Goal: Information Seeking & Learning: Find specific fact

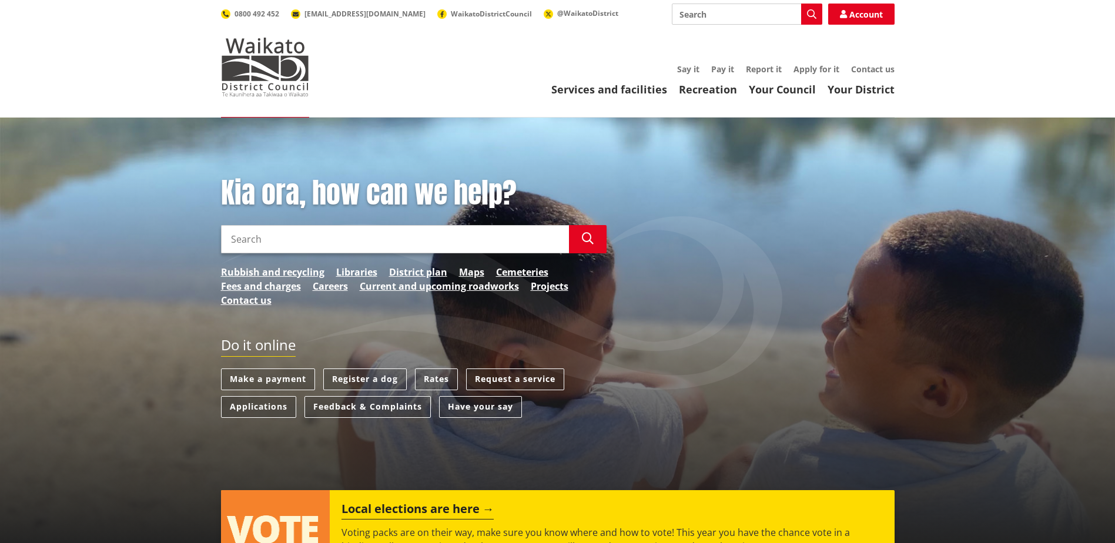
drag, startPoint x: 323, startPoint y: 237, endPoint x: 365, endPoint y: 241, distance: 42.5
click at [327, 236] on input "Search" at bounding box center [395, 239] width 348 height 28
type input "2 pekapeka lane"
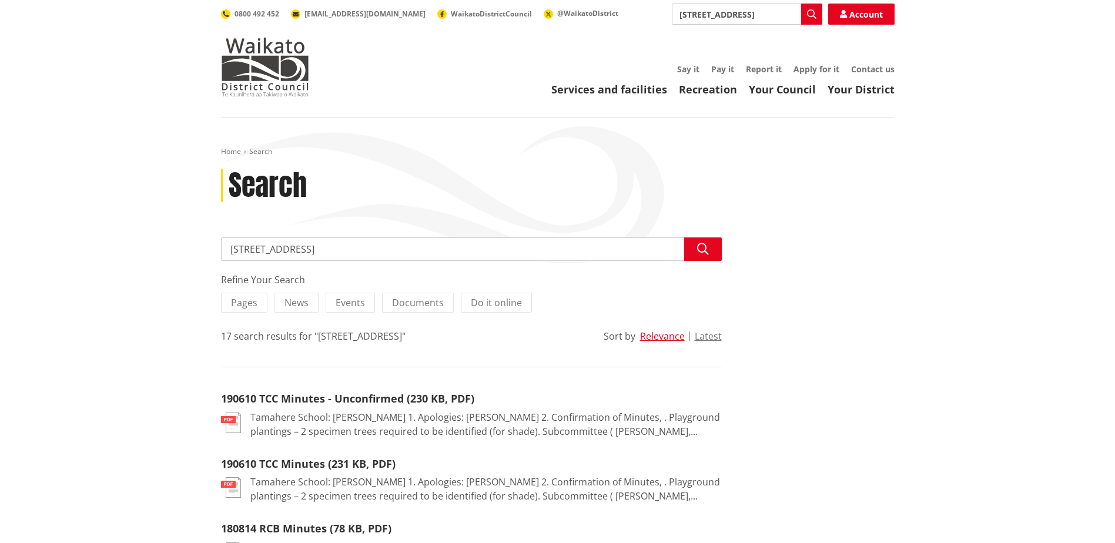
click at [328, 246] on input "[STREET_ADDRESS]" at bounding box center [471, 249] width 501 height 24
drag, startPoint x: 323, startPoint y: 247, endPoint x: 15, endPoint y: 225, distance: 308.1
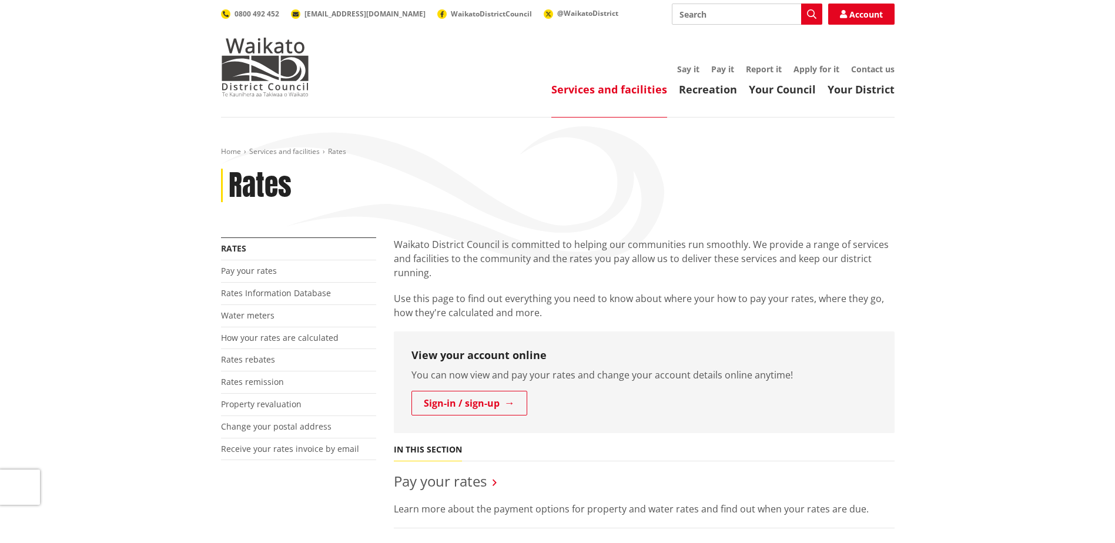
scroll to position [235, 0]
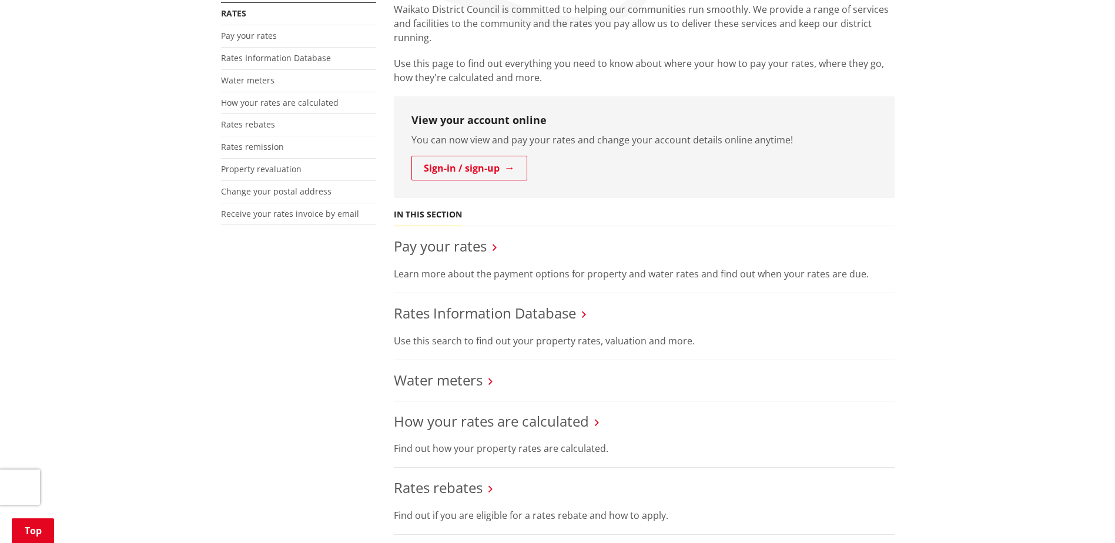
drag, startPoint x: 543, startPoint y: 311, endPoint x: 613, endPoint y: 342, distance: 76.5
click at [543, 311] on link "Rates Information Database" at bounding box center [485, 312] width 182 height 19
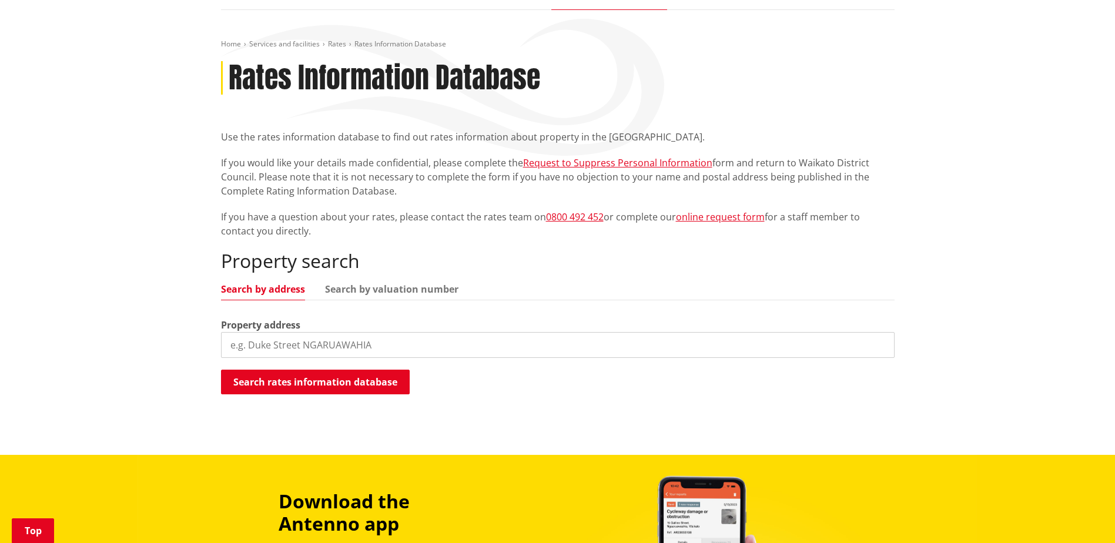
scroll to position [176, 0]
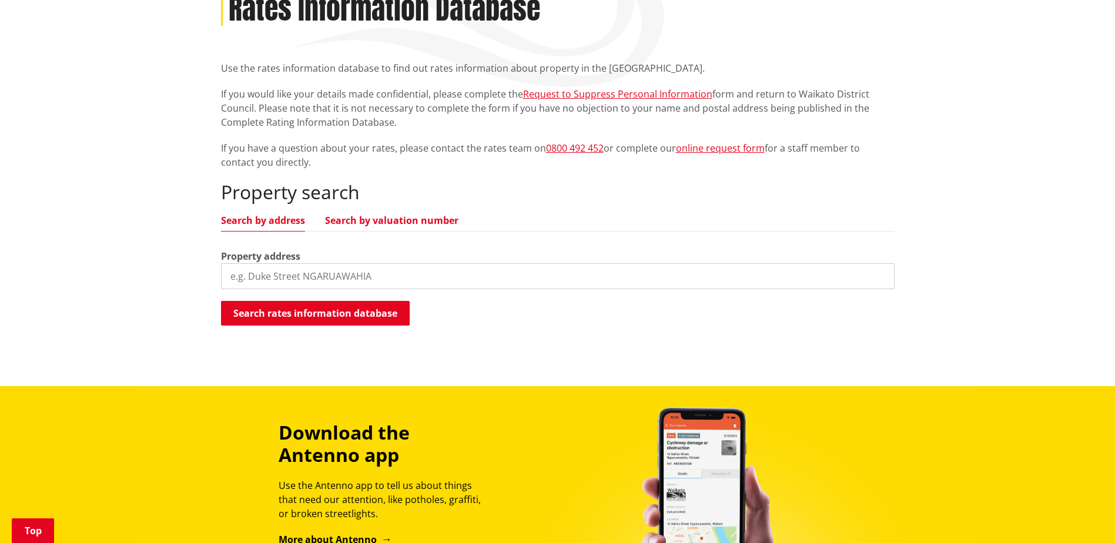
click at [375, 221] on link "Search by valuation number" at bounding box center [391, 220] width 133 height 9
drag, startPoint x: 321, startPoint y: 283, endPoint x: 345, endPoint y: 283, distance: 24.1
click at [321, 283] on input "search" at bounding box center [557, 276] width 673 height 26
paste input "4443/9002"
click at [364, 302] on button "Search rates information database" at bounding box center [315, 313] width 189 height 25
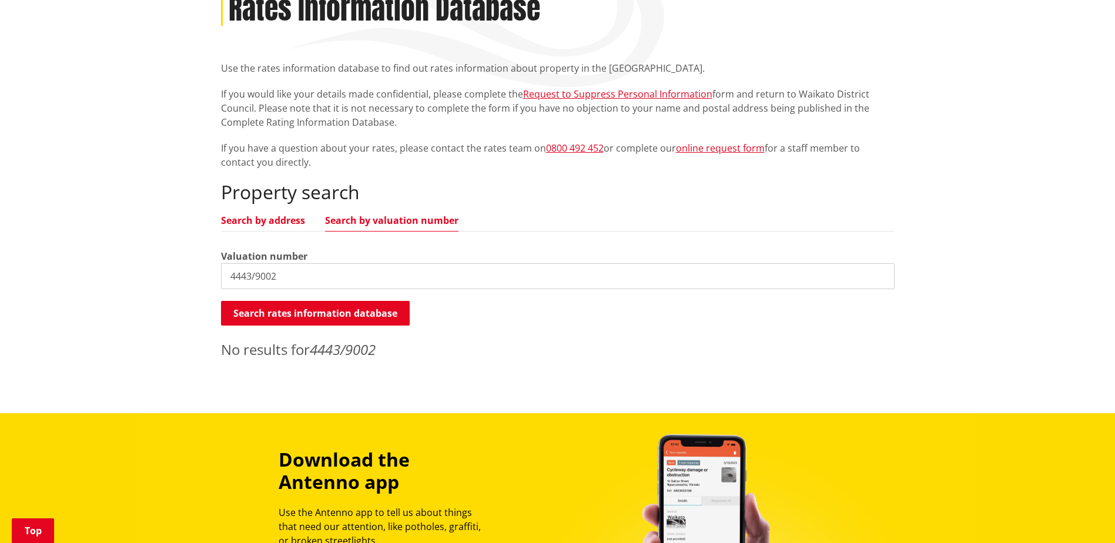
click at [283, 221] on link "Search by address" at bounding box center [263, 220] width 84 height 9
click at [317, 272] on input "4443/9002" at bounding box center [557, 276] width 673 height 26
click at [52, 270] on div "Home Services and facilities Rates Rates Information Database Rates Information…" at bounding box center [557, 177] width 1115 height 472
paste input "9 Pekapeka Lane, Tamahere"
drag, startPoint x: 367, startPoint y: 314, endPoint x: 420, endPoint y: 343, distance: 59.9
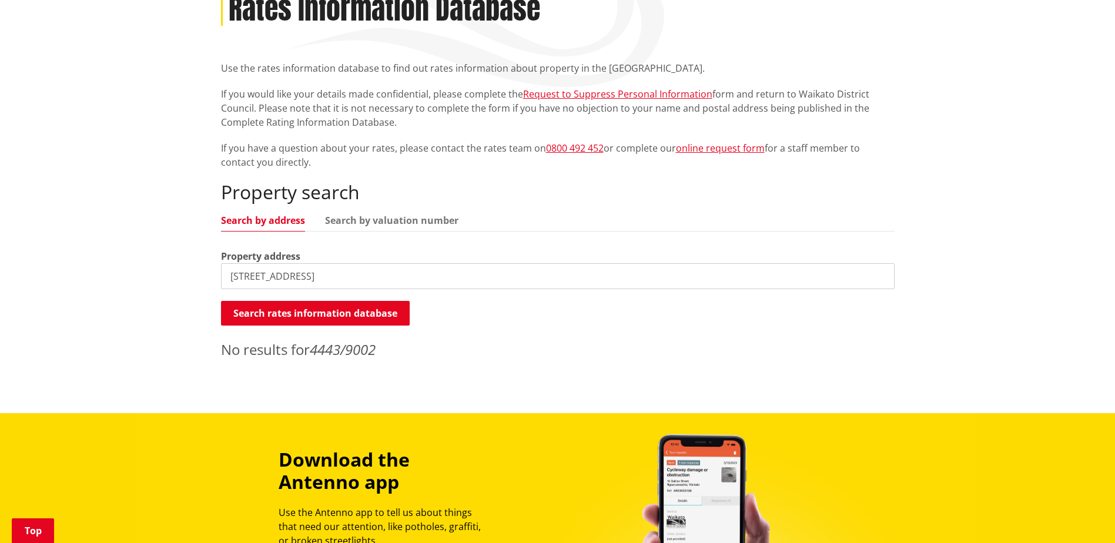
click at [367, 314] on button "Search rates information database" at bounding box center [315, 313] width 189 height 25
click at [301, 276] on input "9 Pekapeka Lane, Tamahere" at bounding box center [557, 276] width 673 height 26
click at [444, 284] on input "9 Pekapeka Lane, Tamahere" at bounding box center [557, 276] width 673 height 26
type input "9 Pekapeka Lane"
click at [392, 314] on button "Search rates information database" at bounding box center [315, 313] width 189 height 25
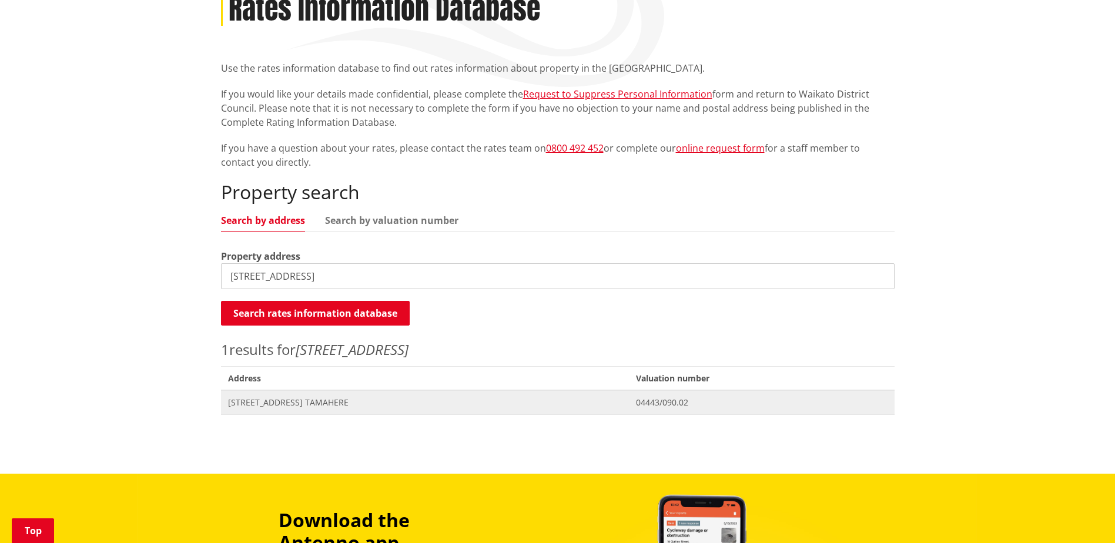
click at [374, 405] on span "[STREET_ADDRESS] TAMAHERE" at bounding box center [425, 403] width 394 height 12
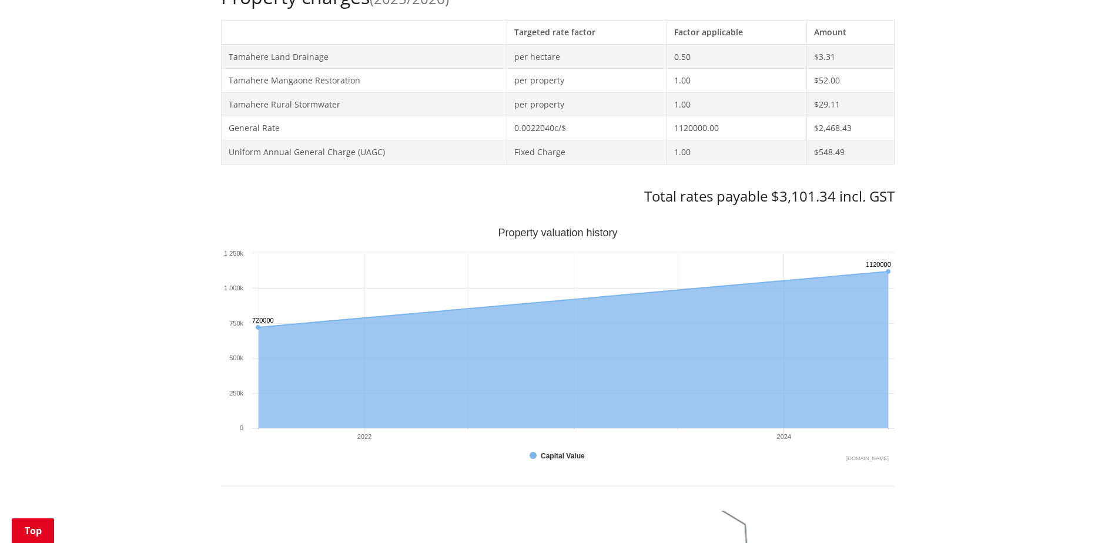
scroll to position [353, 0]
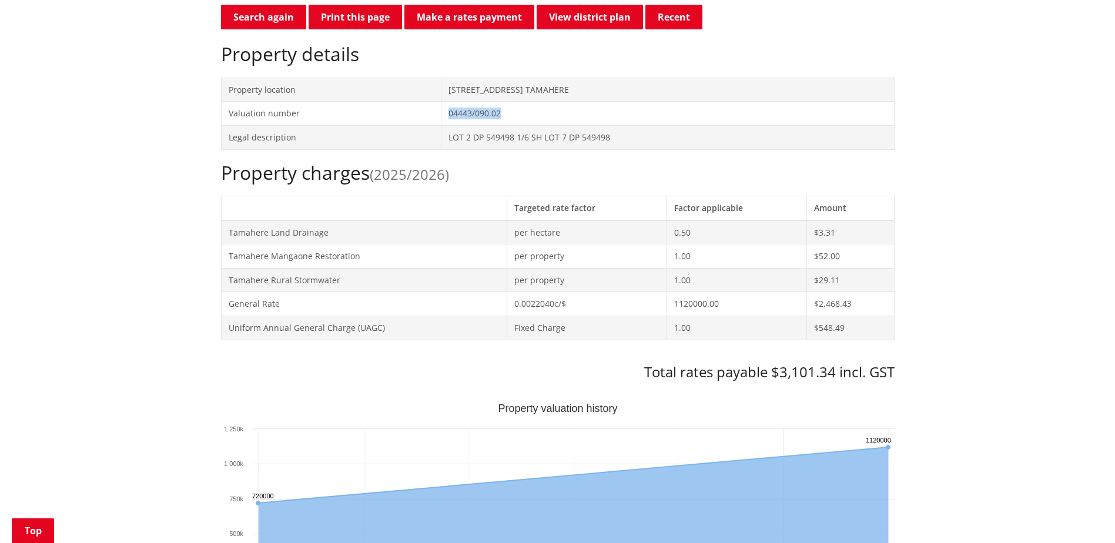
drag, startPoint x: 494, startPoint y: 119, endPoint x: 447, endPoint y: 118, distance: 47.0
click at [447, 118] on td "04443/090.02" at bounding box center [667, 114] width 452 height 24
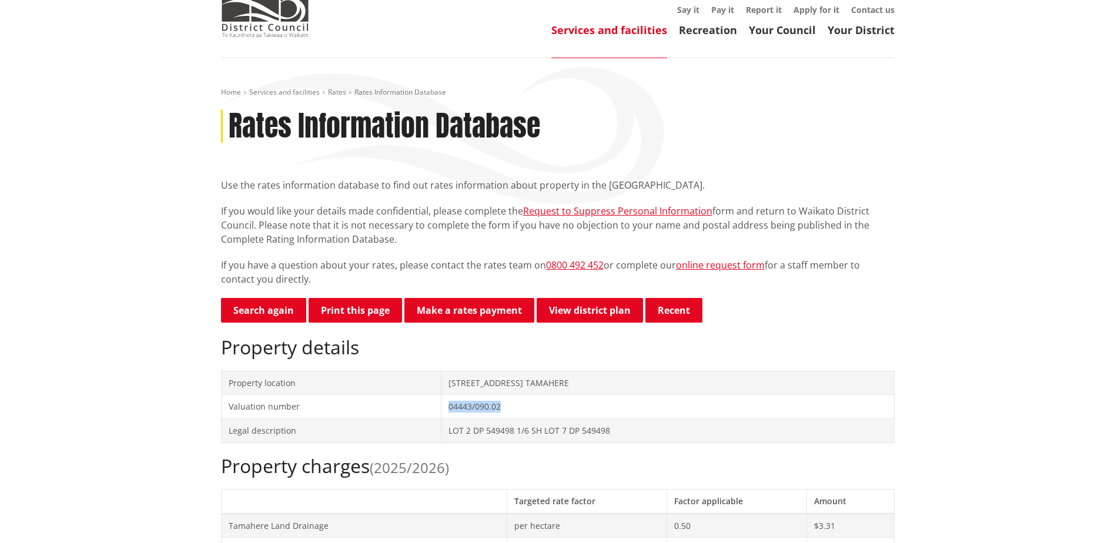
scroll to position [59, 0]
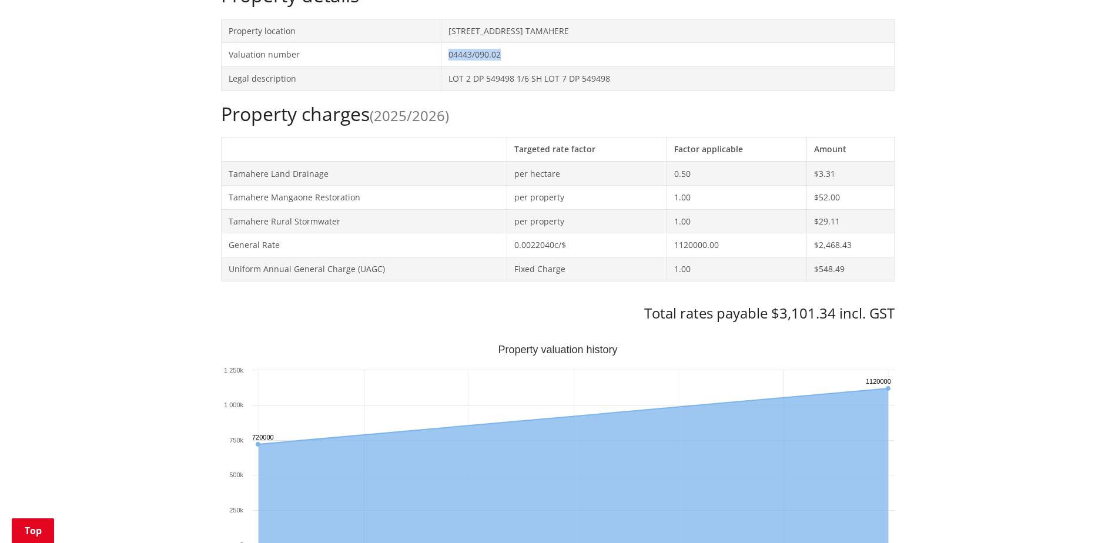
click at [992, 472] on div "Home Services and facilities Rates Rates Information Database Rates Information…" at bounding box center [557, 493] width 1115 height 1575
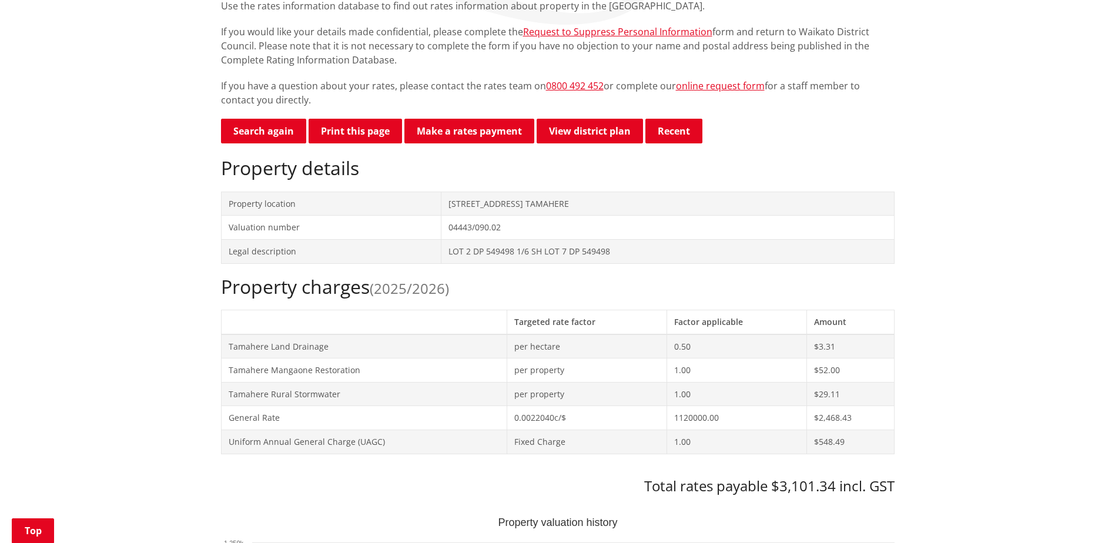
scroll to position [235, 0]
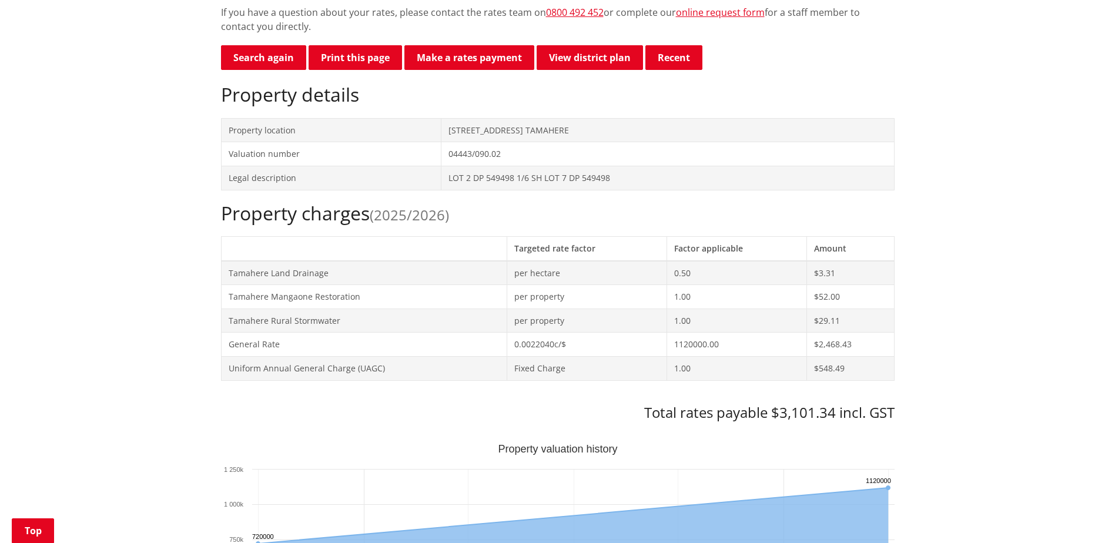
scroll to position [294, 0]
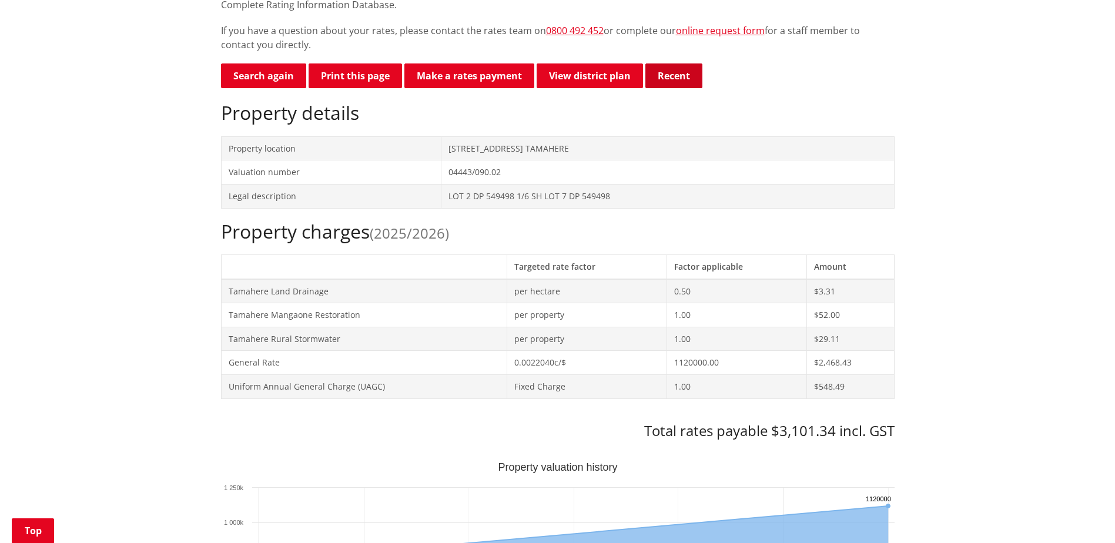
click at [673, 71] on button "Recent" at bounding box center [673, 75] width 57 height 25
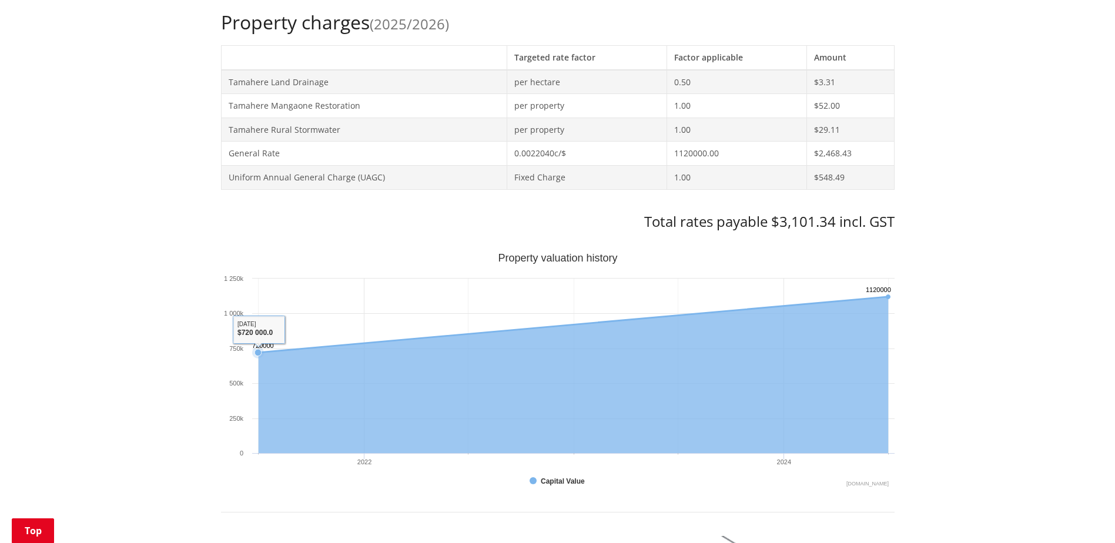
scroll to position [118, 0]
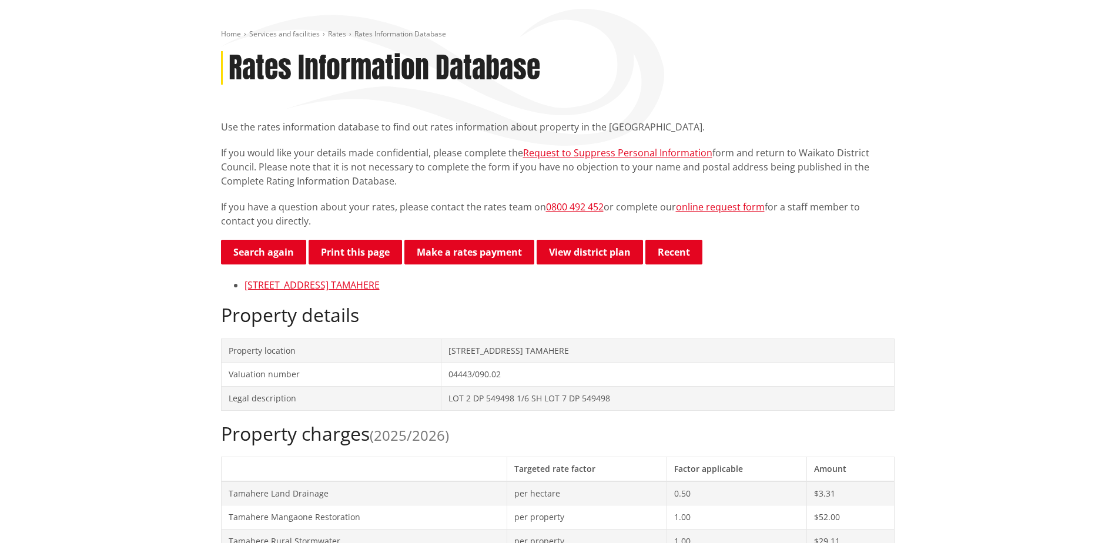
click at [428, 177] on p "If you would like your details made confidential, please complete the Request t…" at bounding box center [557, 167] width 673 height 42
click at [287, 282] on link "[STREET_ADDRESS] TAMAHERE" at bounding box center [311, 285] width 135 height 13
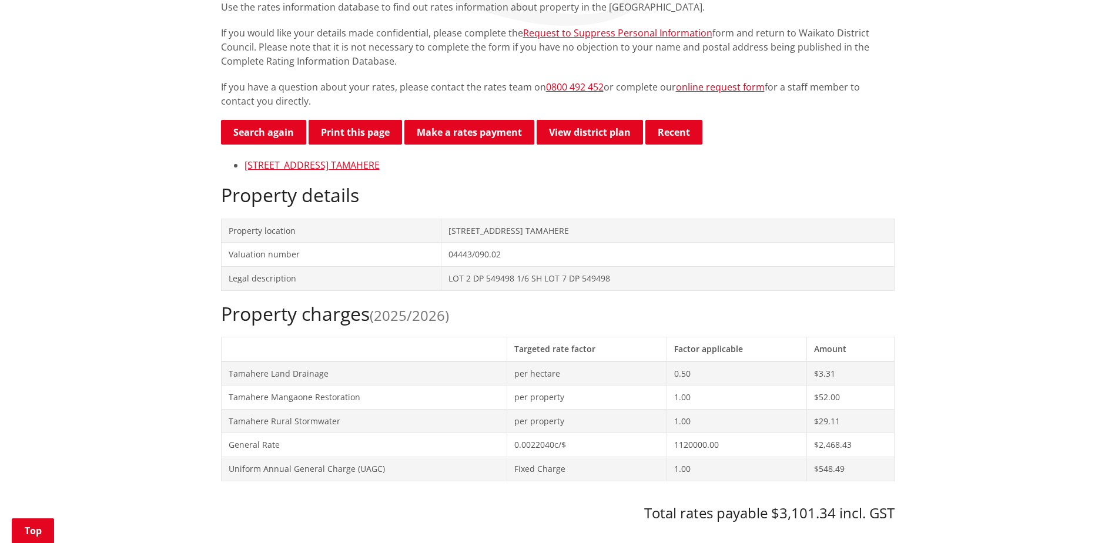
scroll to position [225, 0]
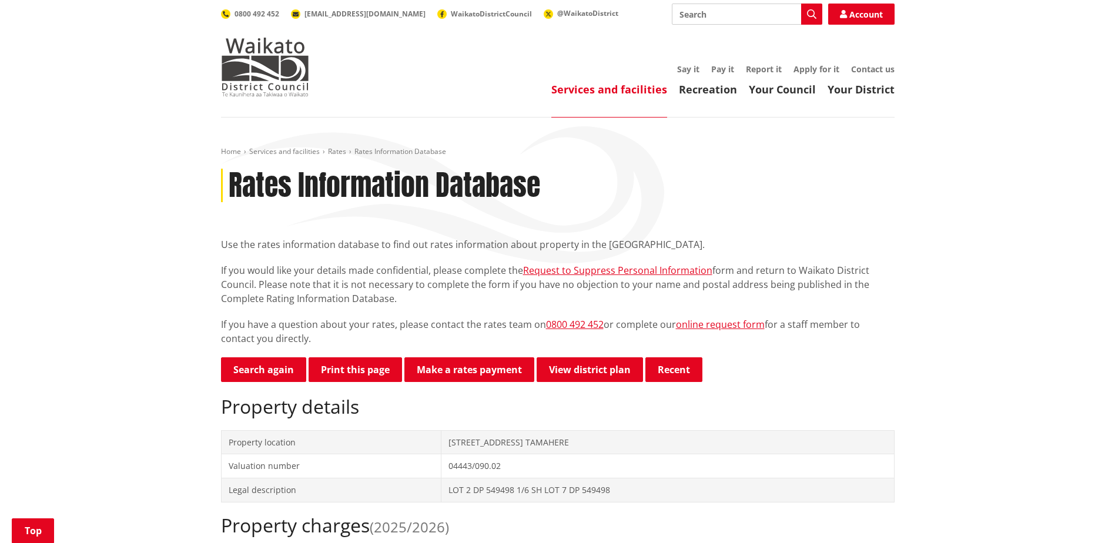
scroll to position [294, 0]
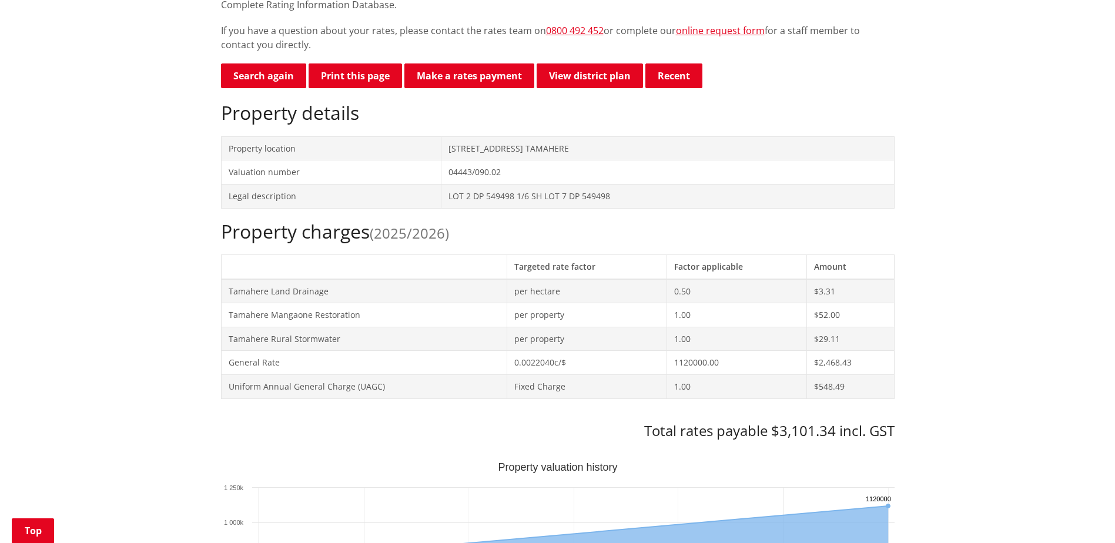
click at [298, 234] on h2 "Property charges (2025/2026)" at bounding box center [557, 231] width 673 height 22
click at [306, 237] on h2 "Property charges (2025/2026)" at bounding box center [557, 231] width 673 height 22
click at [313, 238] on h2 "Property charges (2025/2026)" at bounding box center [557, 231] width 673 height 22
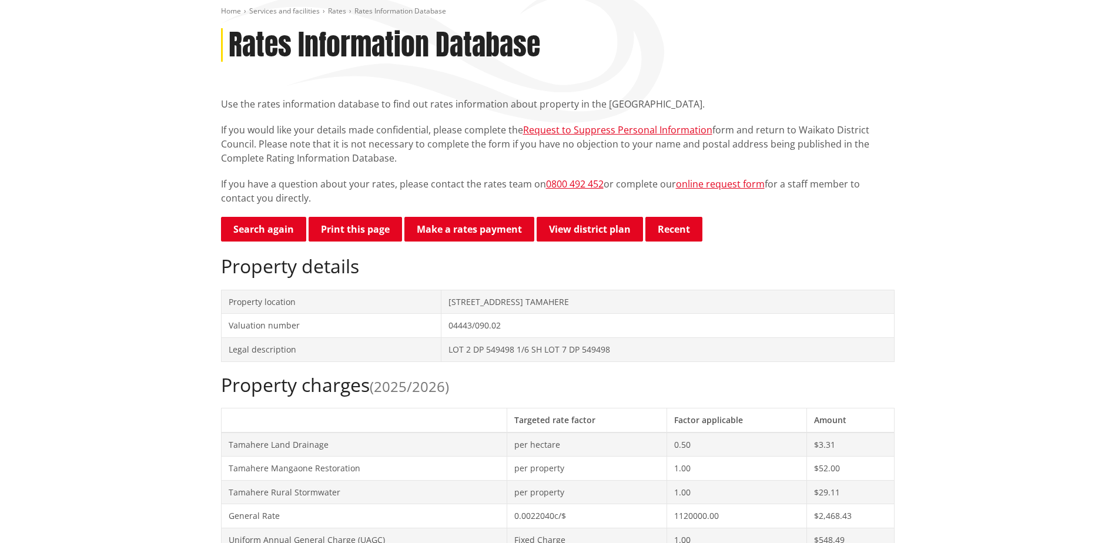
scroll to position [0, 0]
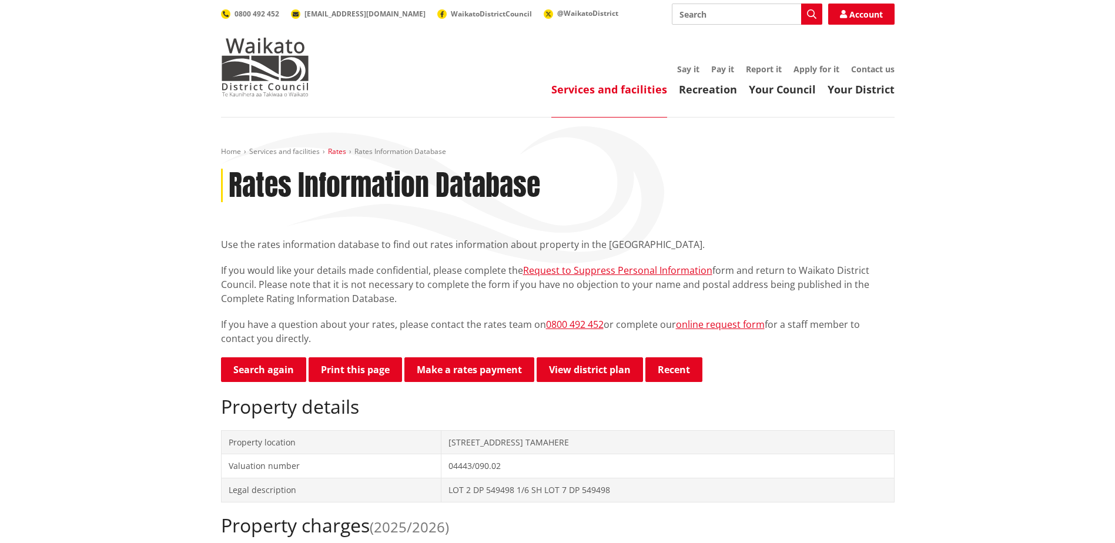
click at [338, 149] on link "Rates" at bounding box center [337, 151] width 18 height 10
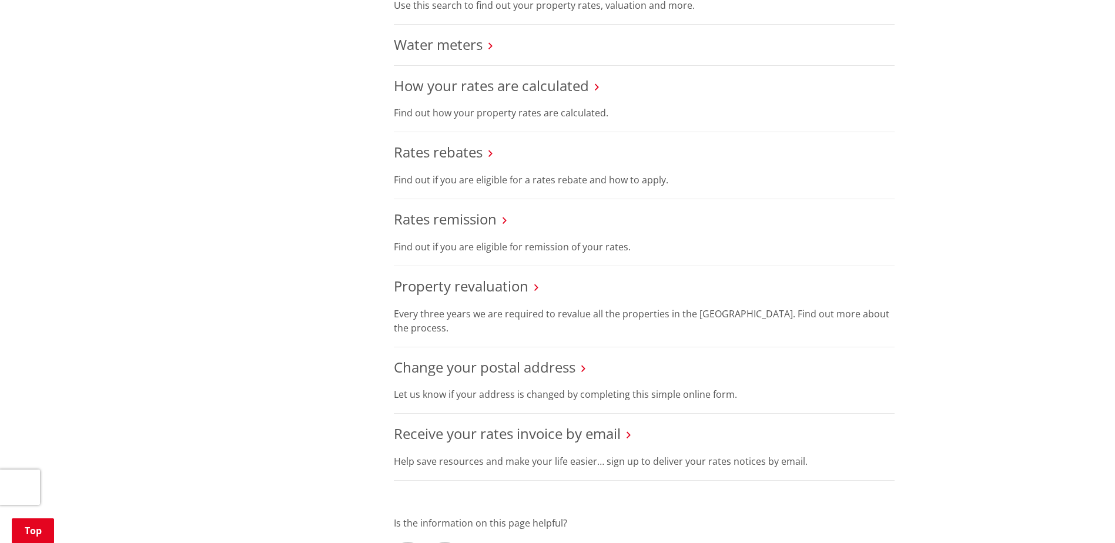
scroll to position [588, 0]
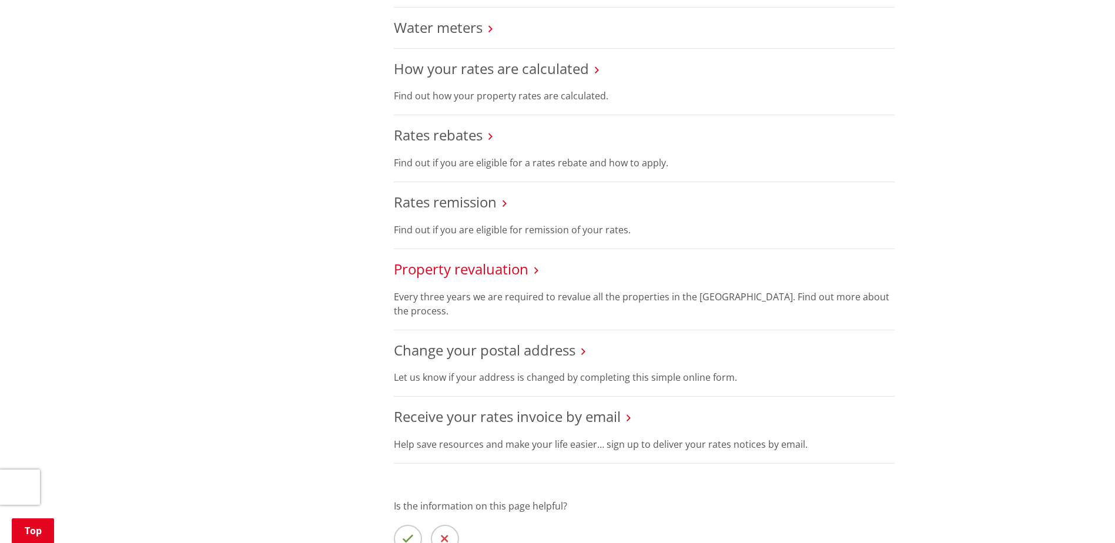
click at [467, 268] on link "Property revaluation" at bounding box center [461, 268] width 135 height 19
click at [481, 270] on link "Property revaluation" at bounding box center [461, 268] width 135 height 19
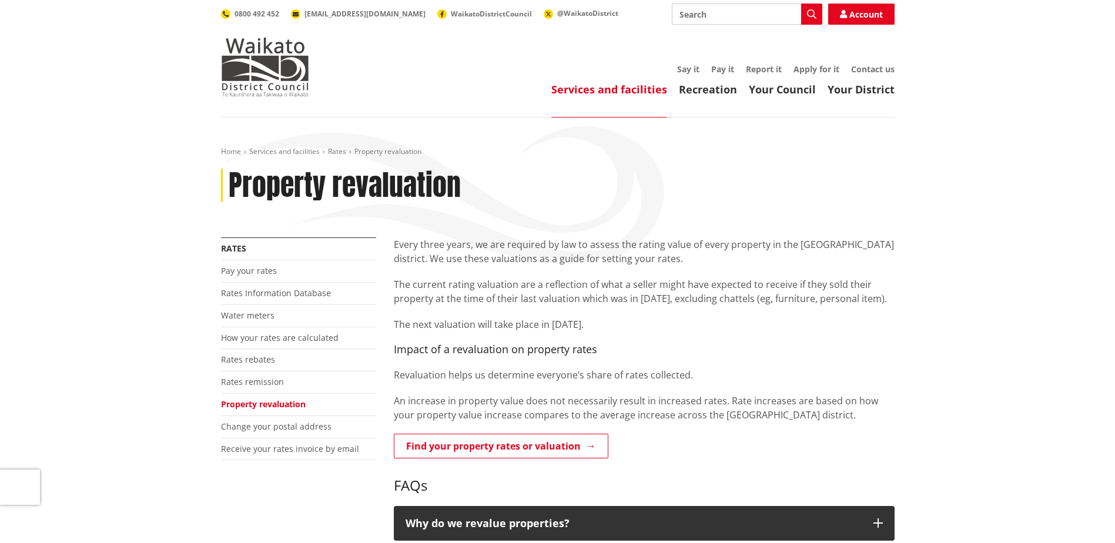
scroll to position [235, 0]
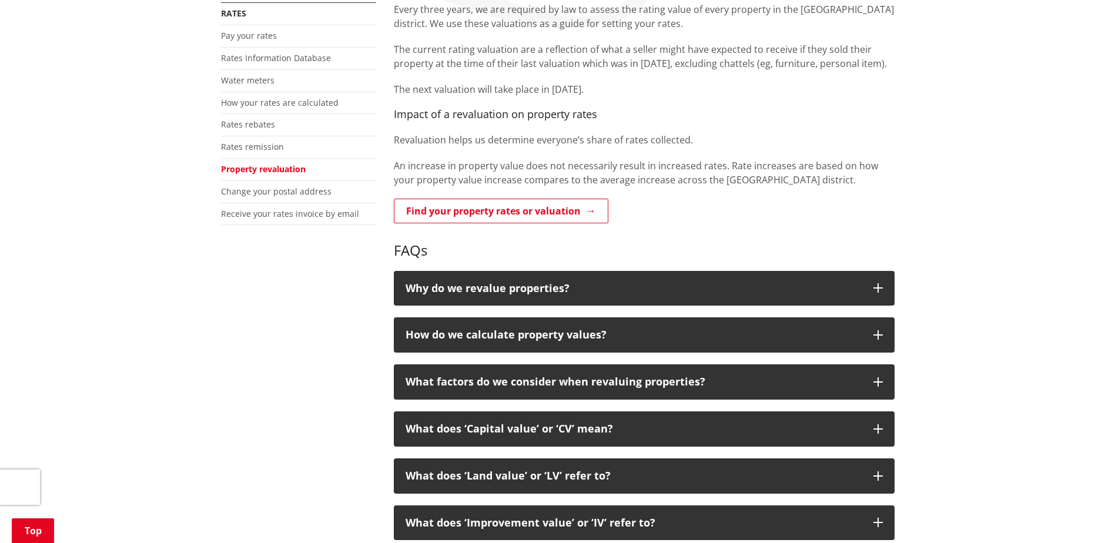
click at [544, 196] on div "Every three years, we are required by law to assess the rating value of every p…" at bounding box center [644, 364] width 518 height 724
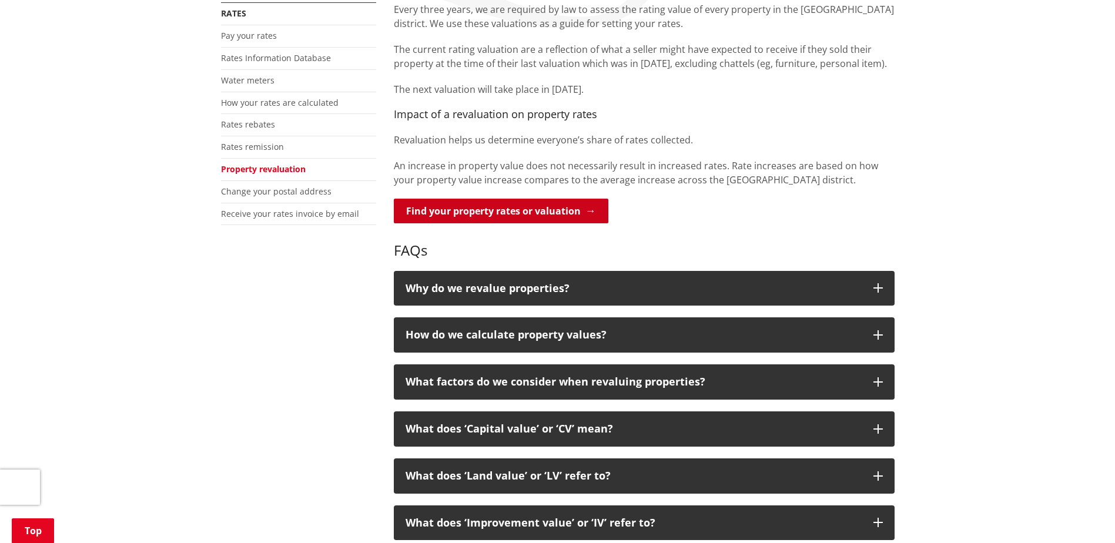
click at [523, 212] on link "Find your property rates or valuation" at bounding box center [501, 211] width 214 height 25
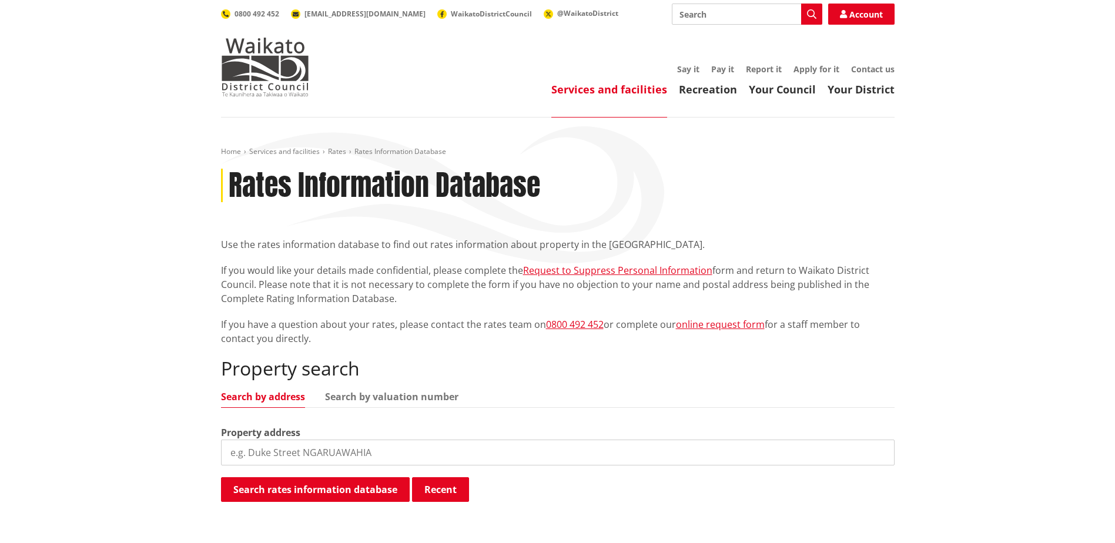
scroll to position [59, 0]
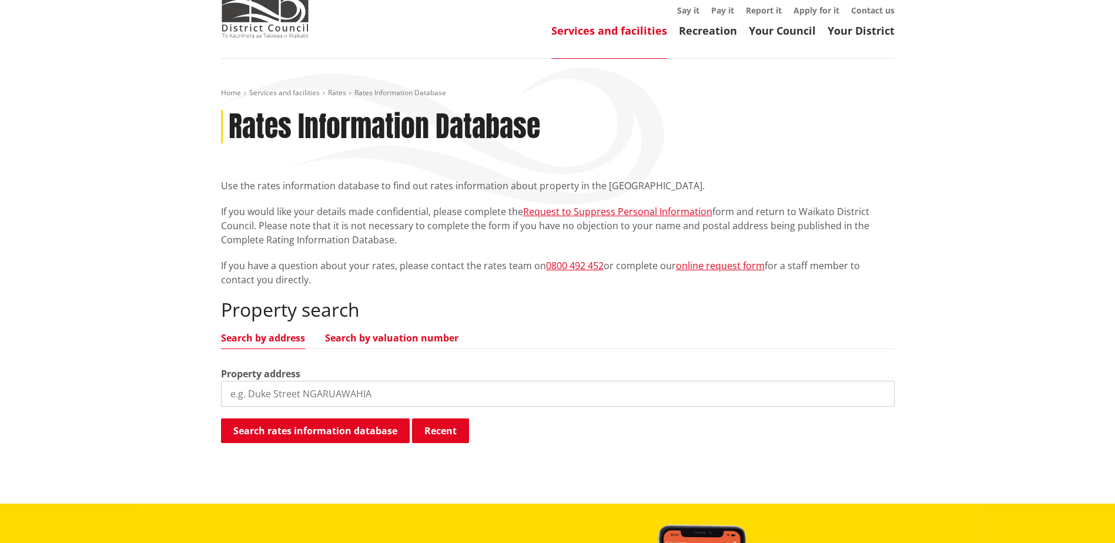
click at [401, 336] on link "Search by valuation number" at bounding box center [391, 337] width 133 height 9
click at [252, 342] on link "Search by address" at bounding box center [263, 337] width 84 height 9
click at [310, 398] on input "search" at bounding box center [557, 394] width 673 height 26
click at [424, 339] on link "Search by valuation number" at bounding box center [391, 337] width 133 height 9
click at [380, 383] on input "search" at bounding box center [557, 394] width 673 height 26
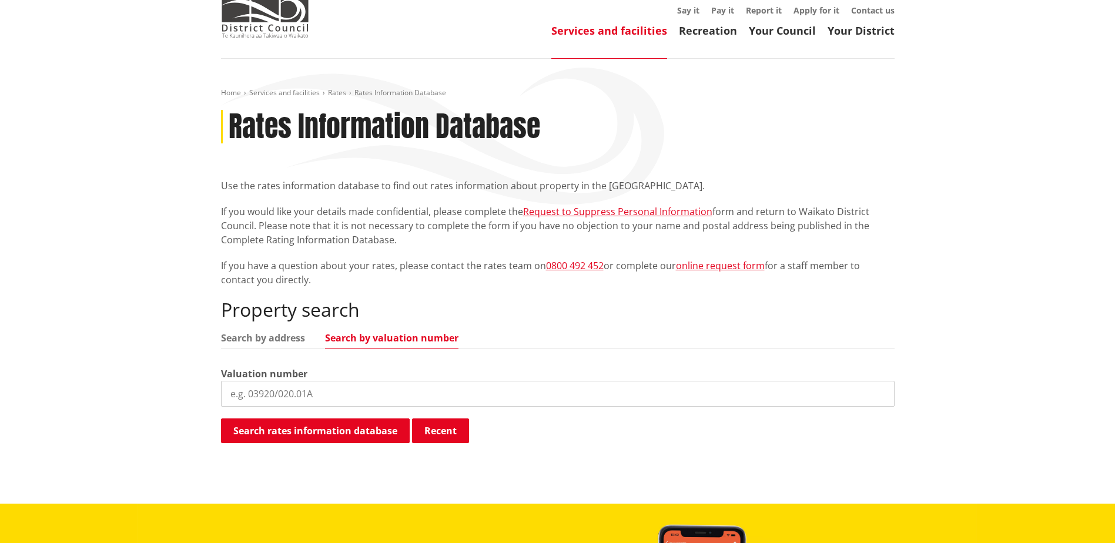
paste input "0444309002"
click at [259, 397] on input "0444309002" at bounding box center [557, 394] width 673 height 26
type input "04443/090.02"
click at [334, 432] on button "Search rates information database" at bounding box center [315, 430] width 189 height 25
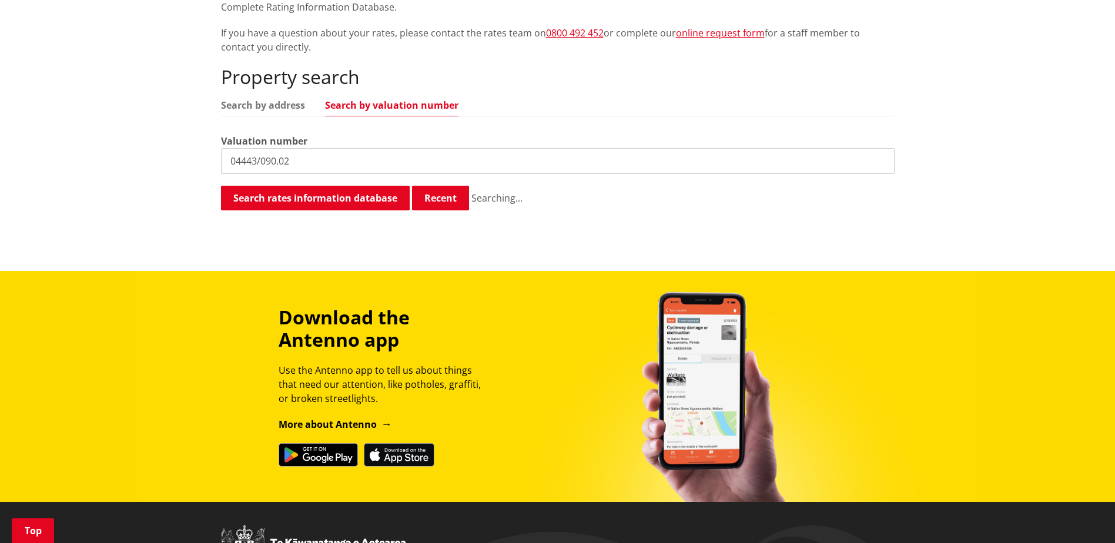
scroll to position [294, 0]
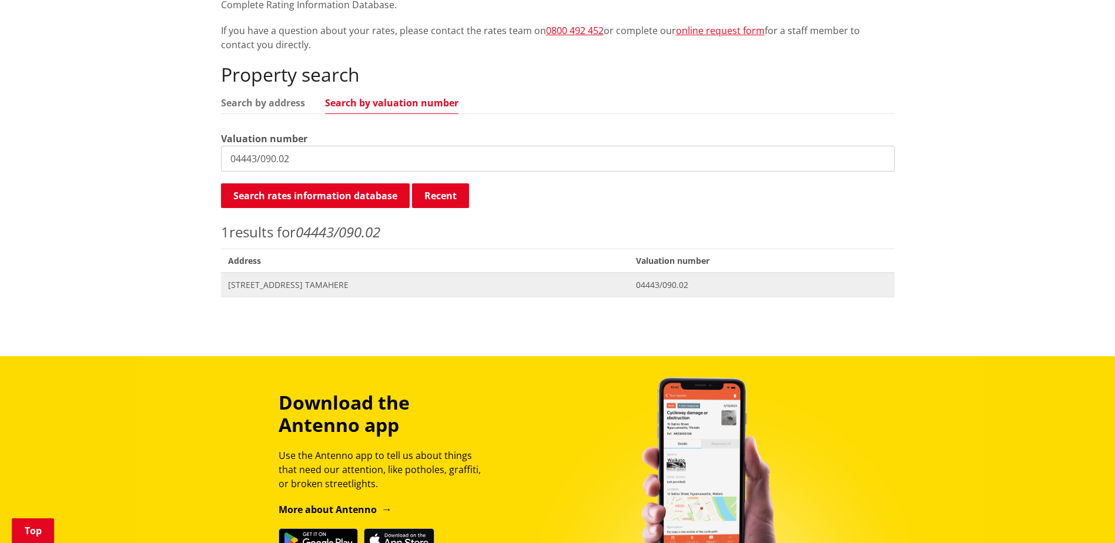
click at [662, 284] on span "04443/090.02" at bounding box center [761, 285] width 251 height 12
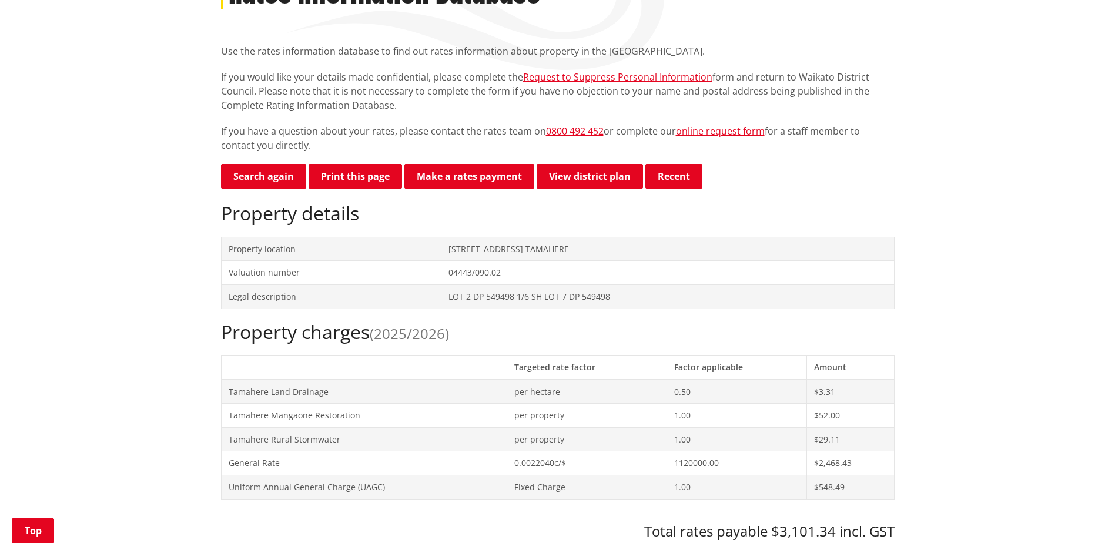
scroll to position [294, 0]
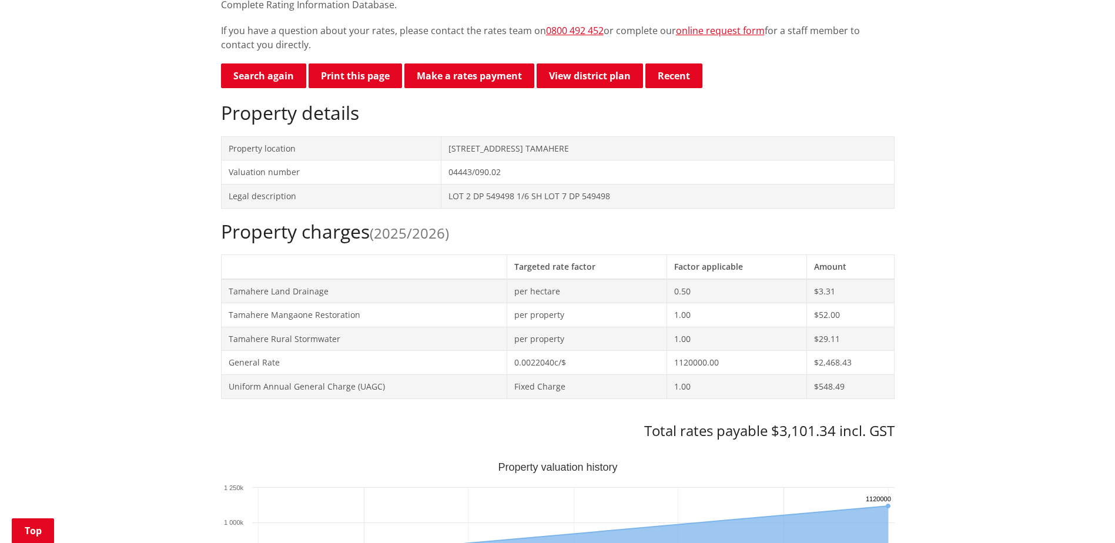
drag, startPoint x: 387, startPoint y: 233, endPoint x: 454, endPoint y: 237, distance: 67.1
click at [454, 237] on h2 "Property charges (2025/2026)" at bounding box center [557, 231] width 673 height 22
click at [456, 238] on h2 "Property charges (2025/2026)" at bounding box center [557, 231] width 673 height 22
drag, startPoint x: 314, startPoint y: 224, endPoint x: 276, endPoint y: 223, distance: 38.2
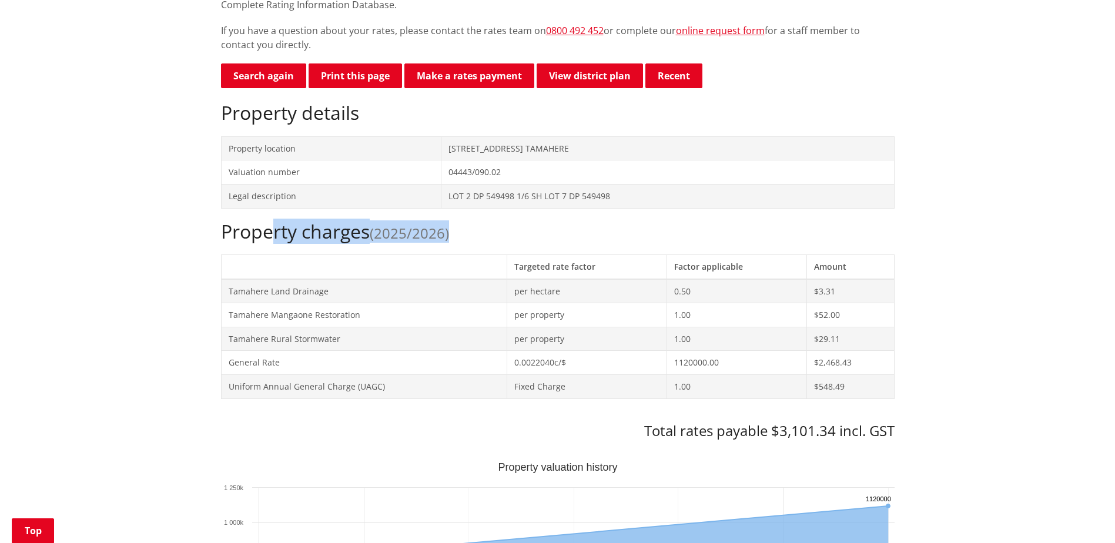
click at [276, 223] on h2 "Property charges (2025/2026)" at bounding box center [557, 231] width 673 height 22
drag, startPoint x: 276, startPoint y: 223, endPoint x: 184, endPoint y: 254, distance: 97.4
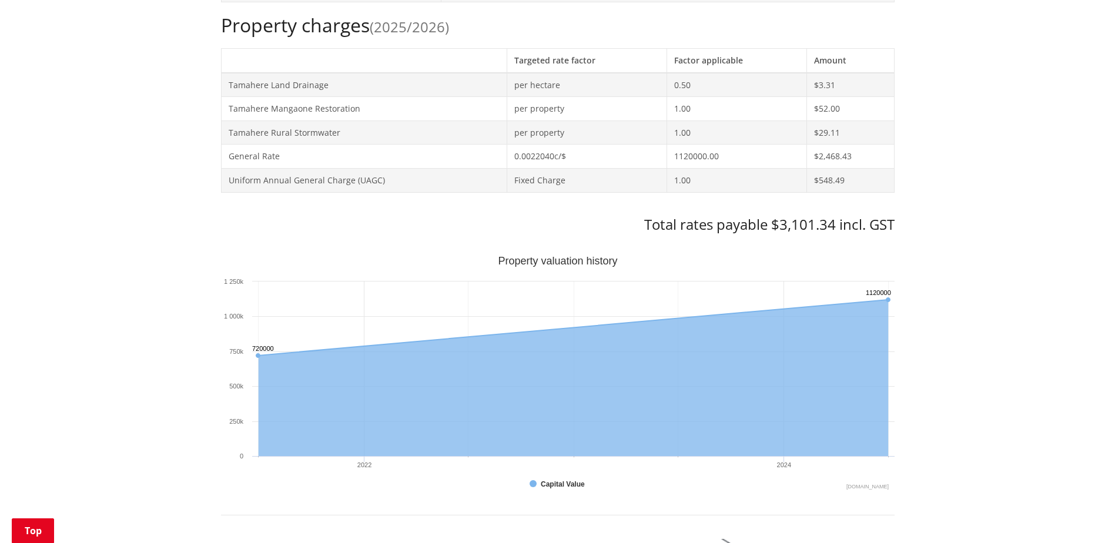
scroll to position [470, 0]
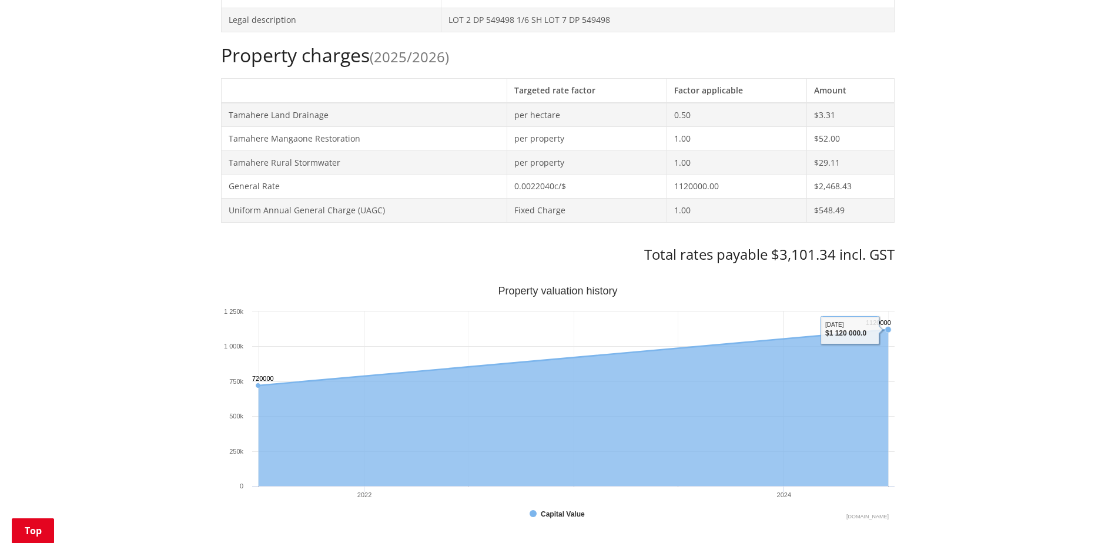
click at [947, 320] on div "Home Services and facilities Rates Rates Information Database Rates Information…" at bounding box center [557, 434] width 1115 height 1575
drag, startPoint x: 785, startPoint y: 195, endPoint x: 779, endPoint y: 193, distance: 6.3
click at [785, 194] on td "1120000.00" at bounding box center [736, 187] width 139 height 24
click at [367, 152] on tbody "Tamahere Land Drainage per hectare 0.50 $3.31 Tamahere Mangaone Restoration per…" at bounding box center [557, 162] width 673 height 119
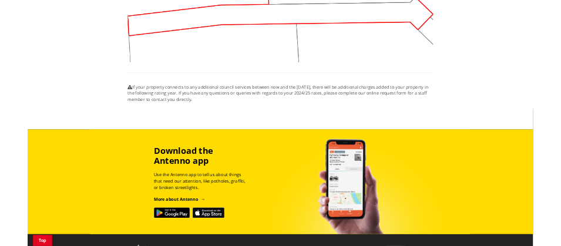
scroll to position [1528, 0]
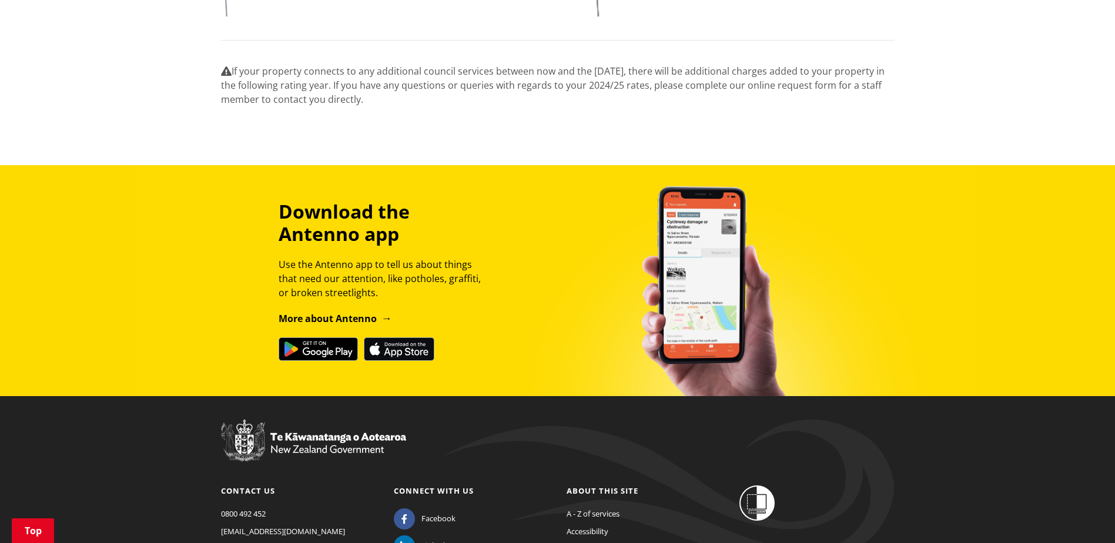
drag, startPoint x: 415, startPoint y: 78, endPoint x: 445, endPoint y: 106, distance: 41.2
click at [445, 106] on p "If your property connects to any additional council services between now and th…" at bounding box center [557, 85] width 673 height 42
drag, startPoint x: 470, startPoint y: 85, endPoint x: 469, endPoint y: 97, distance: 12.4
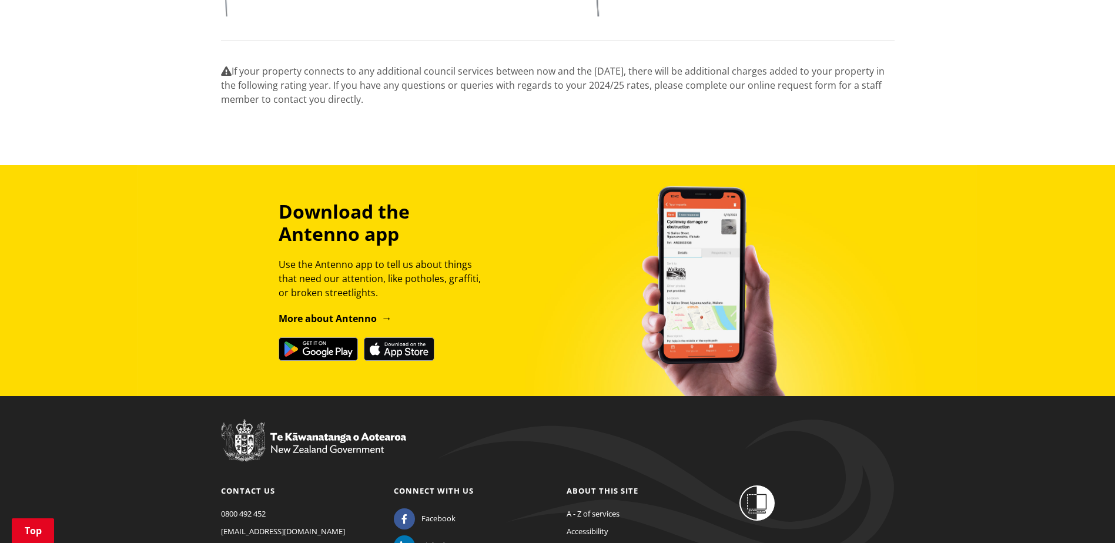
drag, startPoint x: 469, startPoint y: 97, endPoint x: 446, endPoint y: 111, distance: 26.9
drag, startPoint x: 377, startPoint y: 109, endPoint x: 323, endPoint y: 75, distance: 64.7
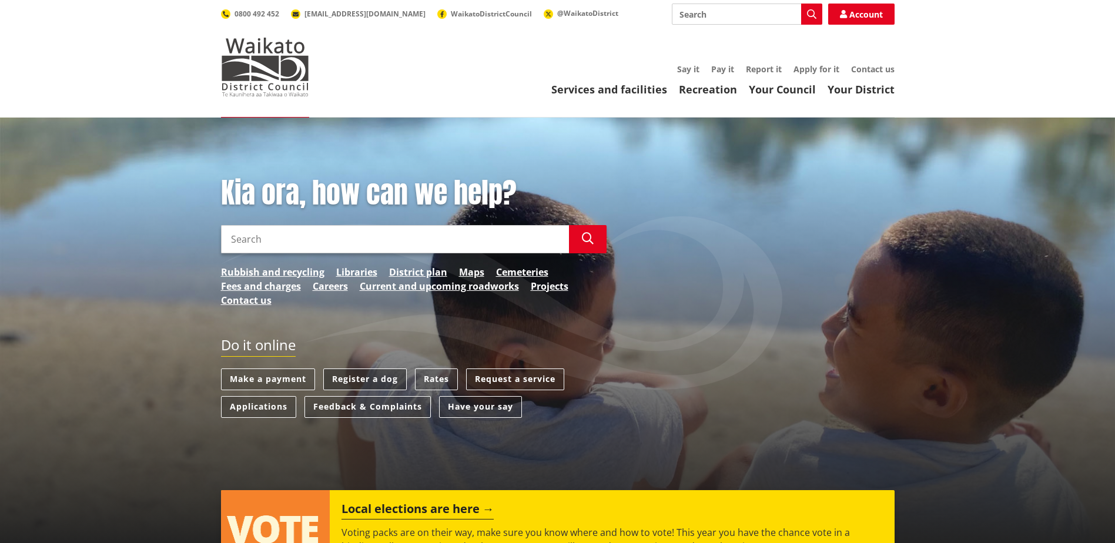
drag, startPoint x: 431, startPoint y: 375, endPoint x: 394, endPoint y: 387, distance: 39.6
click at [431, 375] on link "Rates" at bounding box center [436, 379] width 43 height 22
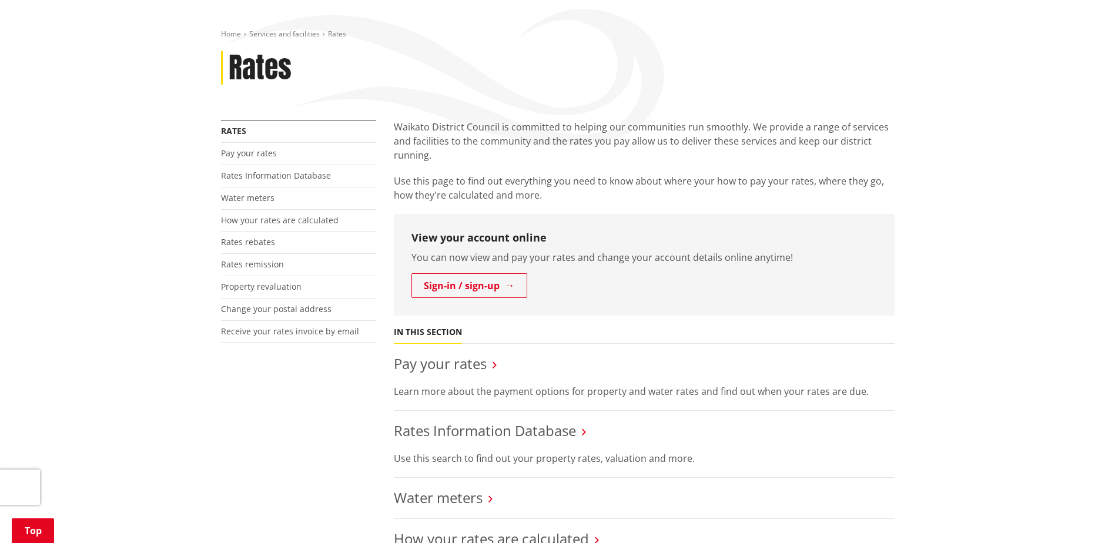
scroll to position [176, 0]
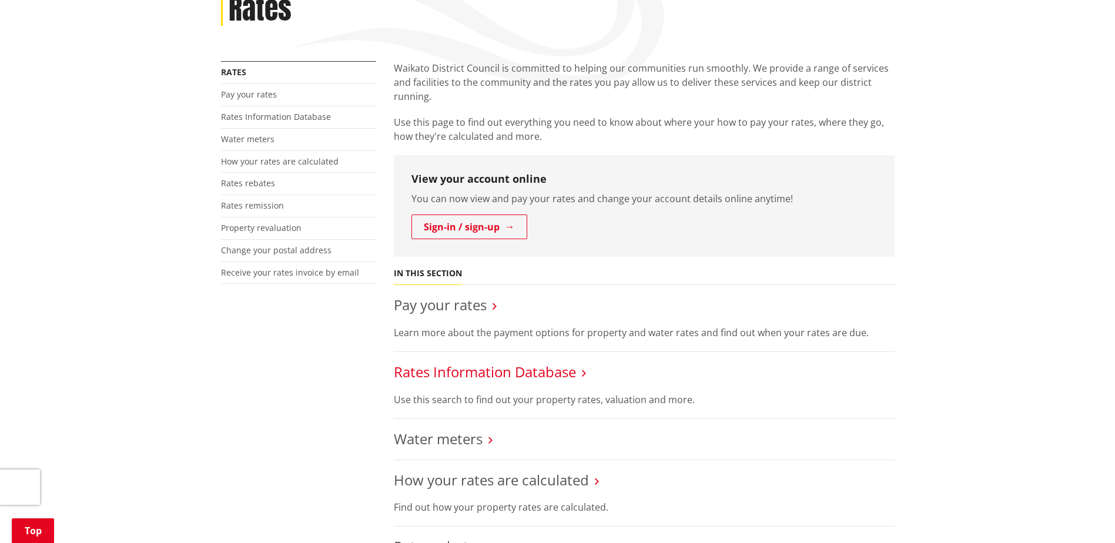
click at [487, 372] on link "Rates Information Database" at bounding box center [485, 371] width 182 height 19
click at [535, 478] on link "How your rates are calculated" at bounding box center [491, 479] width 195 height 19
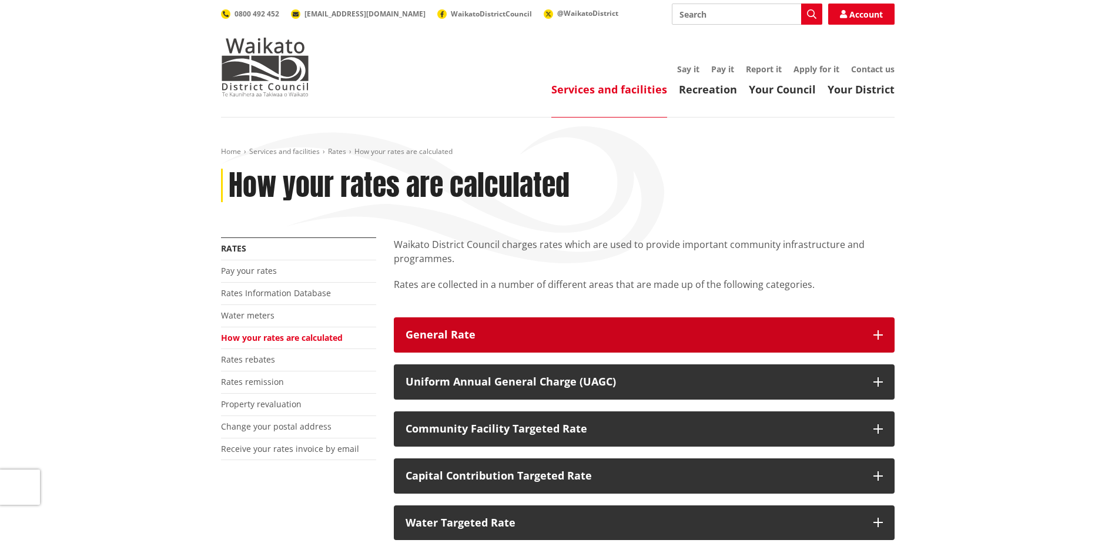
click at [553, 341] on div "General Rate" at bounding box center [633, 335] width 456 height 12
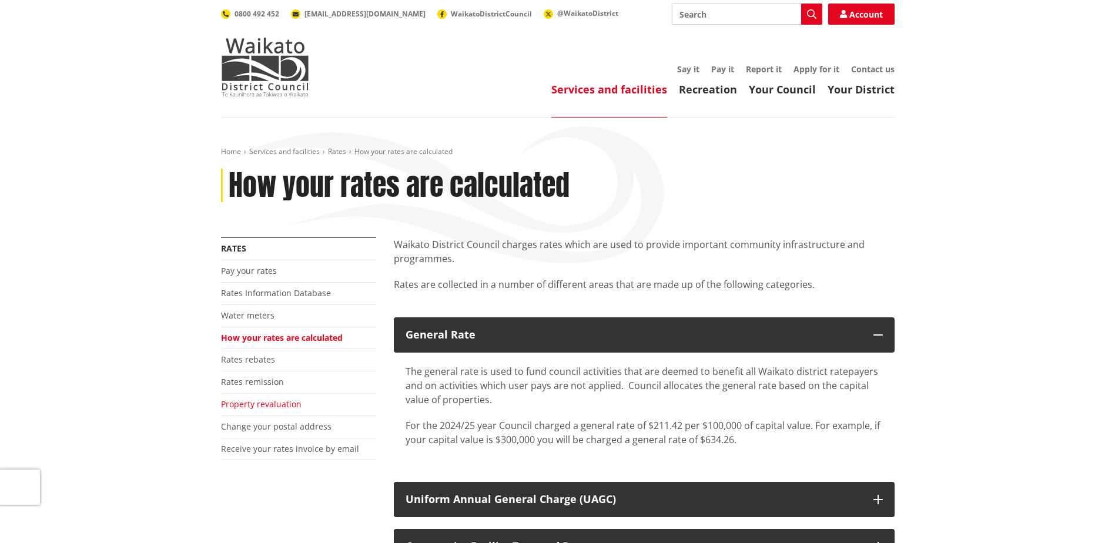
click at [250, 403] on link "Property revaluation" at bounding box center [261, 403] width 80 height 11
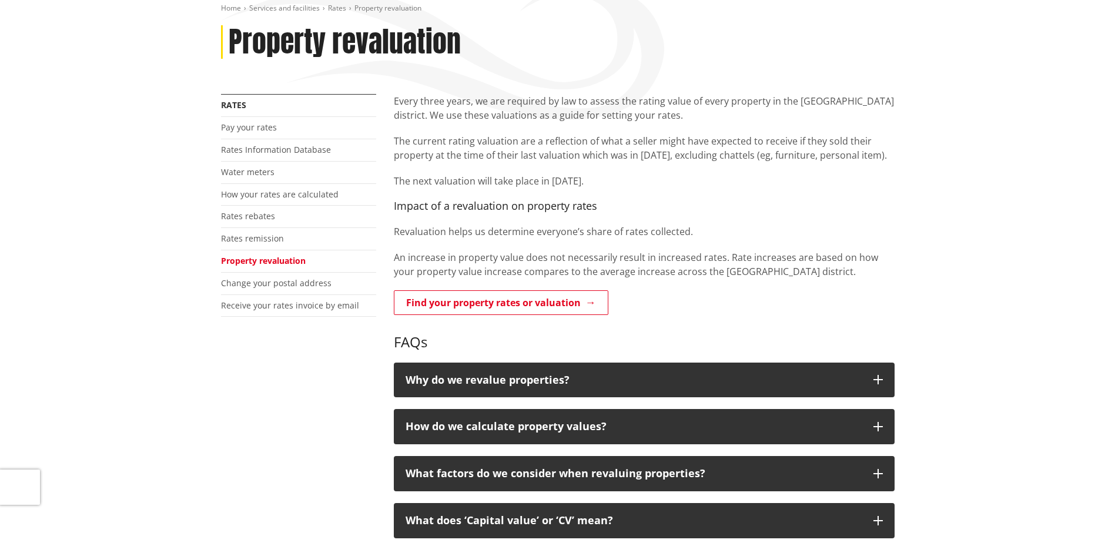
scroll to position [176, 0]
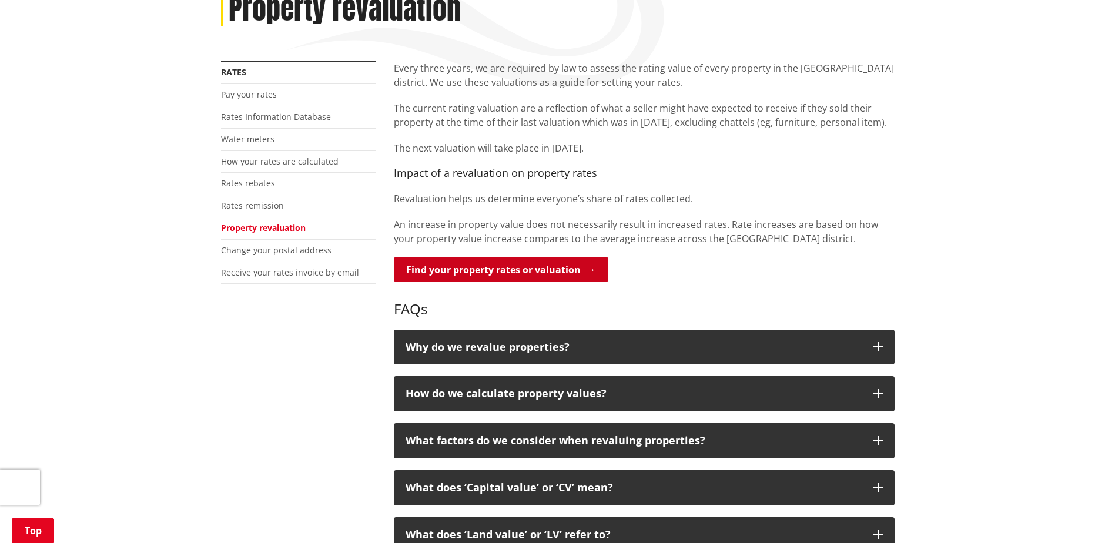
click at [449, 263] on link "Find your property rates or valuation" at bounding box center [501, 269] width 214 height 25
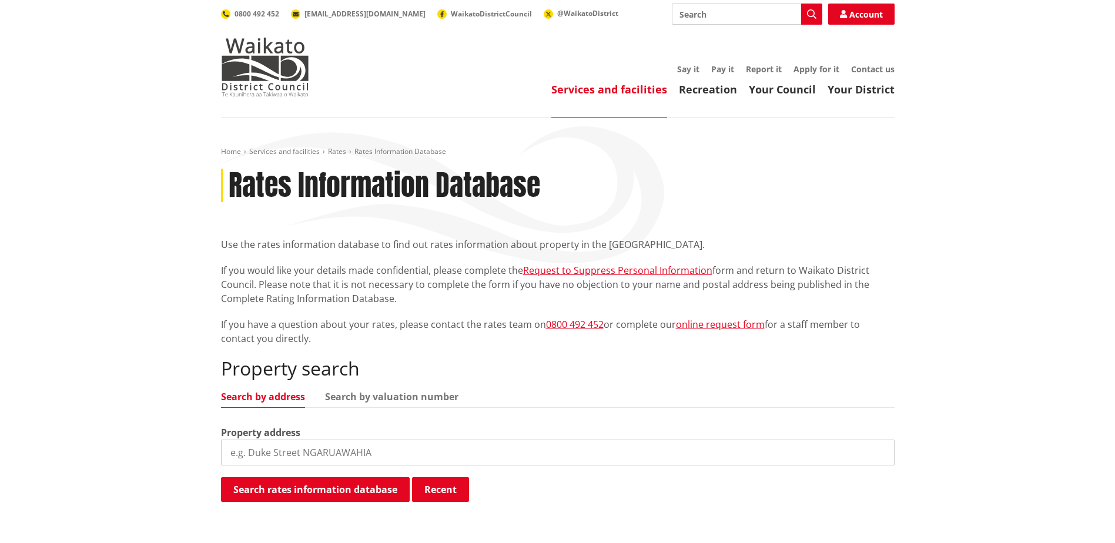
click at [284, 454] on input "search" at bounding box center [557, 452] width 673 height 26
paste input "0444309002"
drag, startPoint x: 300, startPoint y: 454, endPoint x: -137, endPoint y: 380, distance: 444.0
click at [0, 380] on html "Skip to content Toggle search Toggle navigation Services and facilities Recreat…" at bounding box center [557, 540] width 1115 height 1081
click at [322, 457] on input "0444309002" at bounding box center [557, 452] width 673 height 26
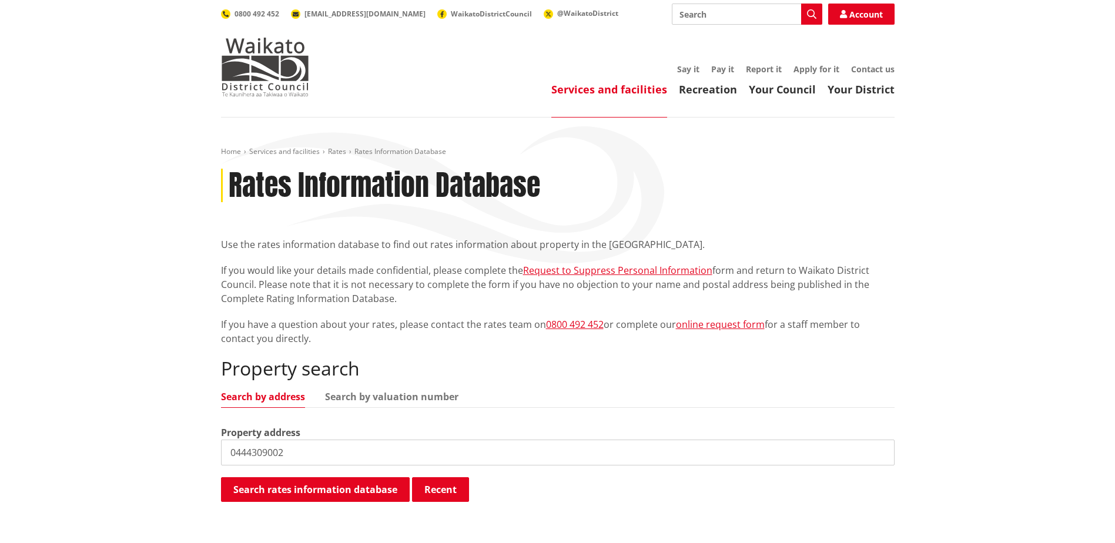
drag, startPoint x: 26, startPoint y: 458, endPoint x: 129, endPoint y: 454, distance: 102.9
click at [0, 457] on html "Skip to content Toggle search Toggle navigation Services and facilities Recreat…" at bounding box center [557, 540] width 1115 height 1081
paste input "[STREET_ADDRESS]"
click at [373, 480] on button "Search rates information database" at bounding box center [315, 489] width 189 height 25
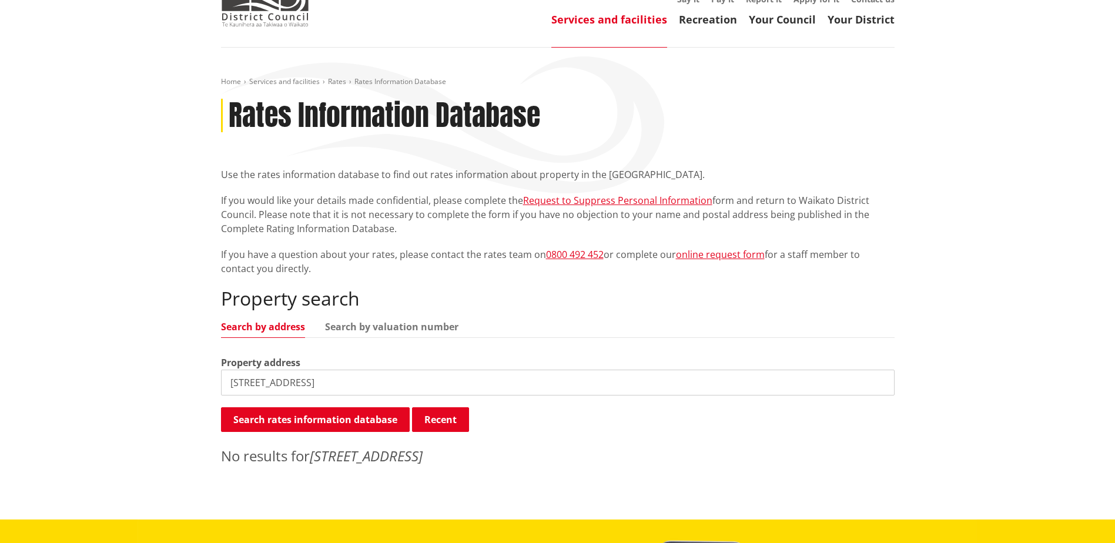
scroll to position [176, 0]
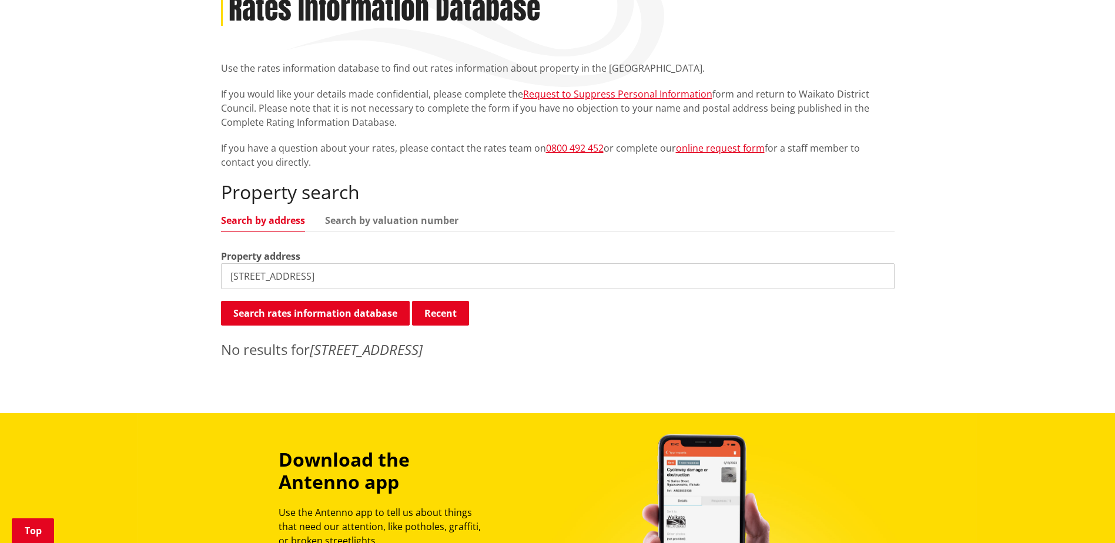
click at [446, 279] on input "9 Pekapeka Lane Pvt Waikato District" at bounding box center [557, 276] width 673 height 26
drag, startPoint x: 468, startPoint y: 274, endPoint x: 305, endPoint y: 281, distance: 162.9
click at [305, 281] on input "9 Pekapeka Lane Pvt Waikato District" at bounding box center [557, 276] width 673 height 26
type input "9 Pekapeka Lane"
click at [315, 308] on button "Search rates information database" at bounding box center [315, 313] width 189 height 25
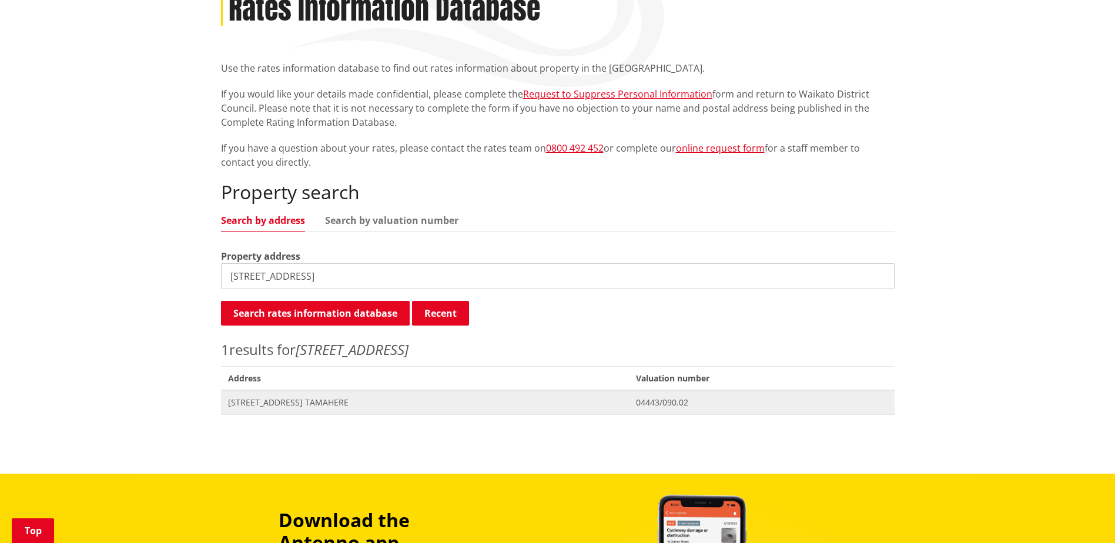
click at [301, 403] on span "[STREET_ADDRESS] TAMAHERE" at bounding box center [425, 403] width 394 height 12
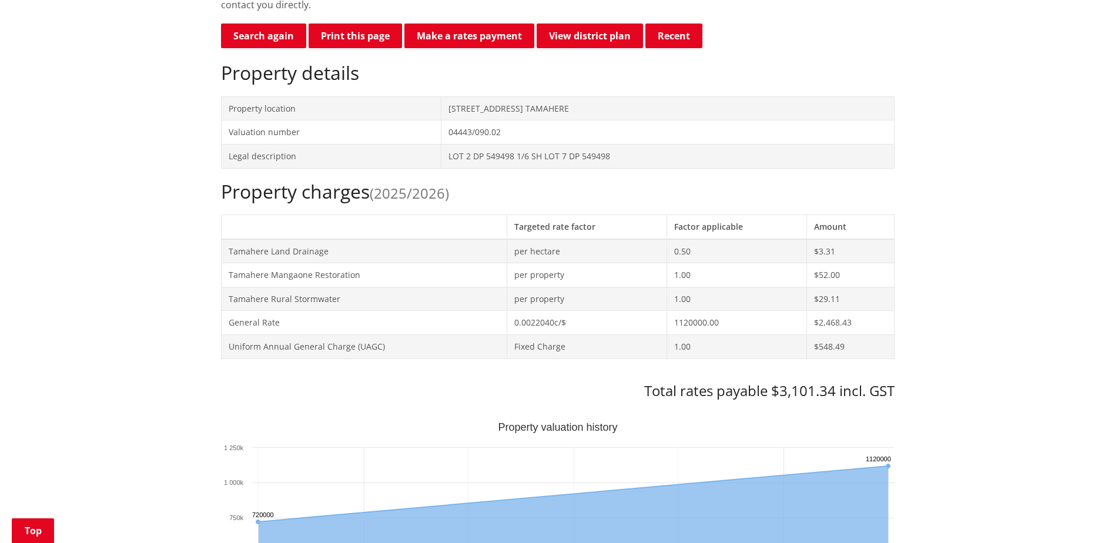
scroll to position [353, 0]
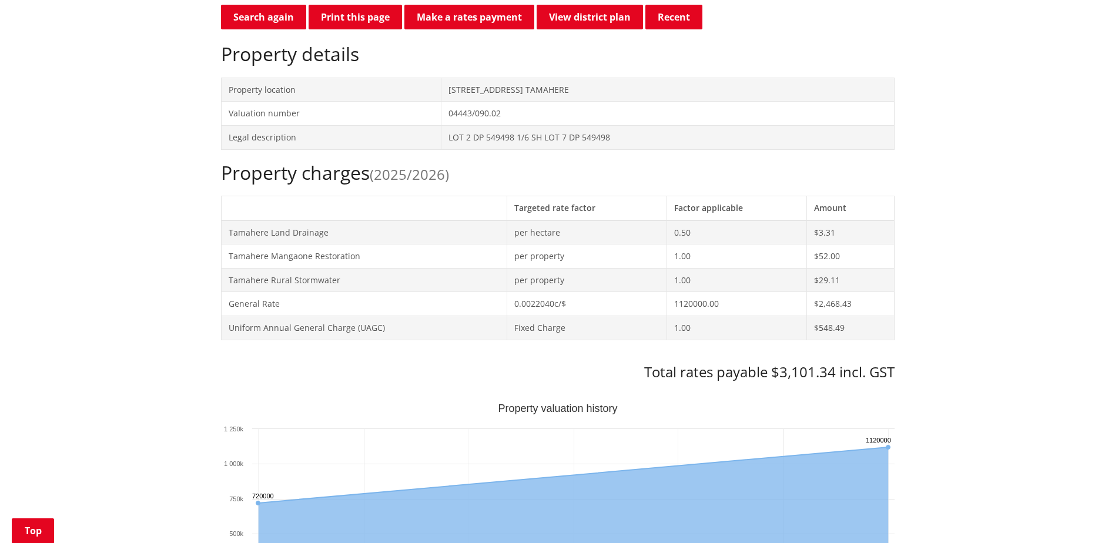
drag, startPoint x: 369, startPoint y: 287, endPoint x: 364, endPoint y: 259, distance: 28.7
click at [369, 288] on td "Tamahere Rural Stormwater" at bounding box center [364, 280] width 286 height 24
click at [387, 189] on div "Property charges (2025/2026) Targeted rate factor Factor applicable Amount Tama…" at bounding box center [557, 271] width 673 height 219
click at [364, 169] on h2 "Property charges (2025/2026)" at bounding box center [557, 173] width 673 height 22
drag, startPoint x: 364, startPoint y: 169, endPoint x: 494, endPoint y: 204, distance: 134.6
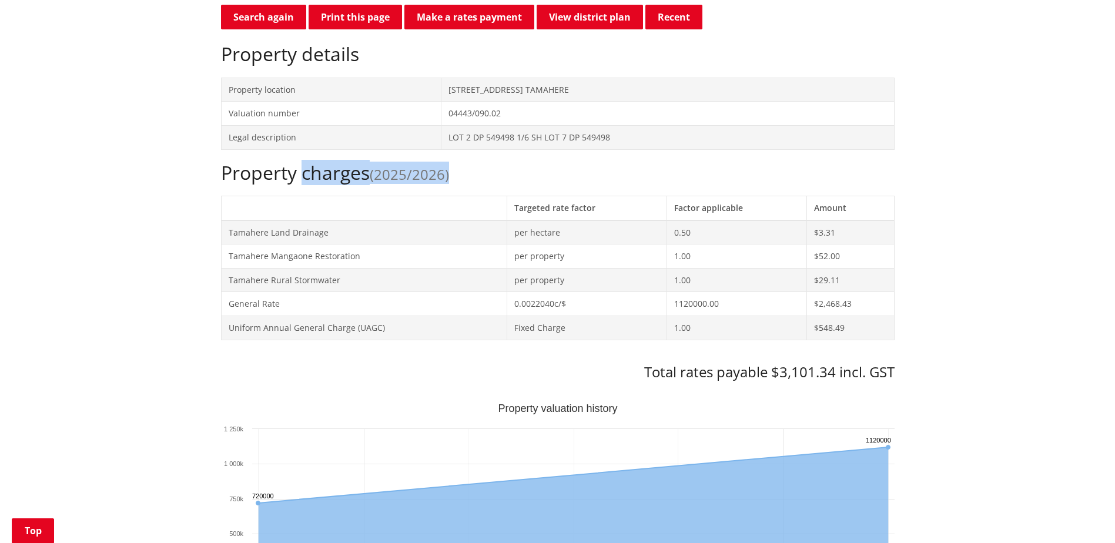
click at [494, 204] on div "Property charges (2025/2026) Targeted rate factor Factor applicable Amount Tama…" at bounding box center [557, 271] width 673 height 219
click at [437, 183] on span "(2025/2026)" at bounding box center [409, 174] width 79 height 19
click at [785, 455] on icon "Interactive chart" at bounding box center [573, 475] width 630 height 56
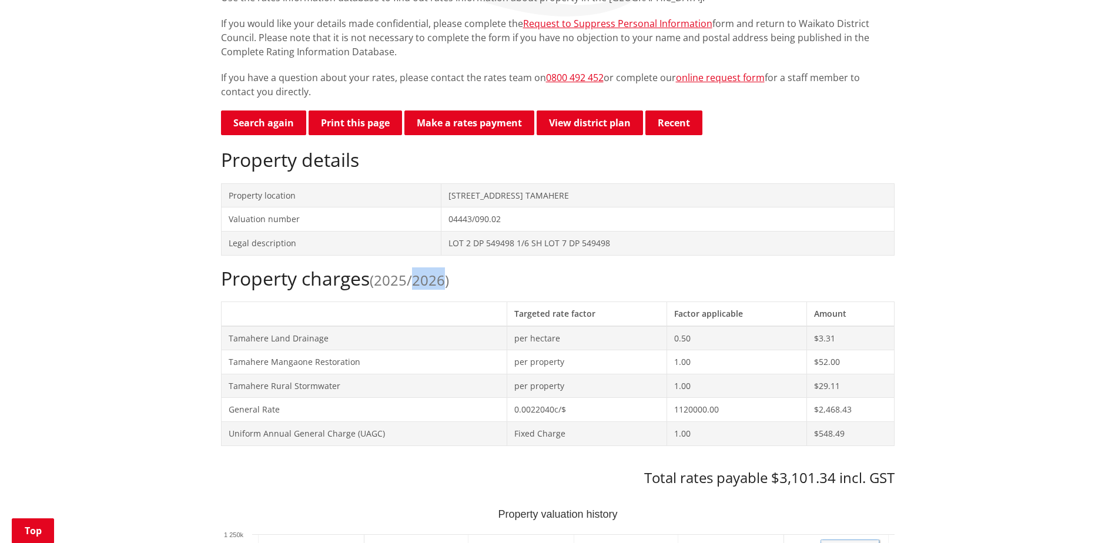
scroll to position [235, 0]
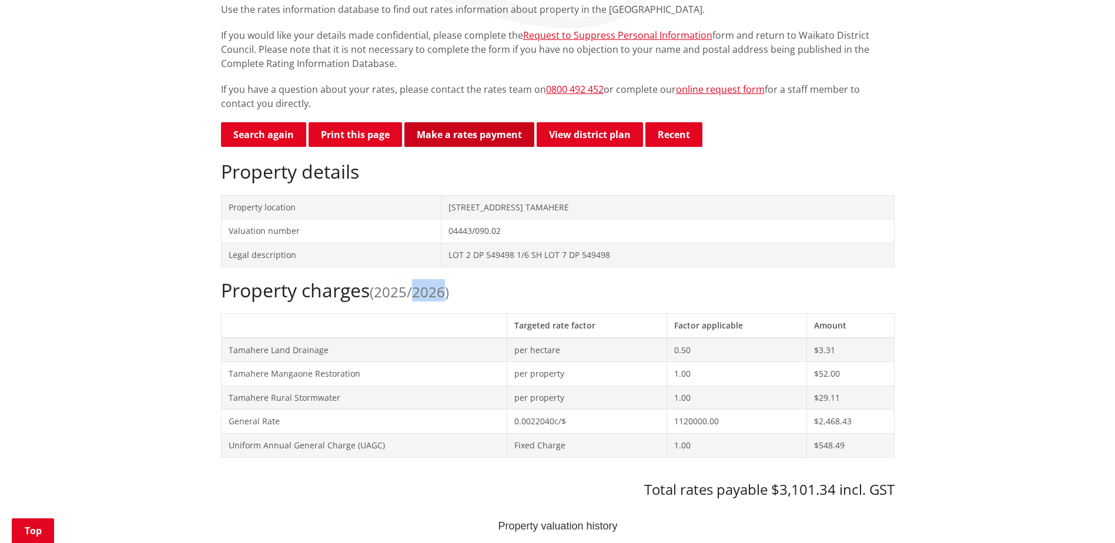
drag, startPoint x: 457, startPoint y: 135, endPoint x: 467, endPoint y: 143, distance: 12.1
click at [457, 135] on link "Make a rates payment" at bounding box center [469, 134] width 130 height 25
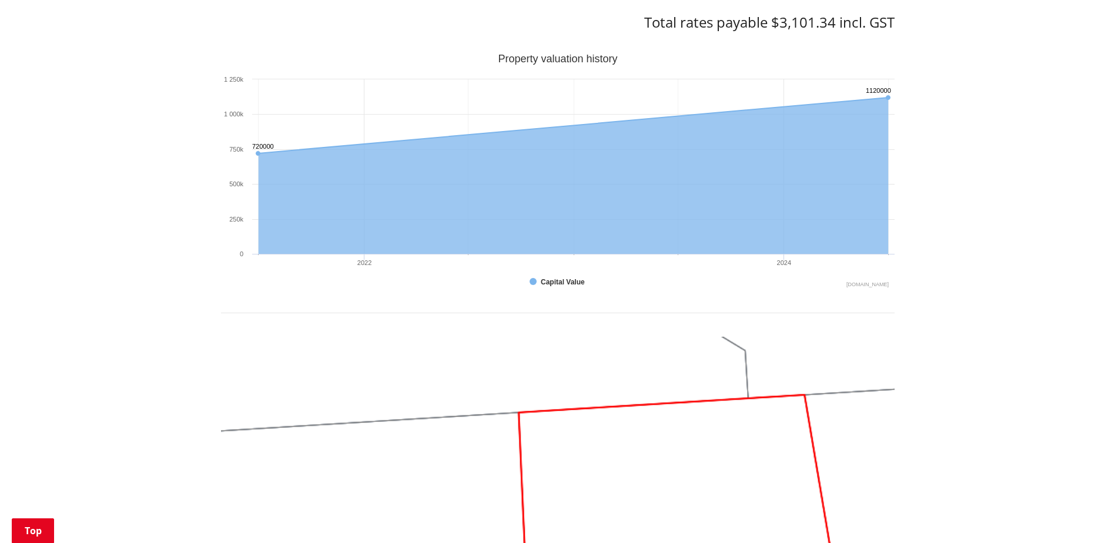
scroll to position [705, 0]
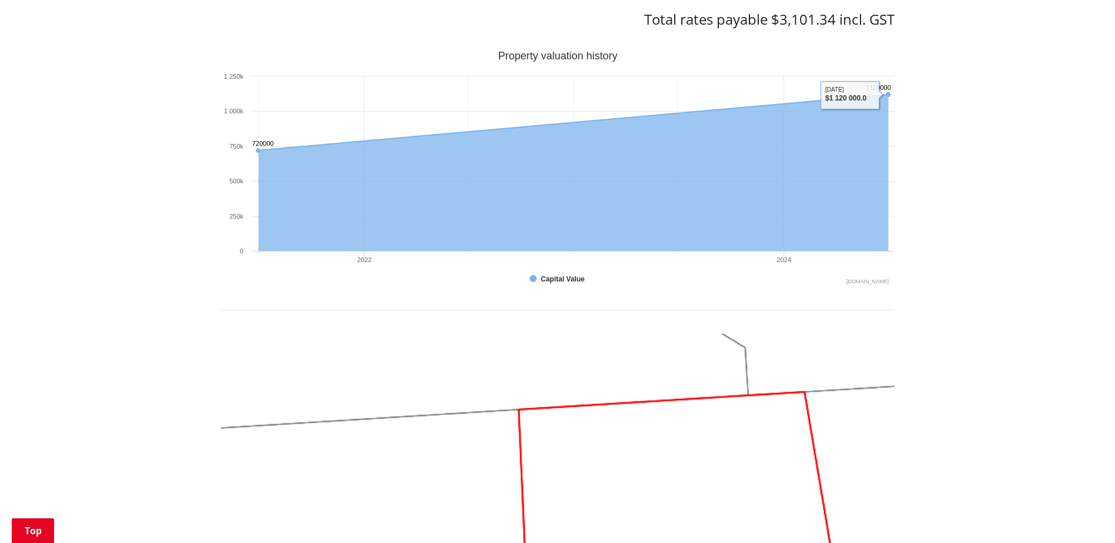
click at [913, 309] on div "Home Services and facilities Rates Rates Information Database Rates Information…" at bounding box center [557, 199] width 1115 height 1575
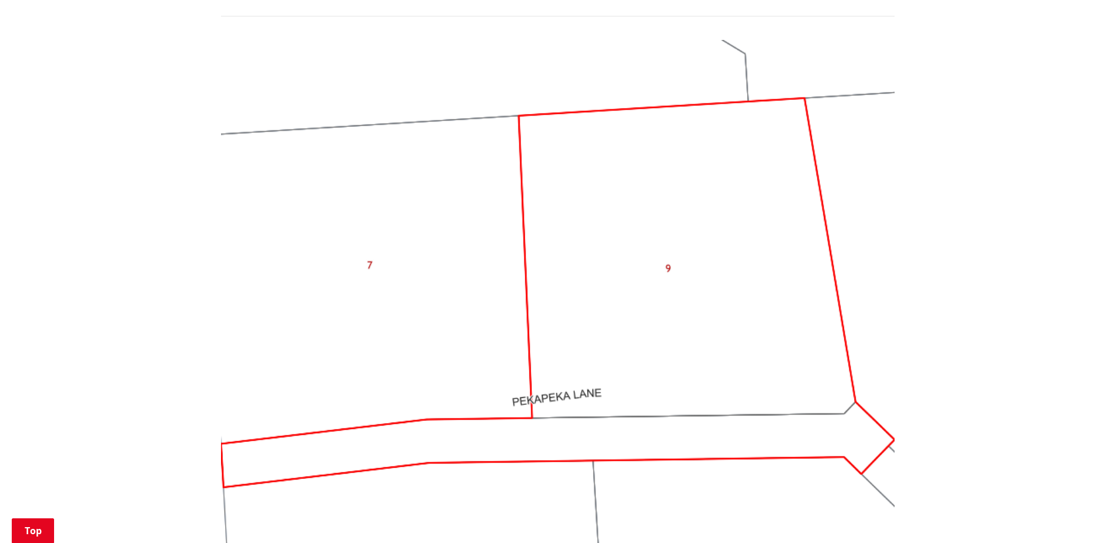
click at [727, 424] on img at bounding box center [557, 292] width 673 height 505
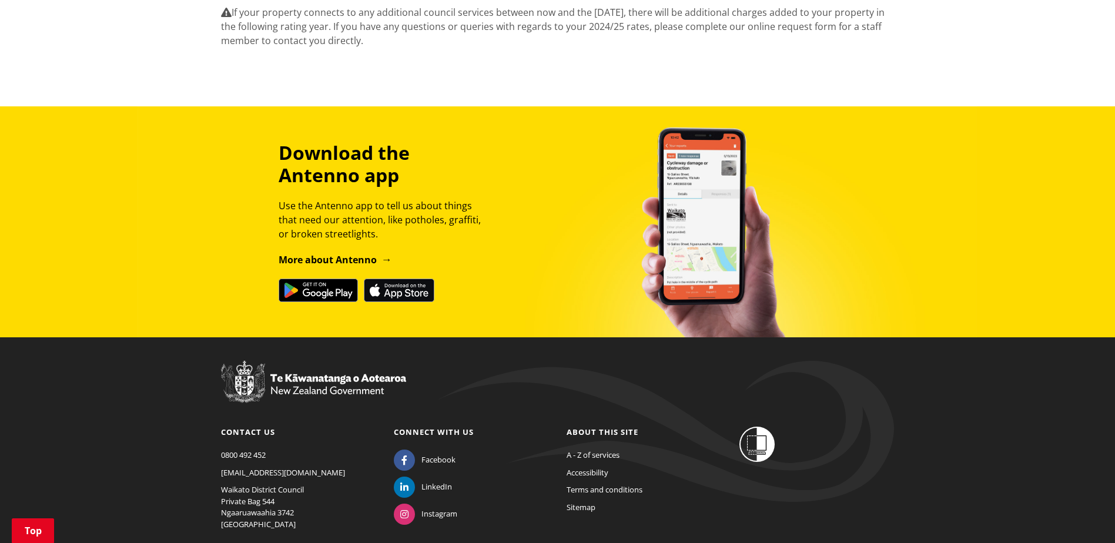
scroll to position [1351, 0]
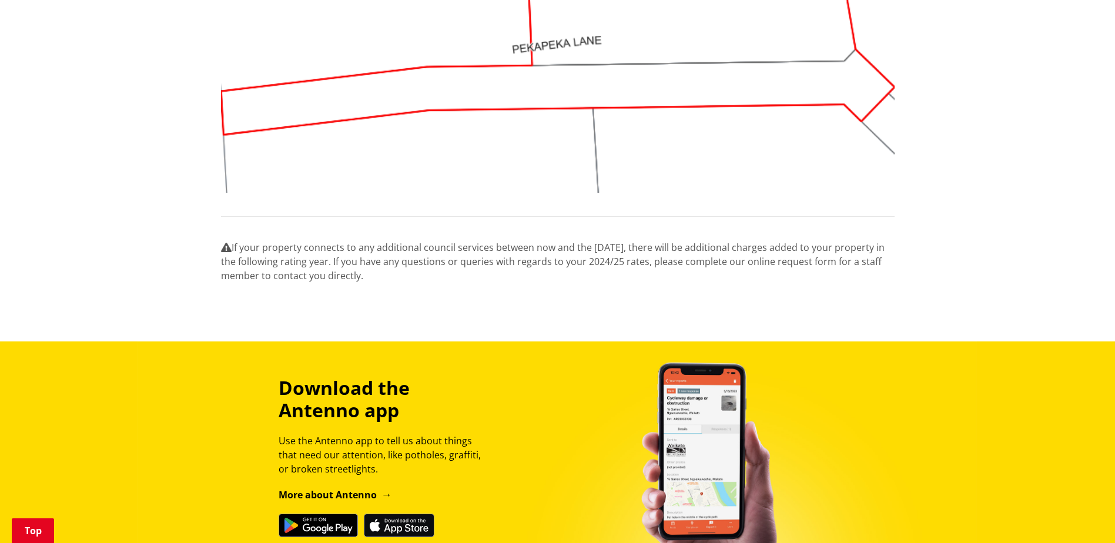
drag, startPoint x: 287, startPoint y: 249, endPoint x: 378, endPoint y: 274, distance: 94.5
click at [378, 274] on p "If your property connects to any additional council services between now and th…" at bounding box center [557, 261] width 673 height 42
drag, startPoint x: 378, startPoint y: 274, endPoint x: 459, endPoint y: 313, distance: 90.1
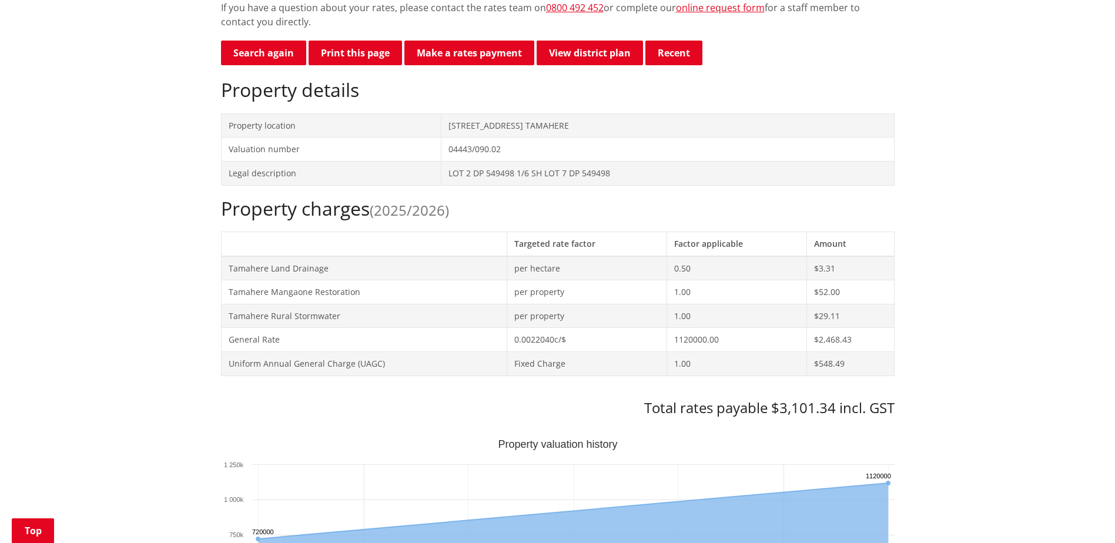
scroll to position [411, 0]
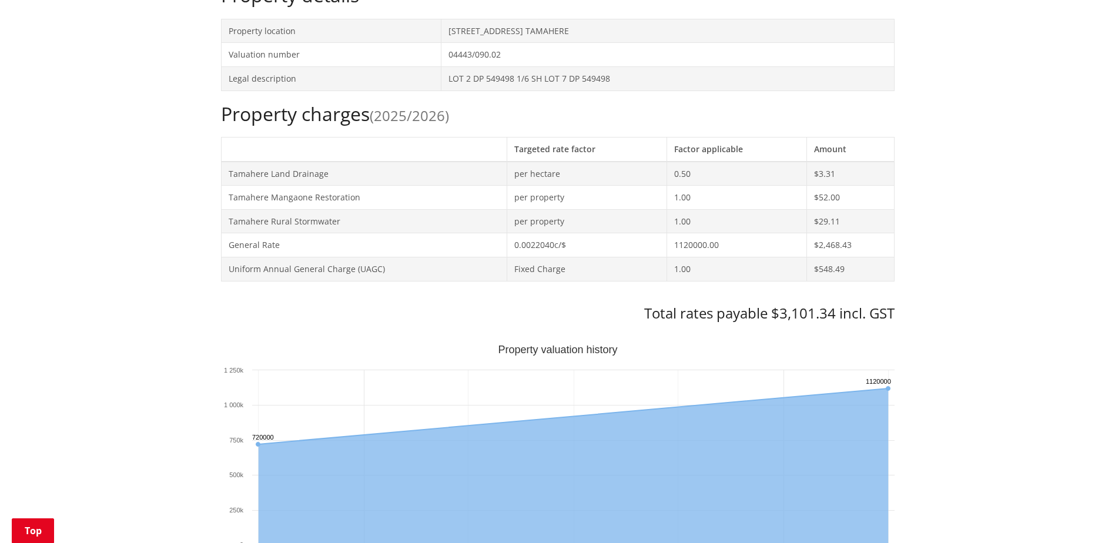
click at [1060, 257] on div "Home Services and facilities Rates Rates Information Database Rates Information…" at bounding box center [557, 493] width 1115 height 1575
click at [801, 251] on td "1120000.00" at bounding box center [736, 245] width 139 height 24
click at [797, 252] on tr "General Rate 0.0022040c/$ 1120000.00 $2,468.43" at bounding box center [557, 245] width 673 height 24
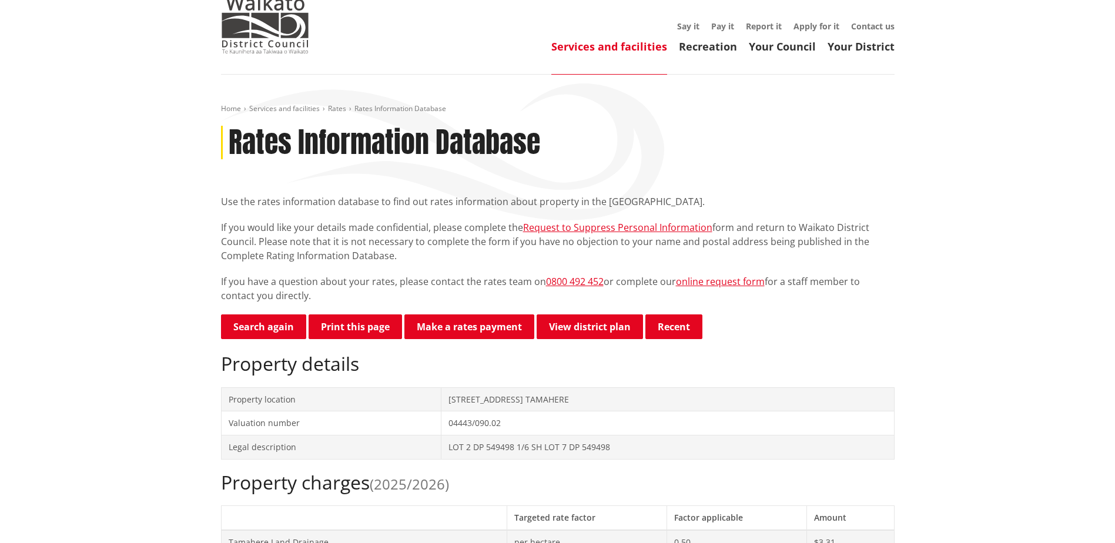
scroll to position [0, 0]
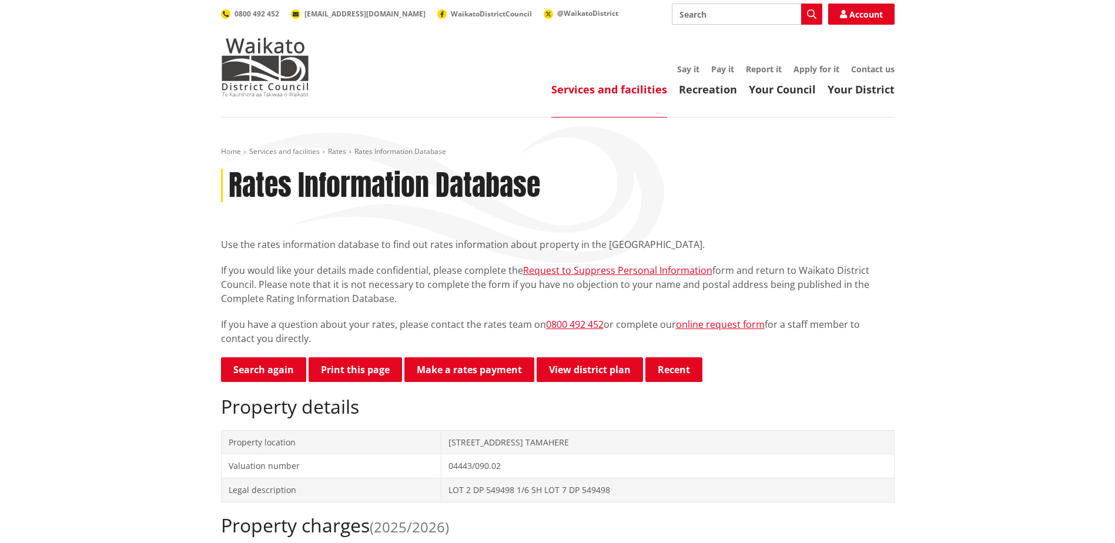
click at [506, 156] on ol "Home Services and facilities Rates Rates Information Database" at bounding box center [557, 152] width 673 height 10
click at [408, 146] on span "Rates Information Database" at bounding box center [400, 151] width 92 height 10
click at [333, 150] on link "Rates" at bounding box center [337, 151] width 18 height 10
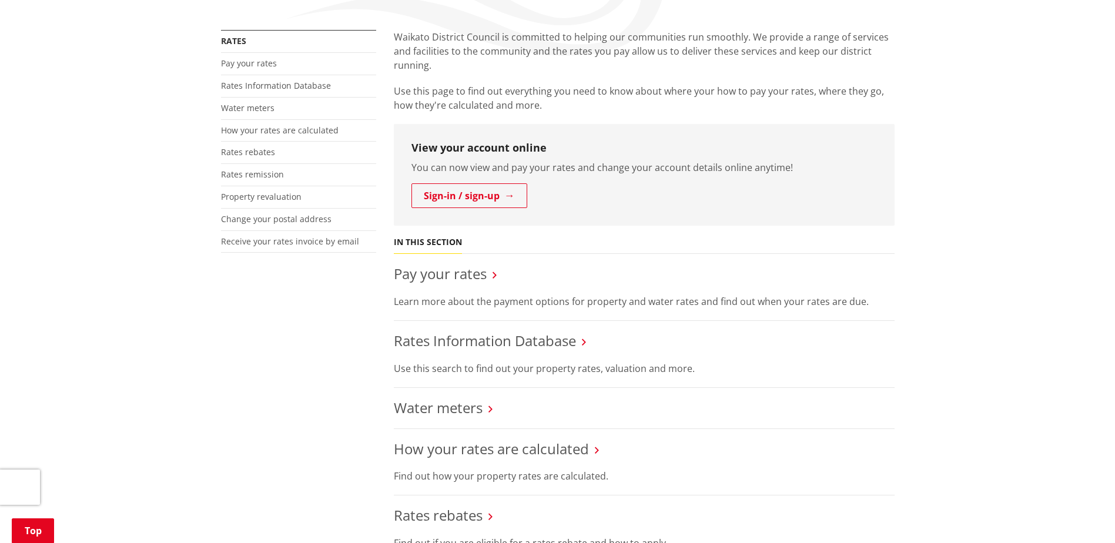
scroll to position [294, 0]
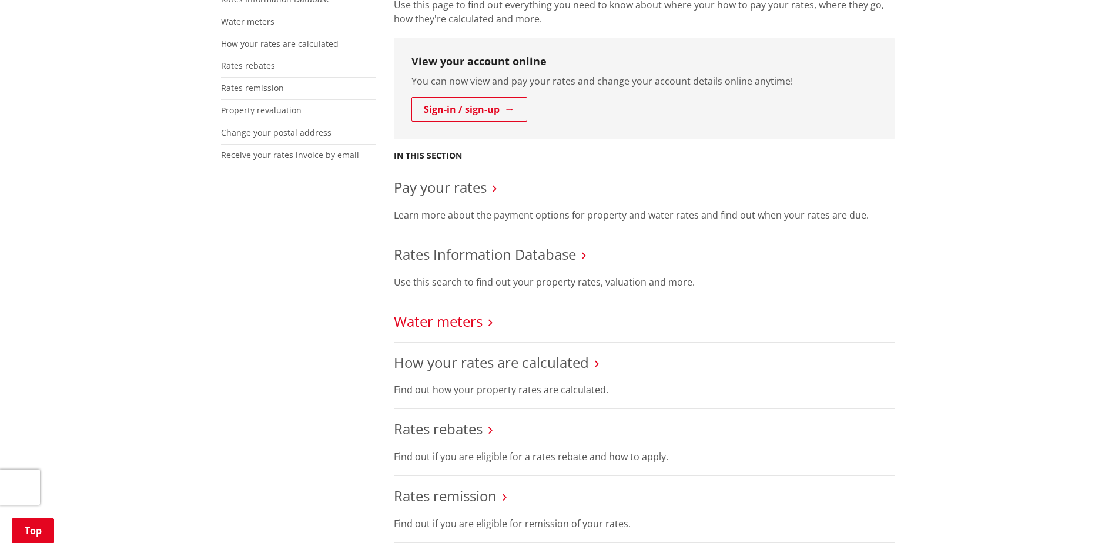
click at [477, 326] on link "Water meters" at bounding box center [438, 320] width 89 height 19
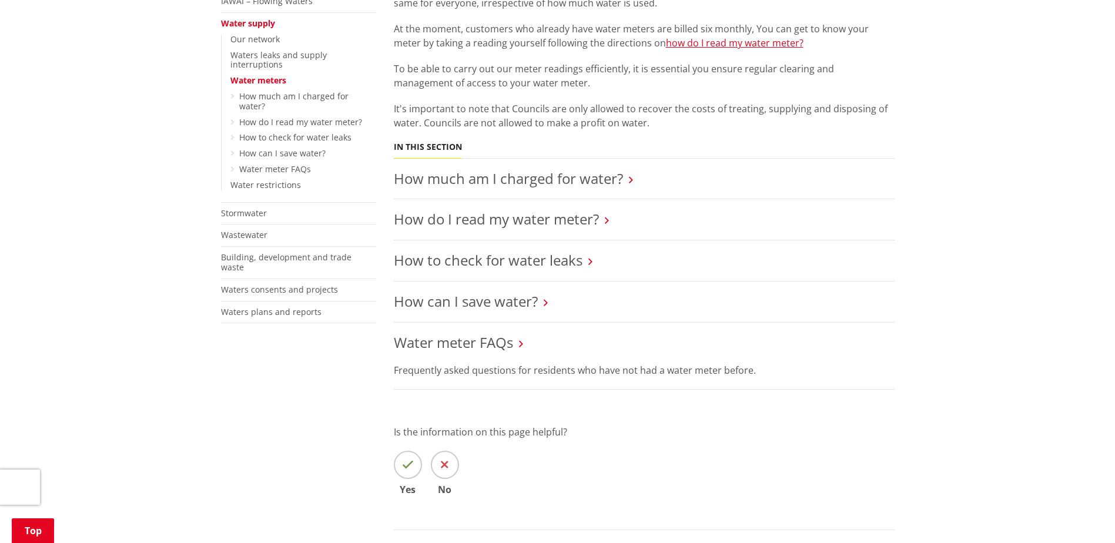
scroll to position [176, 0]
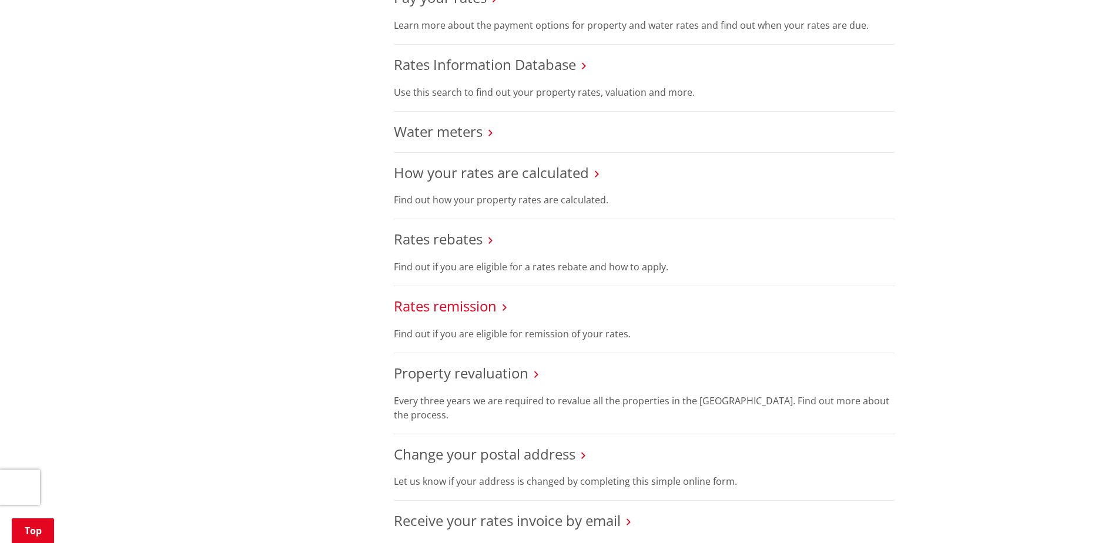
scroll to position [529, 0]
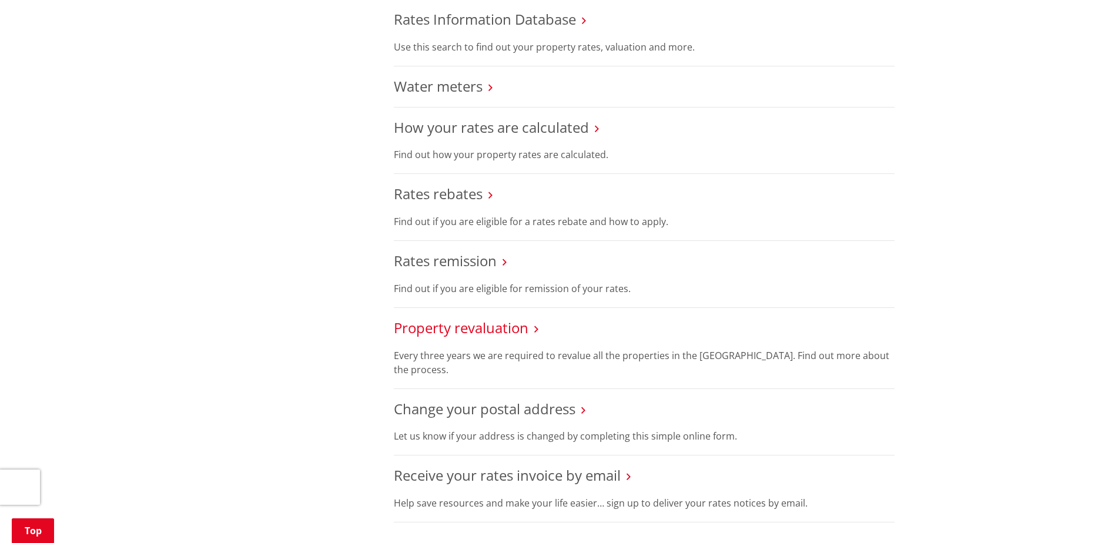
click at [447, 327] on link "Property revaluation" at bounding box center [461, 327] width 135 height 19
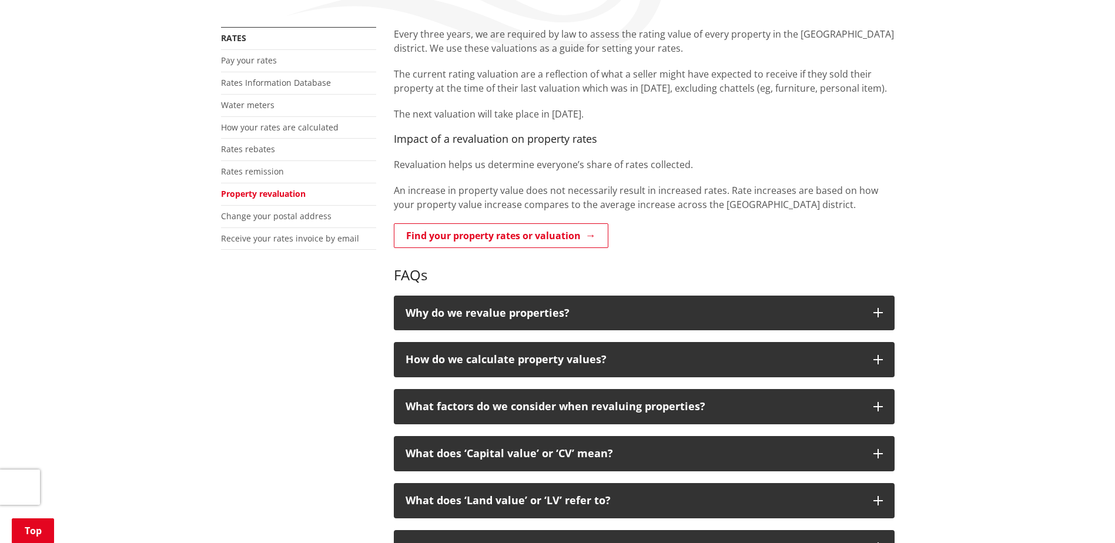
scroll to position [235, 0]
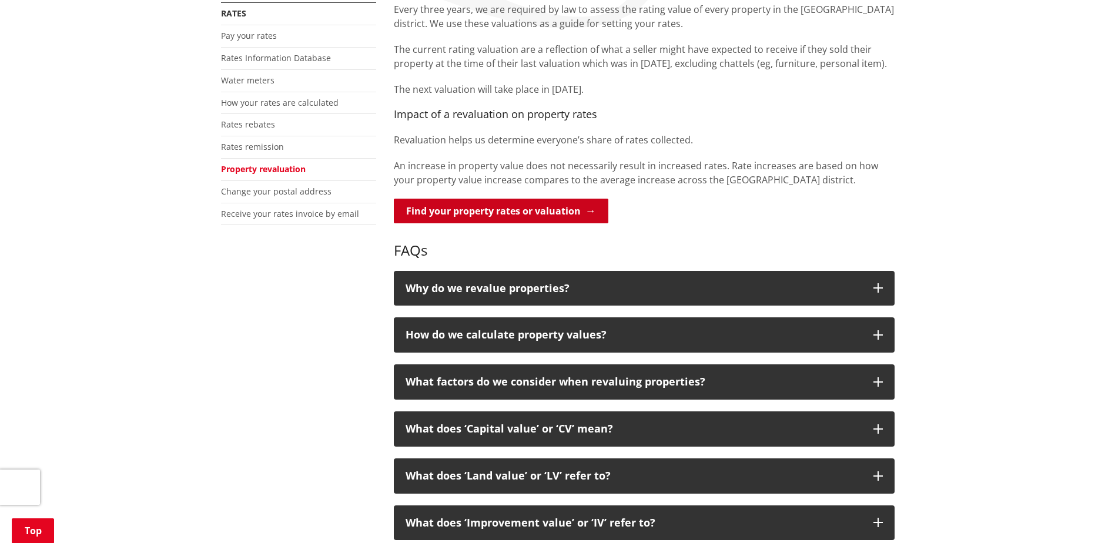
click at [442, 208] on link "Find your property rates or valuation" at bounding box center [501, 211] width 214 height 25
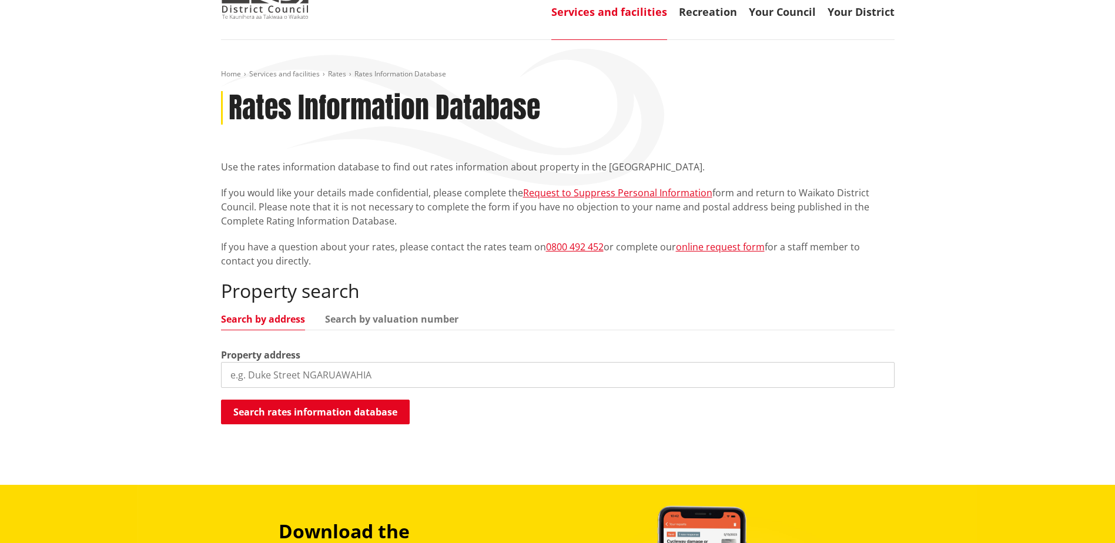
scroll to position [118, 0]
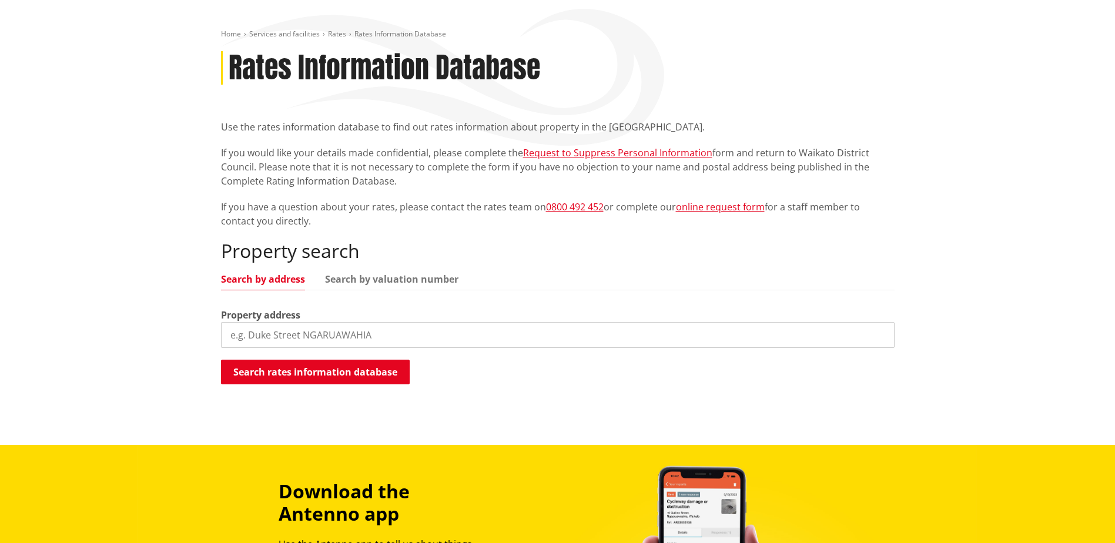
click at [355, 331] on input "search" at bounding box center [557, 335] width 673 height 26
paste input "[STREET_ADDRESS]"
type input "[STREET_ADDRESS]"
click at [335, 374] on button "Search rates information database" at bounding box center [315, 372] width 189 height 25
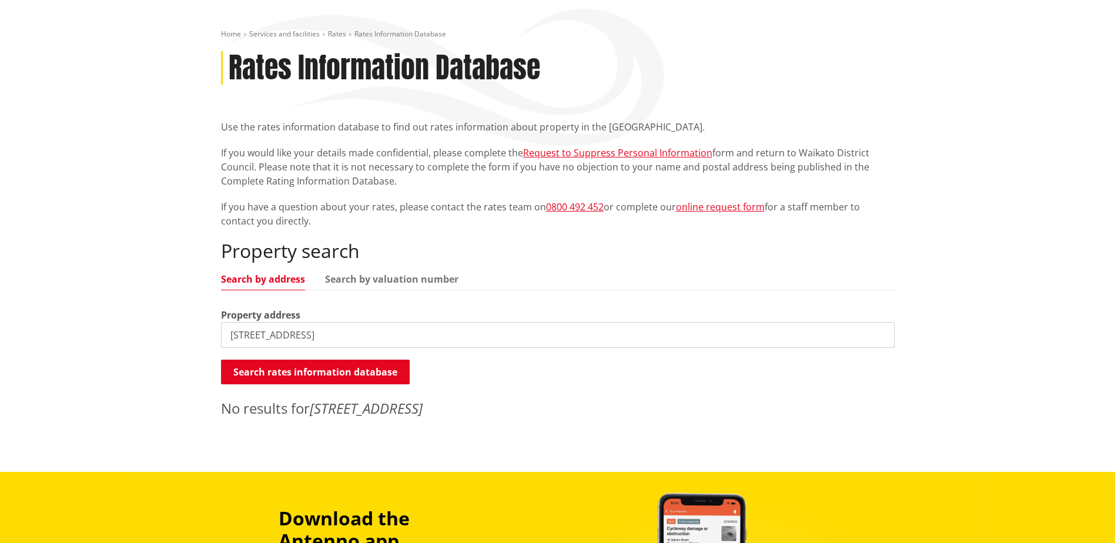
click at [352, 347] on input "9 Pekapeka Lane Pvt Waikato District" at bounding box center [557, 335] width 673 height 26
click at [385, 284] on link "Search by valuation number" at bounding box center [391, 278] width 133 height 9
click at [418, 338] on input "9 Pekapeka Lane Pvt Waikato District" at bounding box center [557, 335] width 673 height 26
click at [48, 308] on div "Home Services and facilities Rates Rates Information Database Rates Information…" at bounding box center [557, 236] width 1115 height 472
click at [467, 334] on input "9 Pekapeka Lane Pvt Waikato District" at bounding box center [557, 335] width 673 height 26
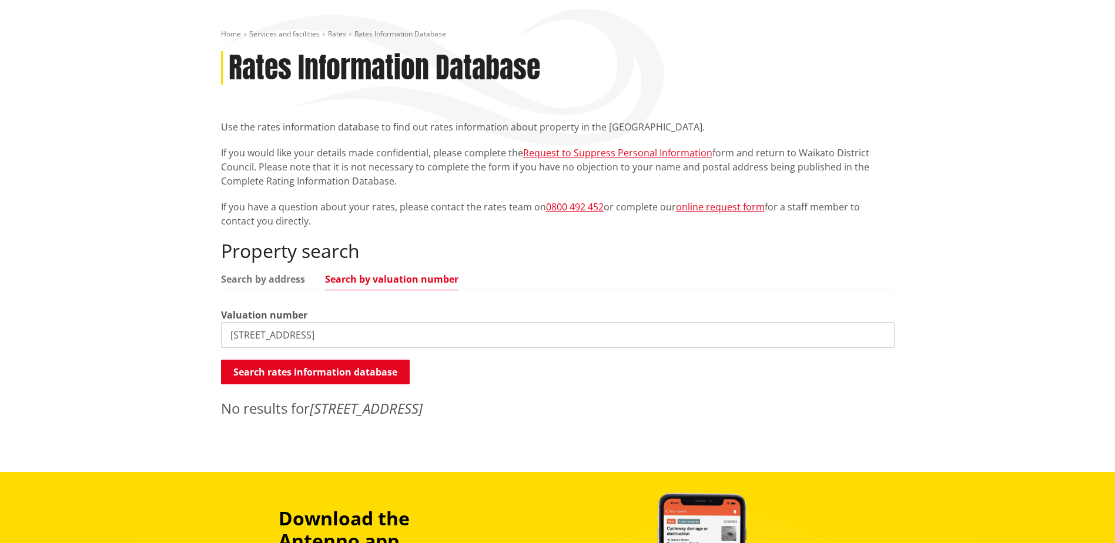
drag, startPoint x: 467, startPoint y: 334, endPoint x: -343, endPoint y: 371, distance: 810.5
click at [0, 371] on html "Skip to content Toggle search Toggle navigation Services and facilities Recreat…" at bounding box center [557, 436] width 1115 height 1108
click at [451, 332] on input "9 Pekapeka Lane Pvt Waikato District" at bounding box center [557, 335] width 673 height 26
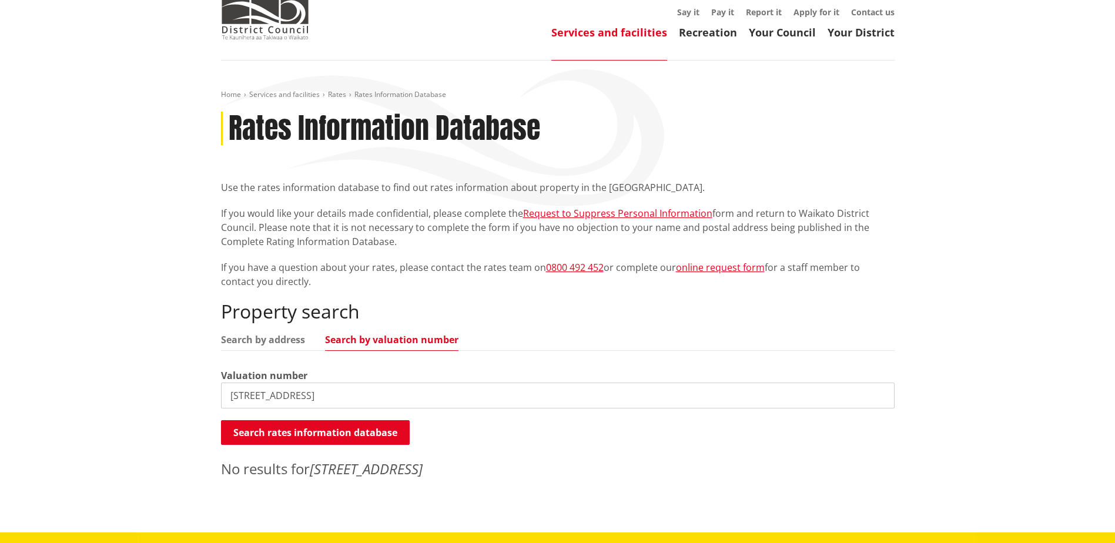
scroll to position [0, 0]
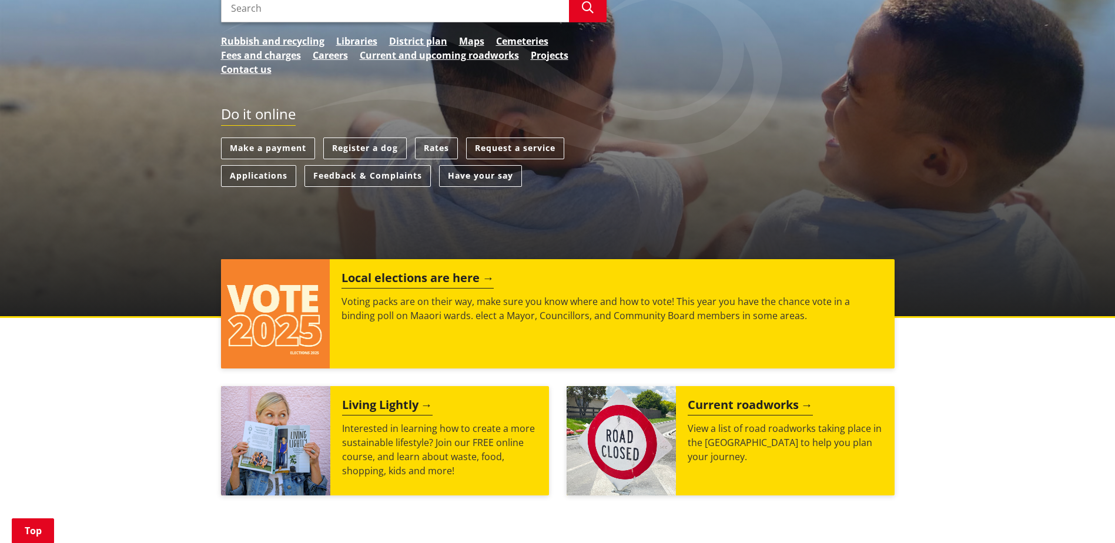
scroll to position [118, 0]
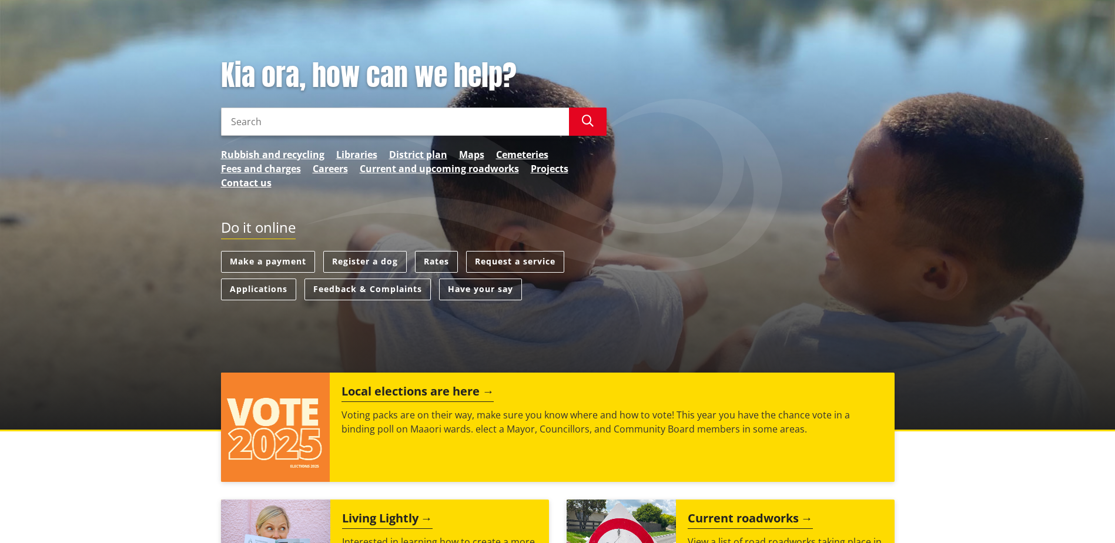
click at [443, 261] on link "Rates" at bounding box center [436, 262] width 43 height 22
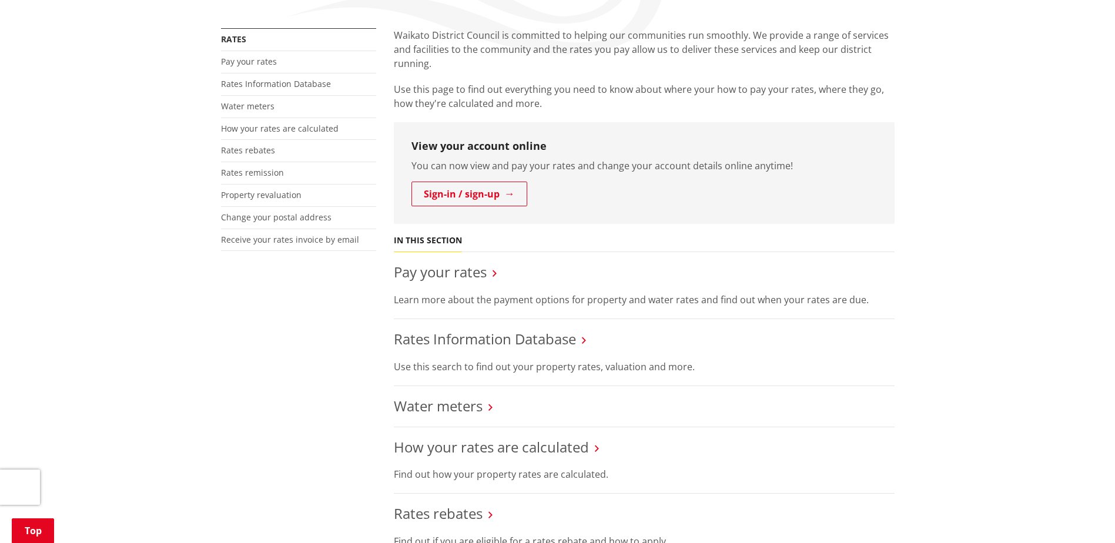
scroll to position [235, 0]
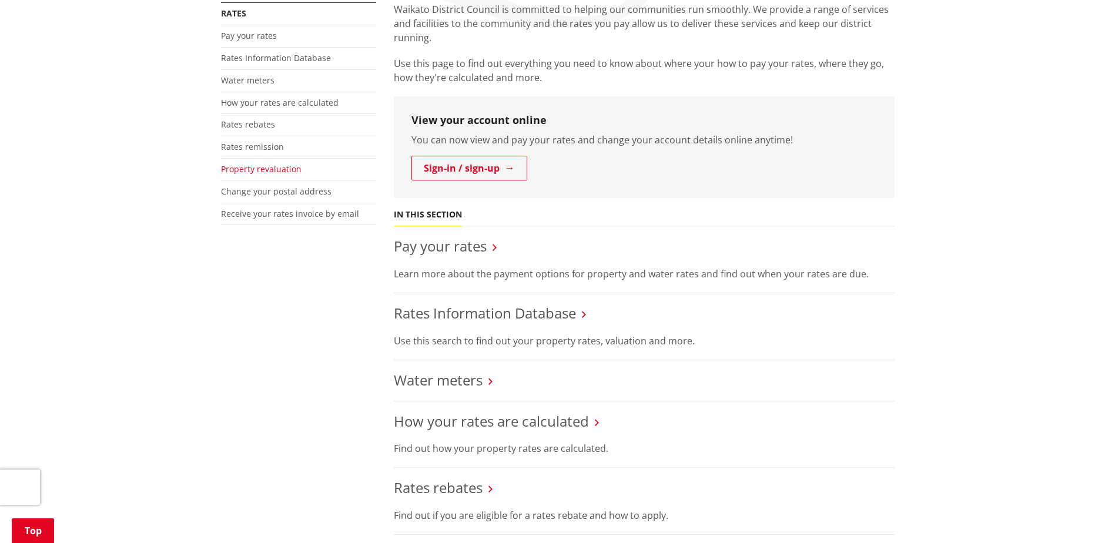
click at [266, 171] on link "Property revaluation" at bounding box center [261, 168] width 80 height 11
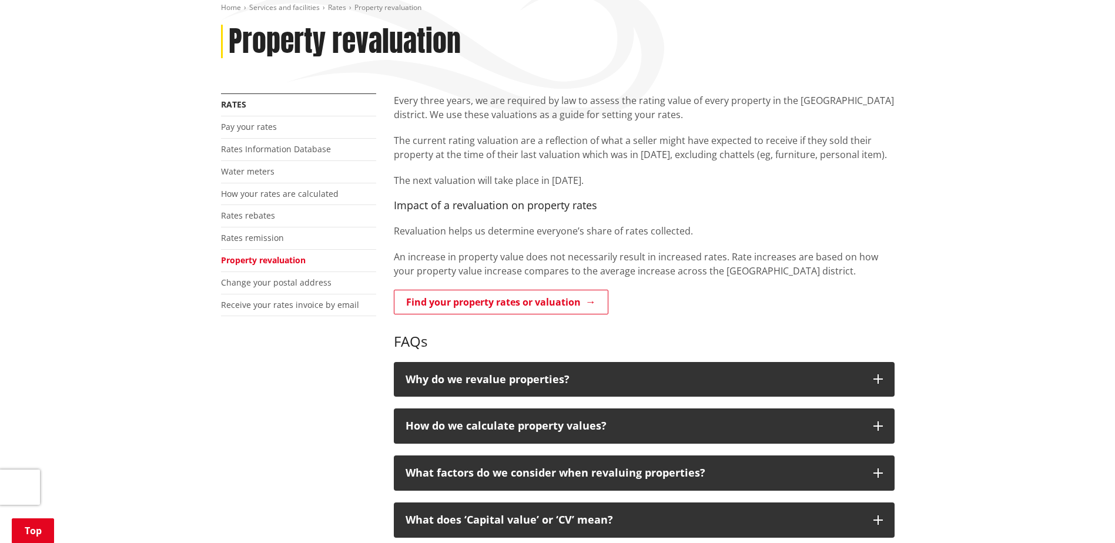
scroll to position [176, 0]
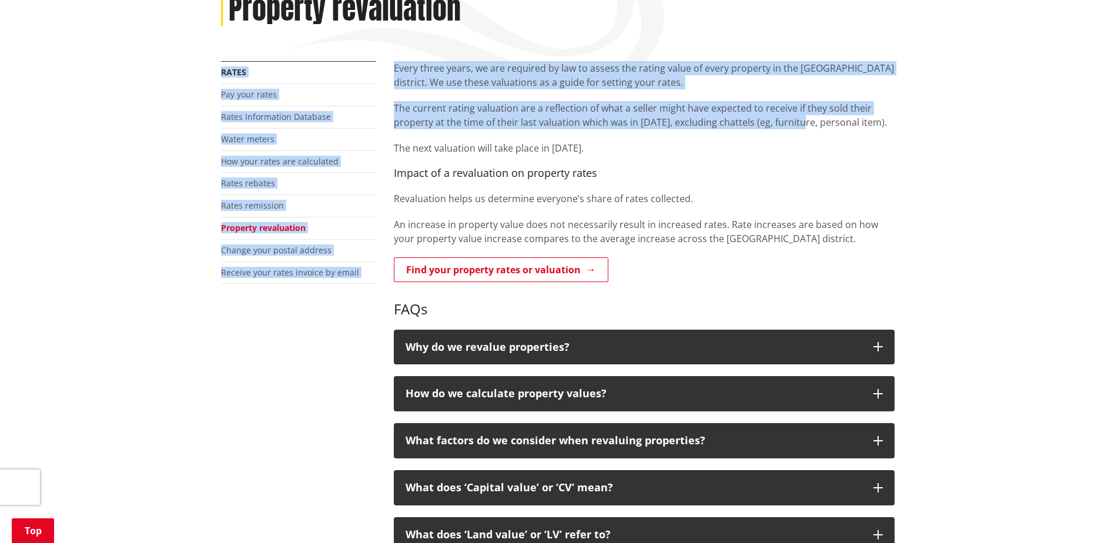
drag, startPoint x: 768, startPoint y: 86, endPoint x: 801, endPoint y: 124, distance: 50.8
click at [801, 124] on div "Home Services and facilities Rates Property revaluation Property revaluation Mo…" at bounding box center [557, 378] width 691 height 815
drag, startPoint x: 801, startPoint y: 124, endPoint x: 749, endPoint y: 193, distance: 86.4
click at [831, 175] on h4 "Impact of a revaluation on property rates" at bounding box center [644, 173] width 501 height 13
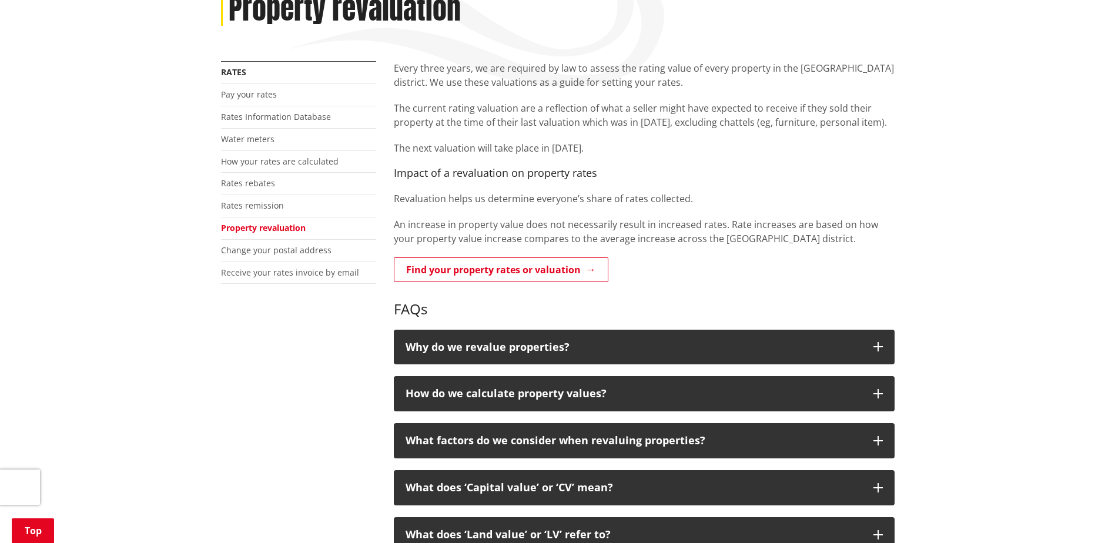
click at [720, 197] on p "Revaluation helps us determine everyone’s share of rates collected." at bounding box center [644, 199] width 501 height 14
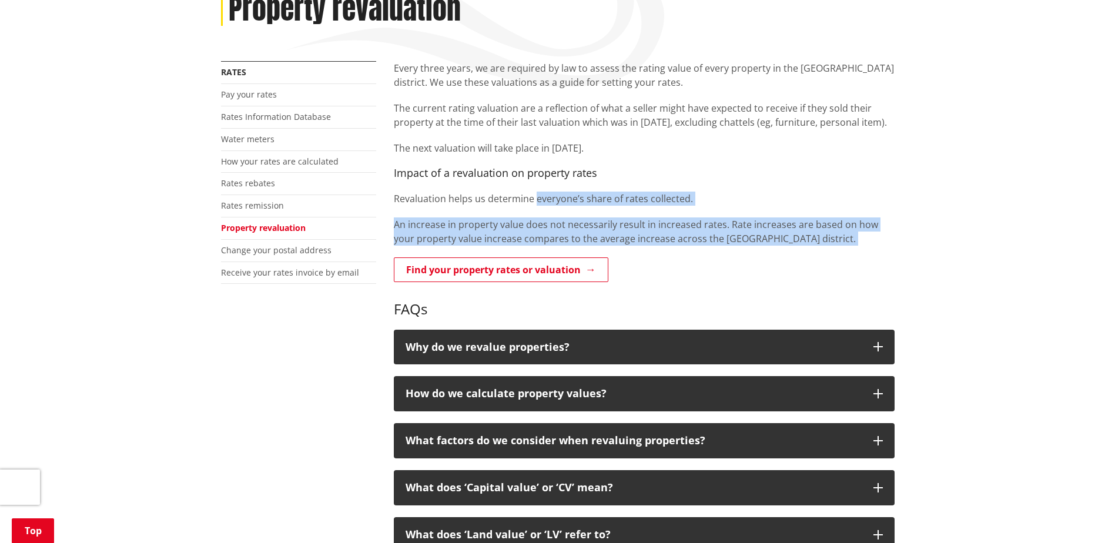
drag, startPoint x: 535, startPoint y: 205, endPoint x: 709, endPoint y: 250, distance: 179.7
click at [709, 250] on div "Every three years, we are required by law to assess the rating value of every p…" at bounding box center [644, 423] width 518 height 724
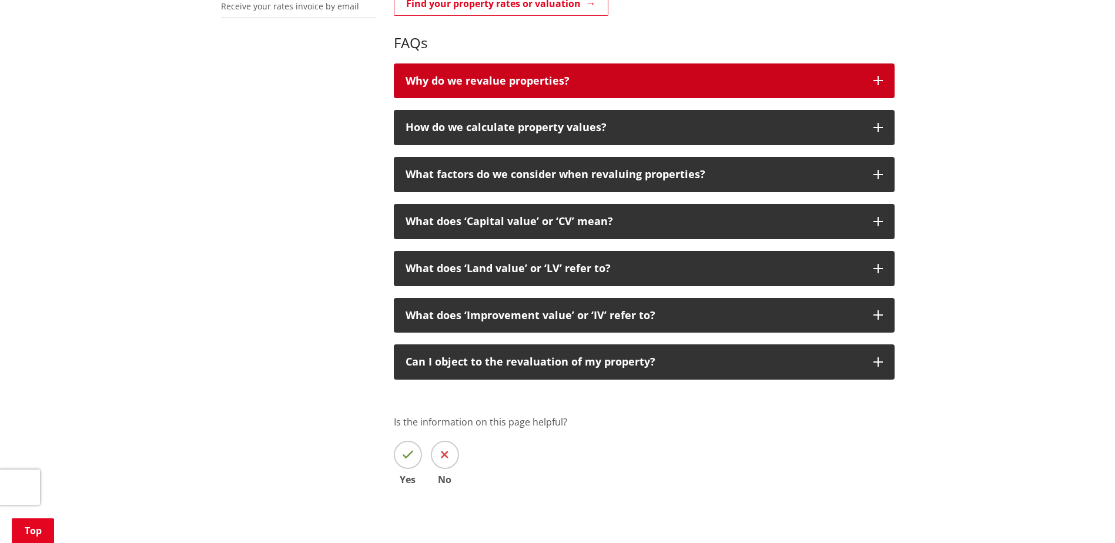
scroll to position [470, 0]
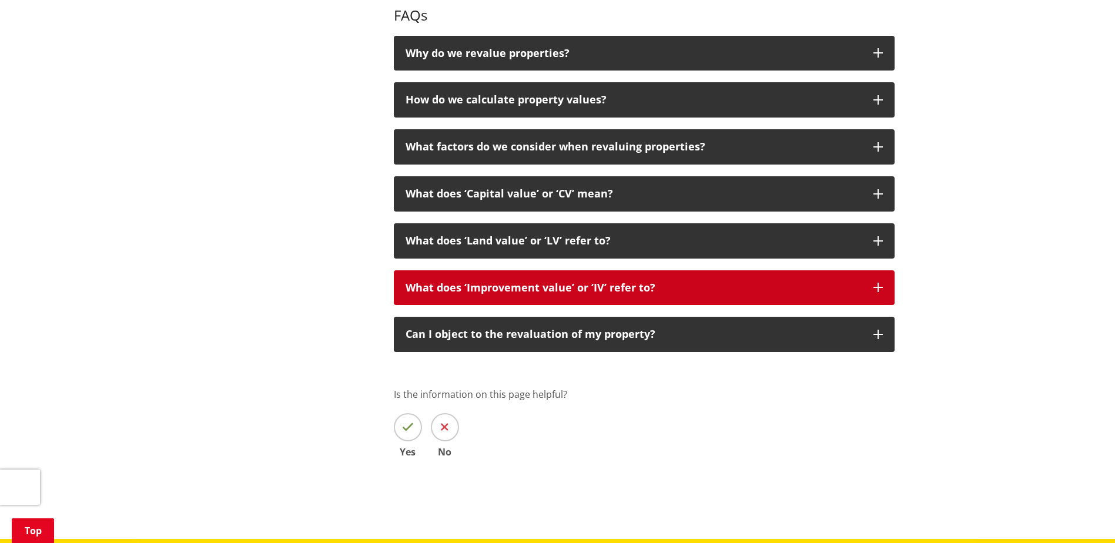
click at [664, 295] on button "What does ‘Improvement value’ or ‘IV’ refer to?" at bounding box center [644, 287] width 501 height 35
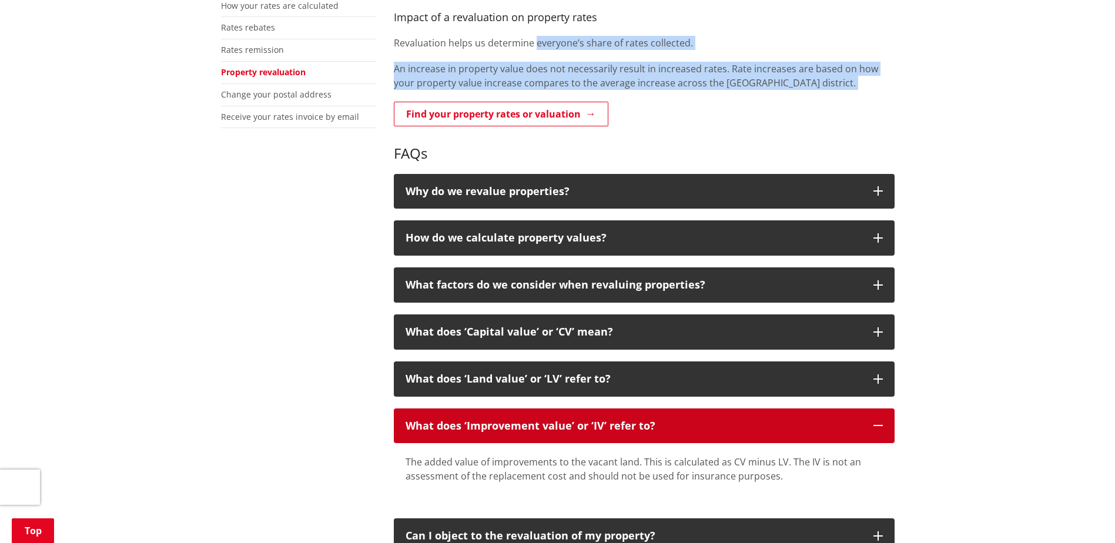
scroll to position [294, 0]
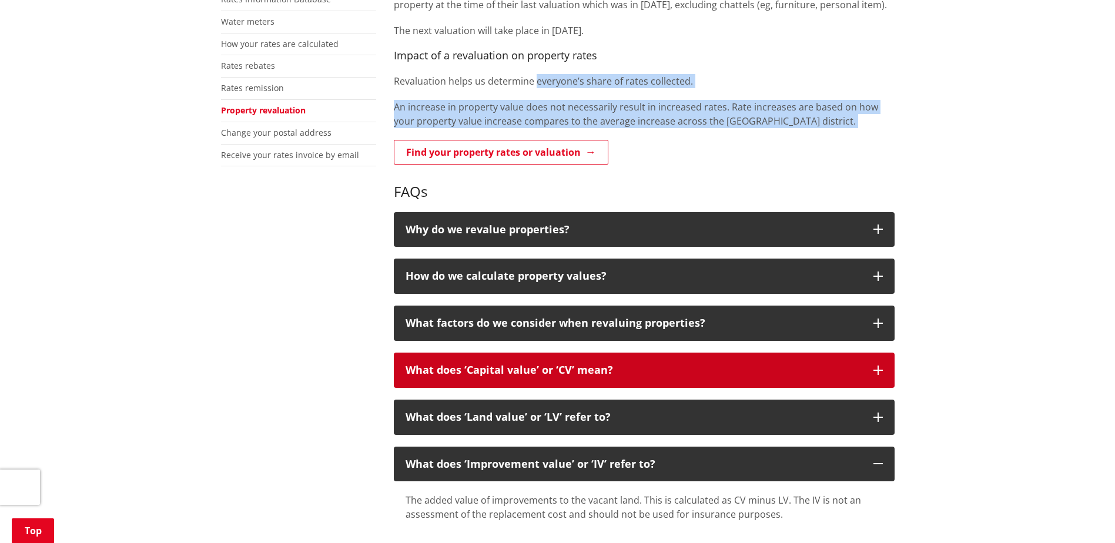
click at [605, 364] on p "What does ‘Capital value’ or ‘CV’ mean?" at bounding box center [633, 370] width 456 height 12
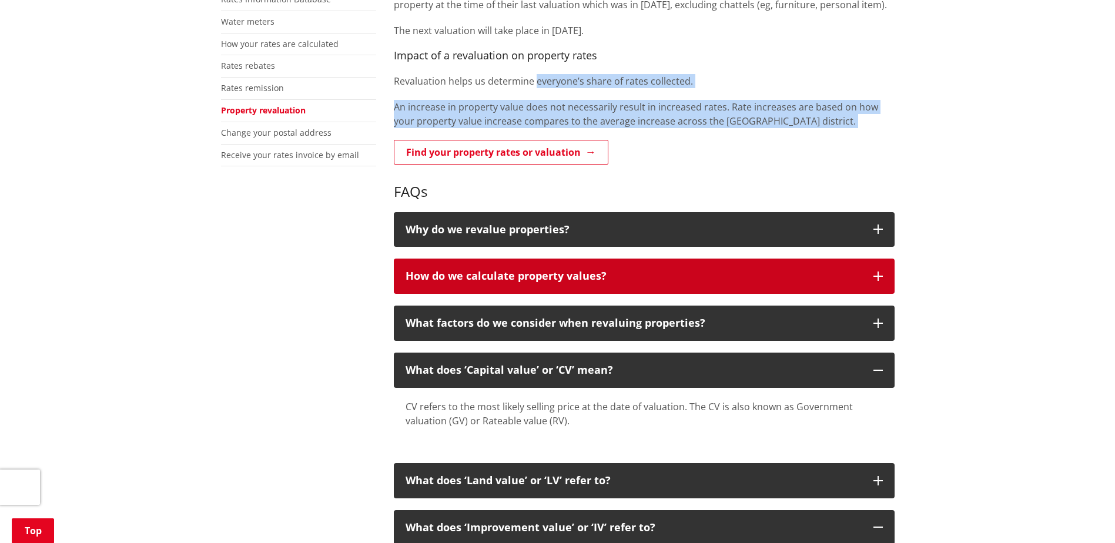
click at [597, 277] on p "How do we calculate property values?" at bounding box center [633, 276] width 456 height 12
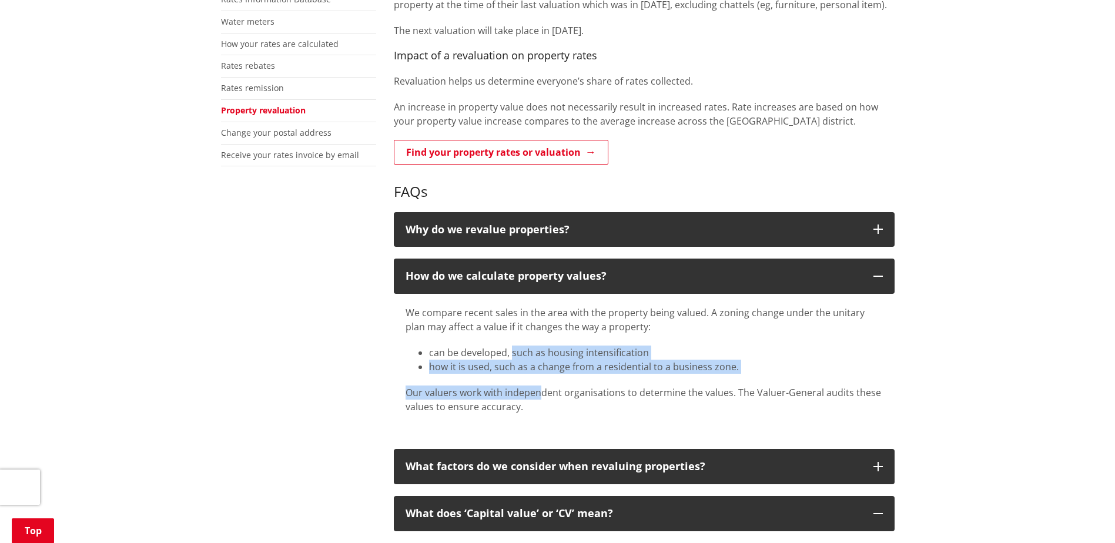
drag, startPoint x: 519, startPoint y: 357, endPoint x: 538, endPoint y: 385, distance: 34.2
click at [538, 385] on div "We compare recent sales in the area with the property being valued. A zoning ch…" at bounding box center [643, 360] width 477 height 108
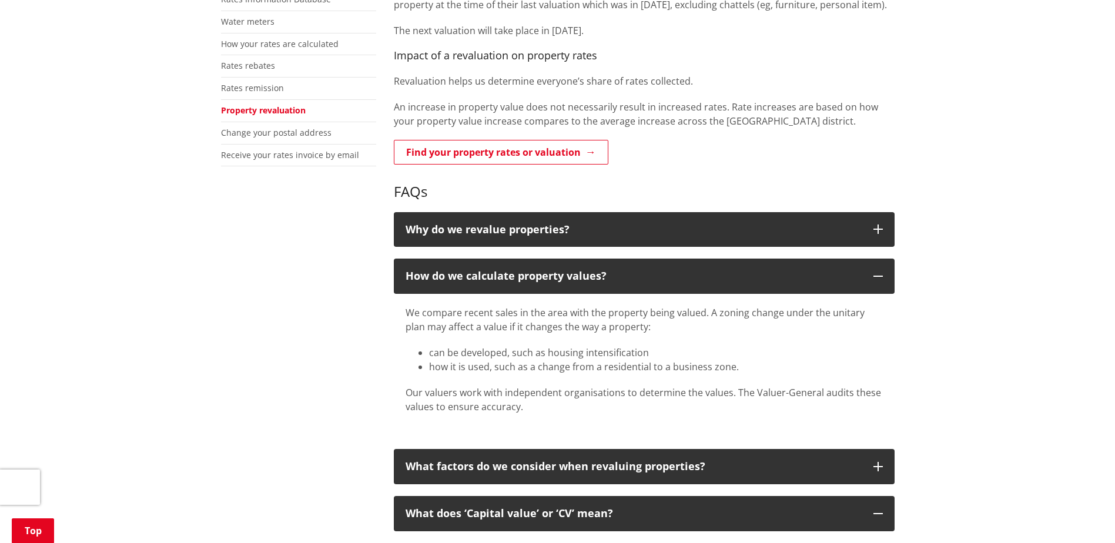
scroll to position [411, 0]
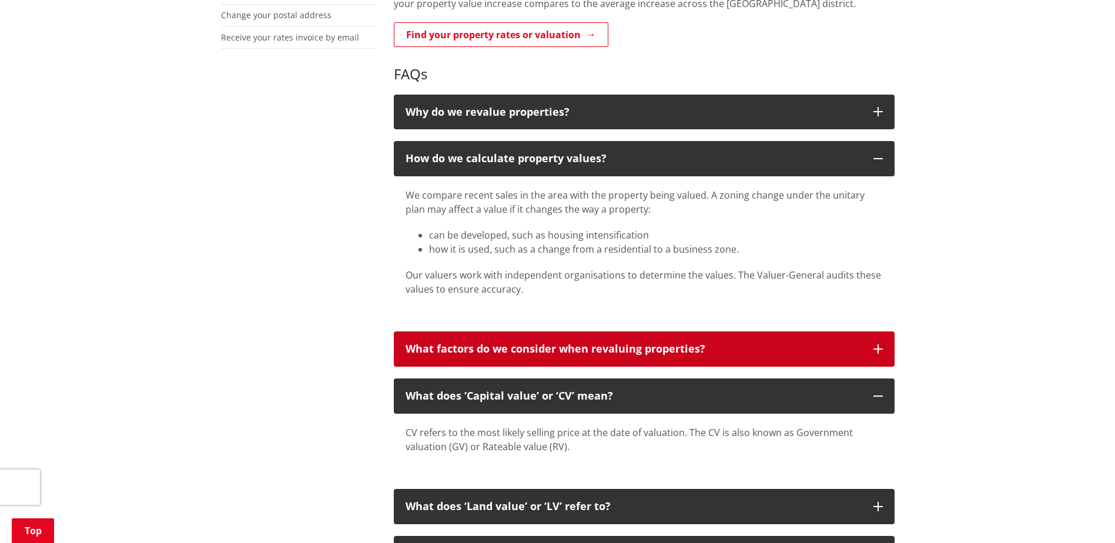
click at [550, 358] on button "What factors do we consider when revaluing properties?" at bounding box center [644, 348] width 501 height 35
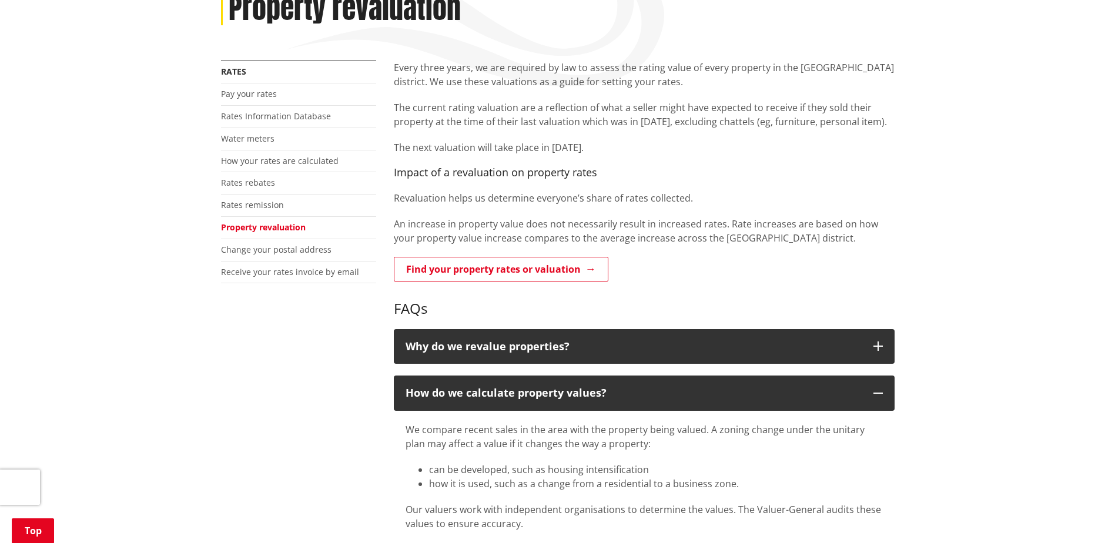
scroll to position [176, 0]
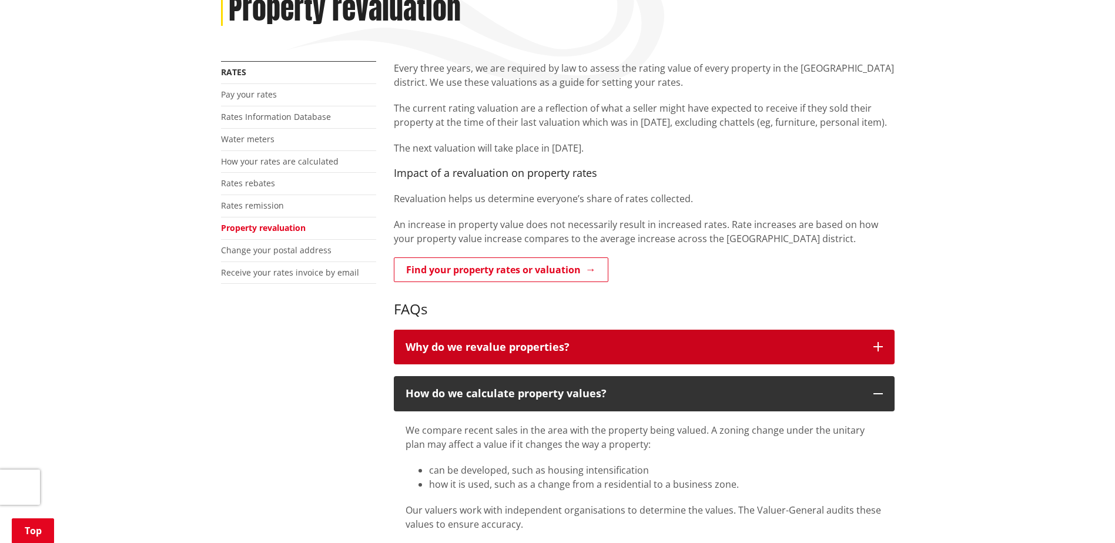
click at [492, 345] on p "Why do we revalue properties?" at bounding box center [633, 347] width 456 height 12
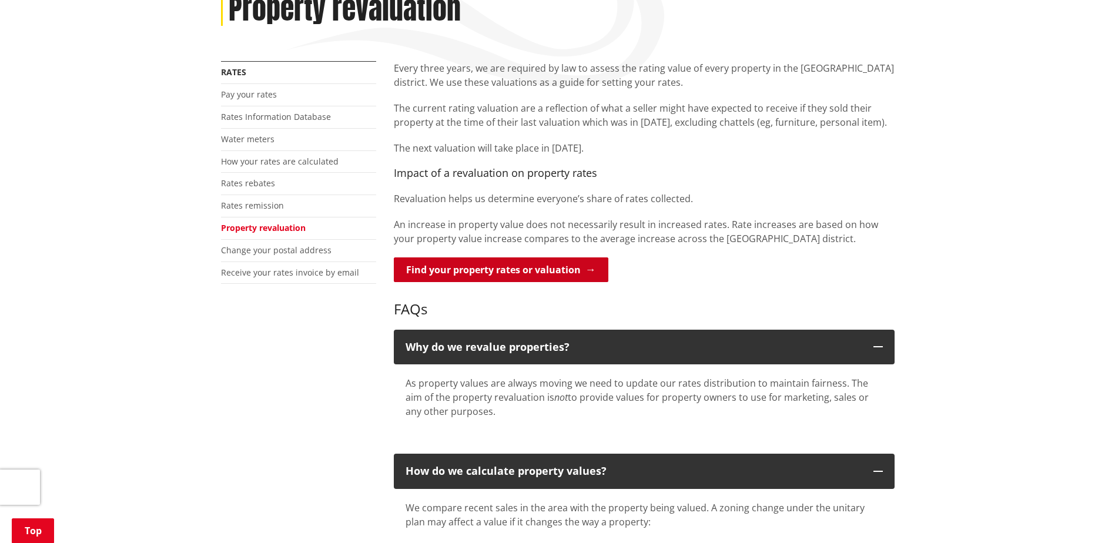
click at [454, 270] on link "Find your property rates or valuation" at bounding box center [501, 269] width 214 height 25
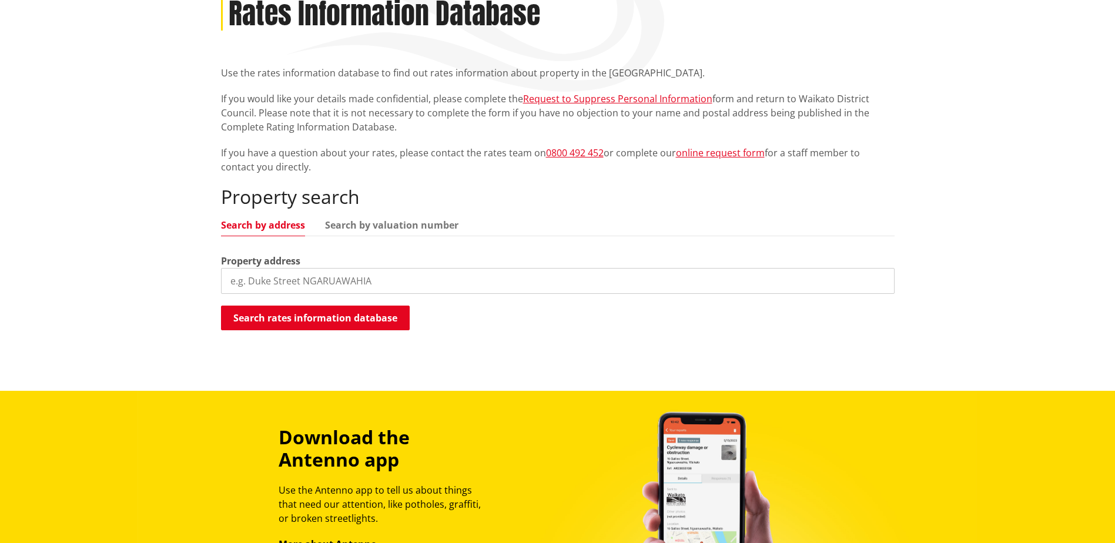
scroll to position [176, 0]
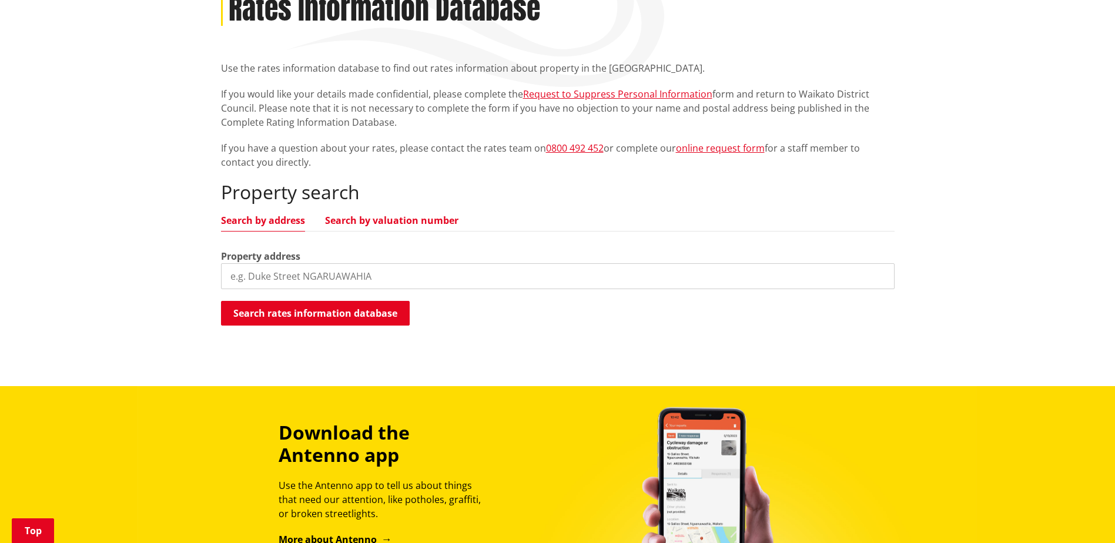
click at [401, 220] on link "Search by valuation number" at bounding box center [391, 220] width 133 height 9
click at [377, 265] on input "search" at bounding box center [557, 276] width 673 height 26
paste input "4443/9002"
type input "04443/090.02"
drag, startPoint x: 330, startPoint y: 316, endPoint x: 358, endPoint y: 312, distance: 29.0
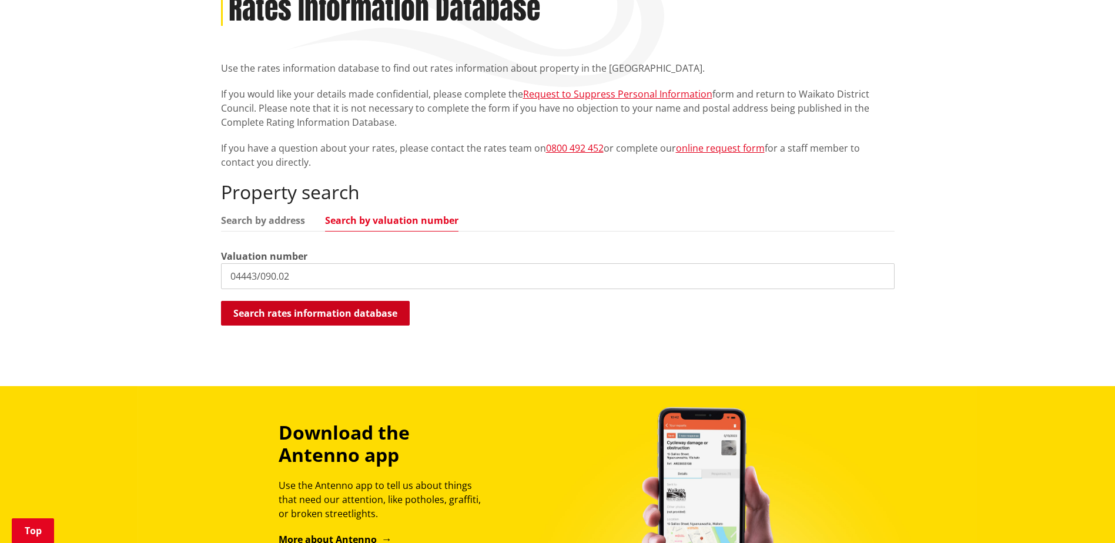
click at [330, 316] on button "Search rates information database" at bounding box center [315, 313] width 189 height 25
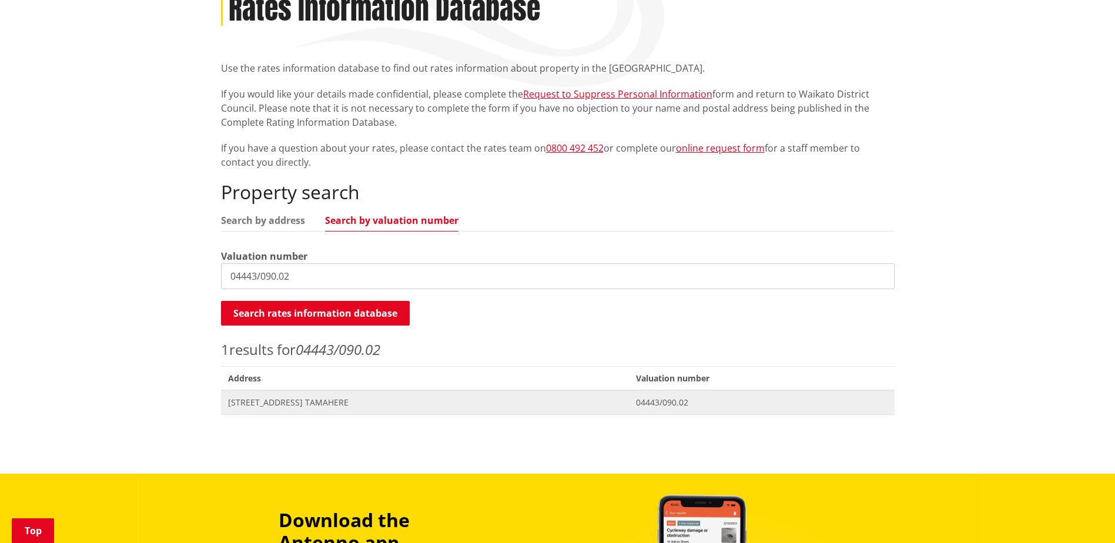
click at [310, 402] on span "[STREET_ADDRESS] TAMAHERE" at bounding box center [425, 403] width 394 height 12
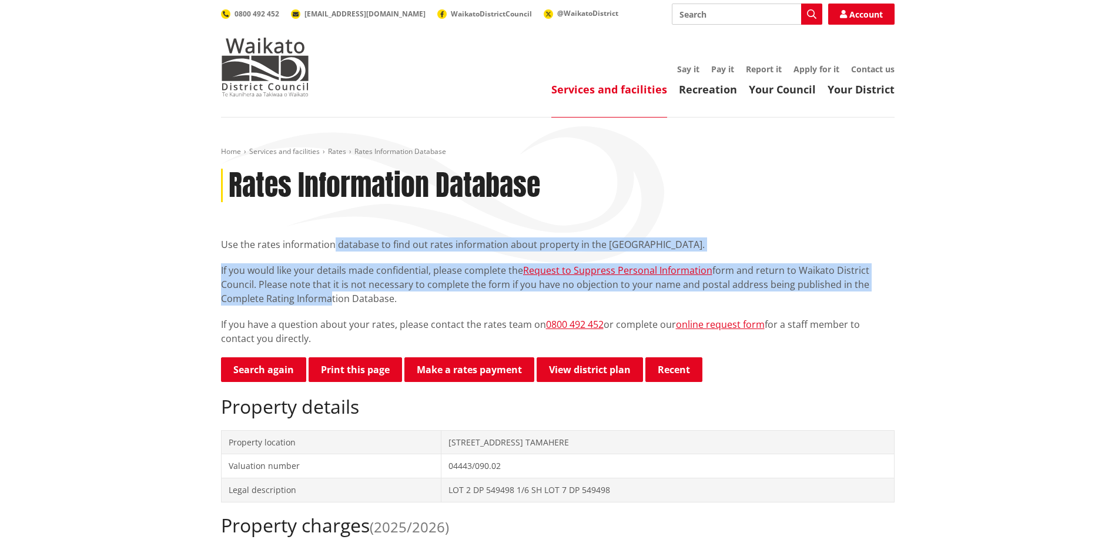
drag, startPoint x: 333, startPoint y: 244, endPoint x: 324, endPoint y: 295, distance: 51.9
click at [324, 295] on div "Use the rates information database to find out rates information about property…" at bounding box center [557, 291] width 673 height 108
drag, startPoint x: 324, startPoint y: 295, endPoint x: 334, endPoint y: 315, distance: 22.6
click at [334, 315] on div "Use the rates information database to find out rates information about property…" at bounding box center [557, 291] width 673 height 108
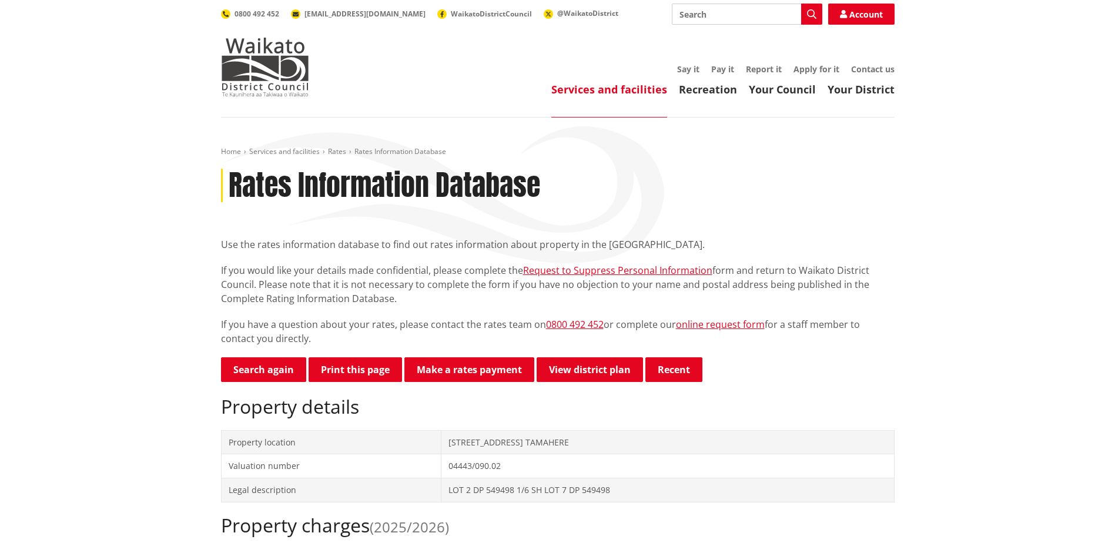
drag, startPoint x: 233, startPoint y: 322, endPoint x: 334, endPoint y: 340, distance: 102.7
click at [334, 340] on p "If you have a question about your rates, please contact the rates team on 0800 …" at bounding box center [557, 331] width 673 height 28
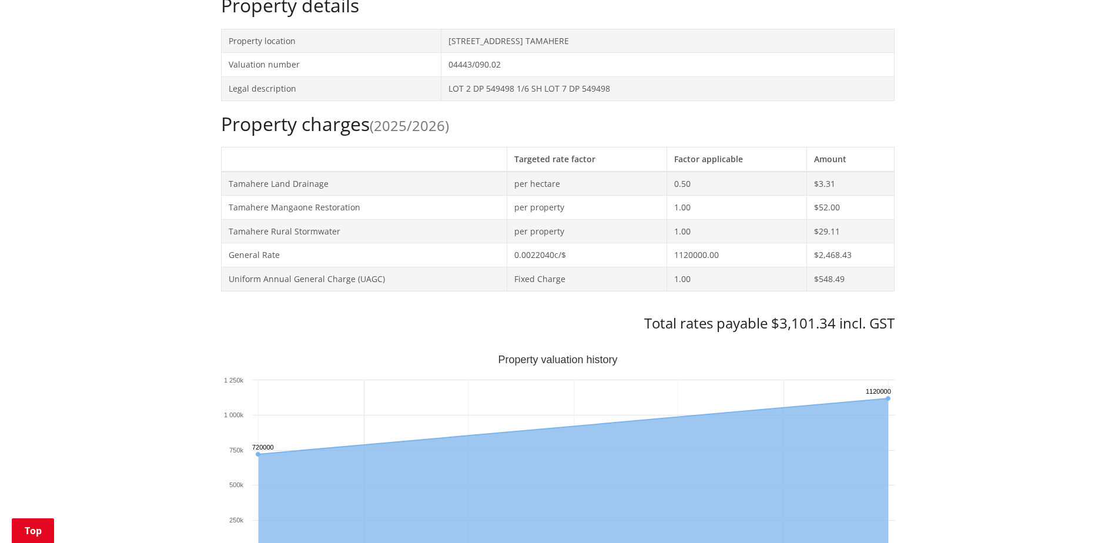
scroll to position [411, 0]
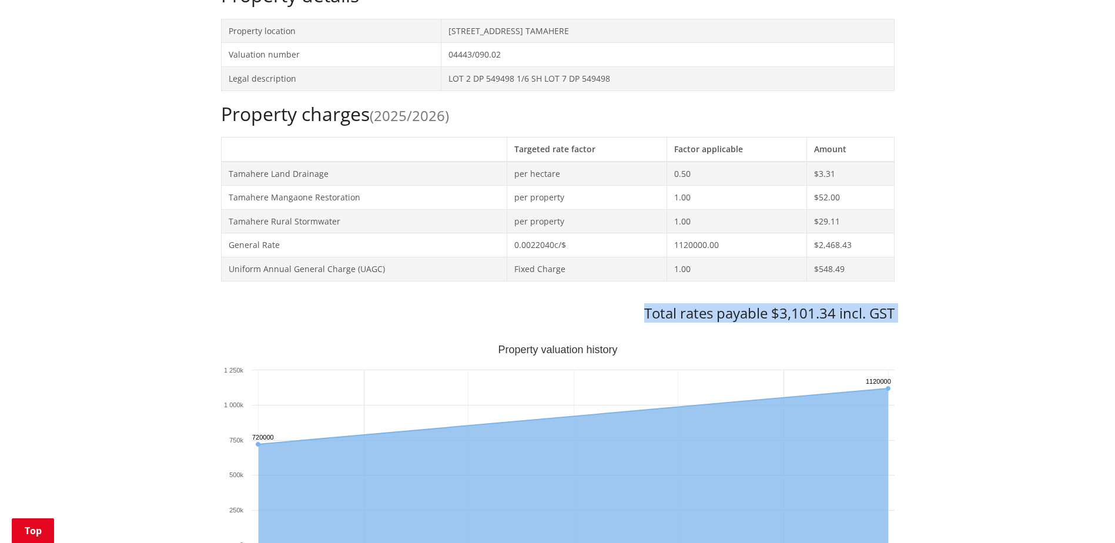
drag, startPoint x: 769, startPoint y: 322, endPoint x: 817, endPoint y: 328, distance: 48.0
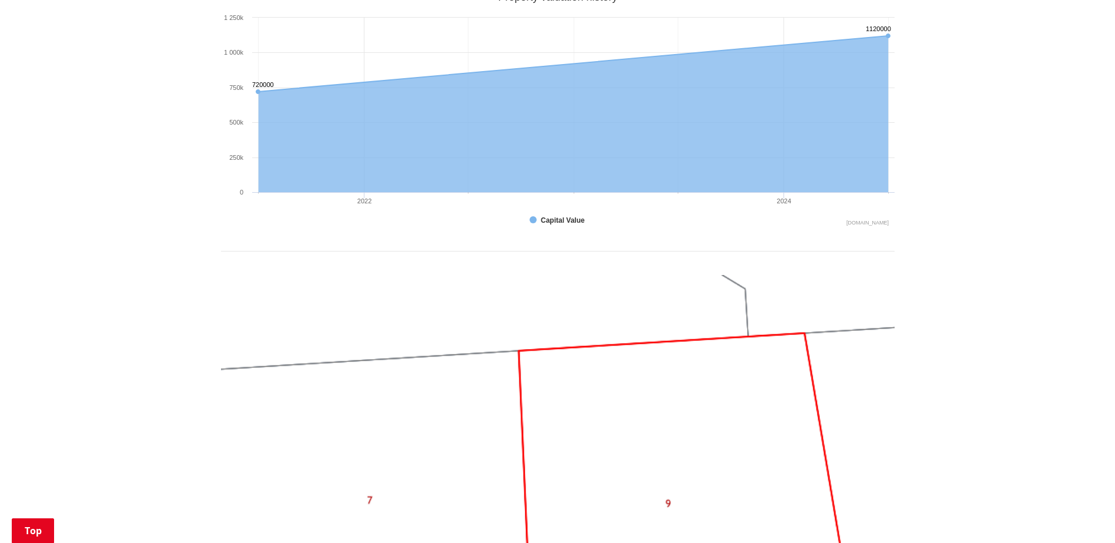
click at [931, 366] on div "Home Services and facilities Rates Rates Information Database Rates Information…" at bounding box center [557, 141] width 1115 height 1575
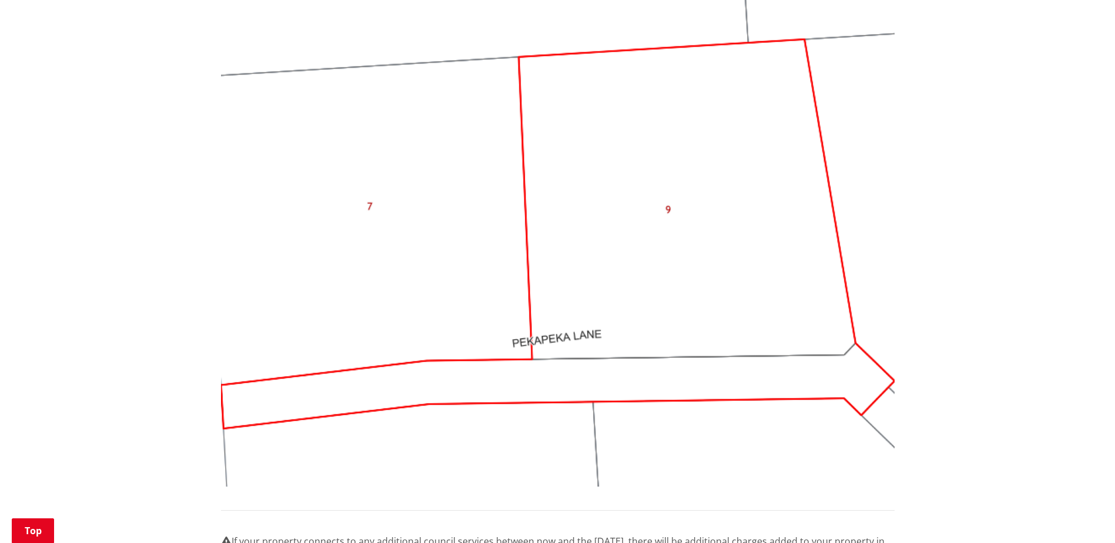
scroll to position [1410, 0]
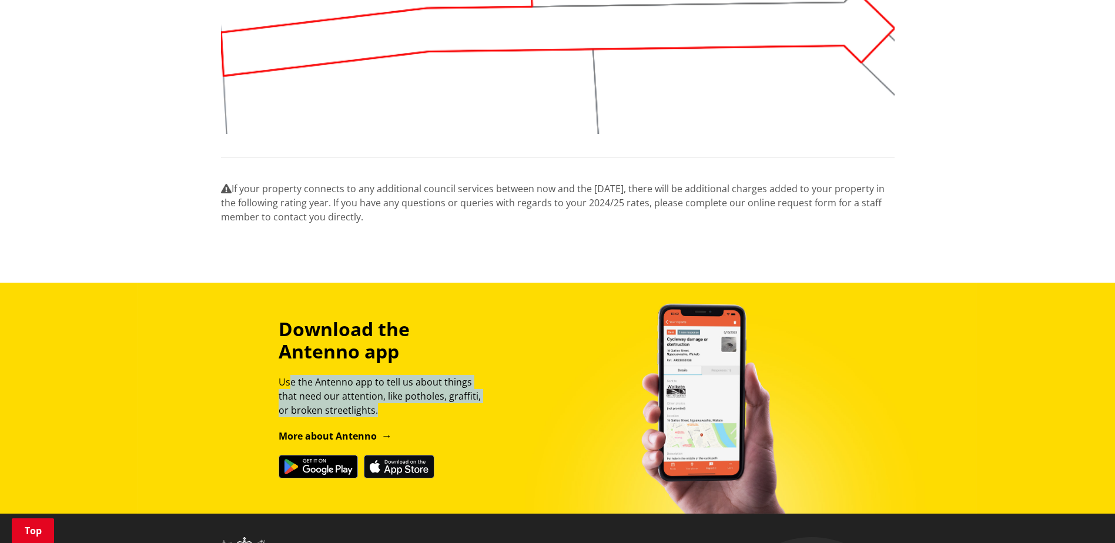
drag, startPoint x: 290, startPoint y: 378, endPoint x: 367, endPoint y: 411, distance: 83.5
click at [367, 411] on p "Use the Antenno app to tell us about things that need our attention, like potho…" at bounding box center [385, 396] width 213 height 42
drag, startPoint x: 367, startPoint y: 411, endPoint x: 259, endPoint y: 383, distance: 112.2
click at [259, 383] on div "Download the Antenno app Use the Antenno app to tell us about things that need …" at bounding box center [557, 398] width 691 height 160
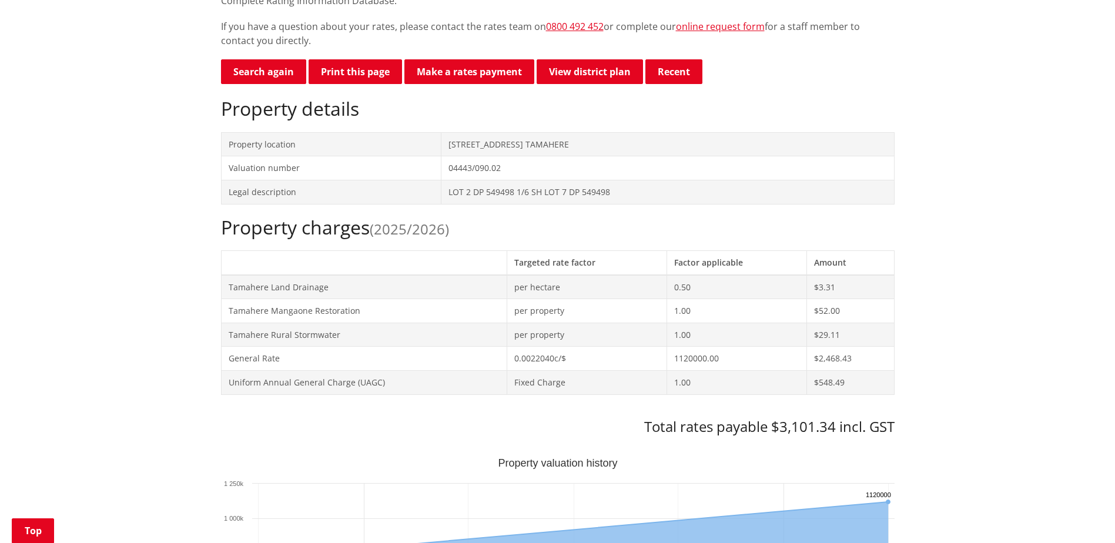
scroll to position [199, 0]
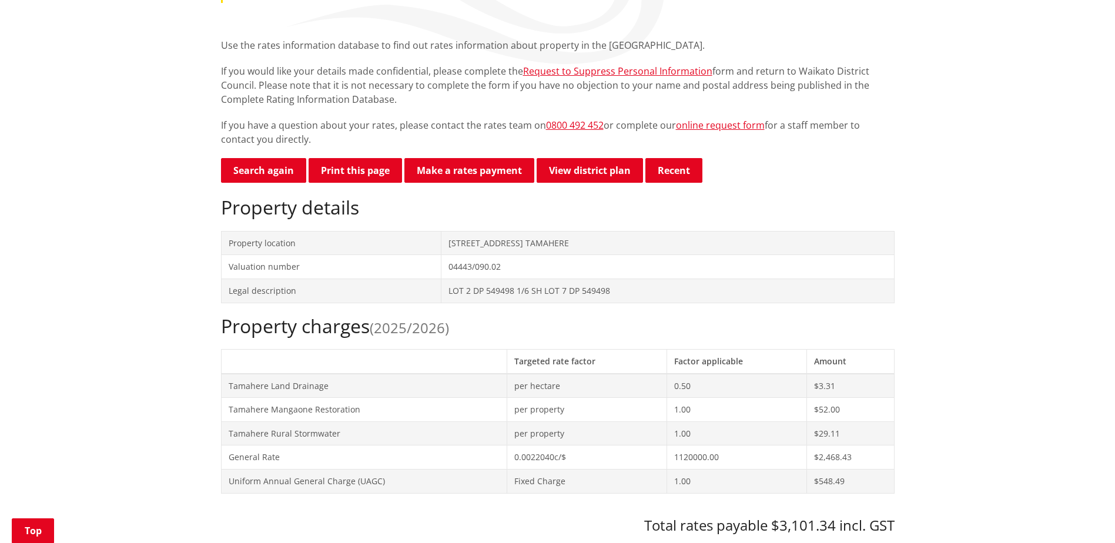
click at [369, 169] on button "Print this page" at bounding box center [354, 170] width 93 height 25
click at [508, 166] on link "Make a rates payment" at bounding box center [469, 170] width 130 height 25
click at [596, 167] on link "View district plan" at bounding box center [589, 170] width 106 height 25
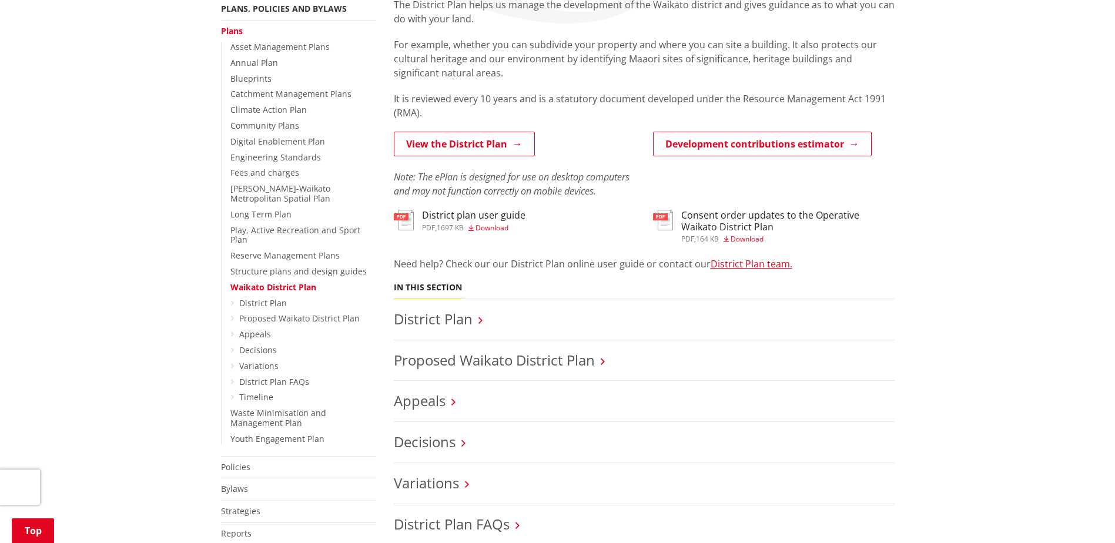
scroll to position [235, 0]
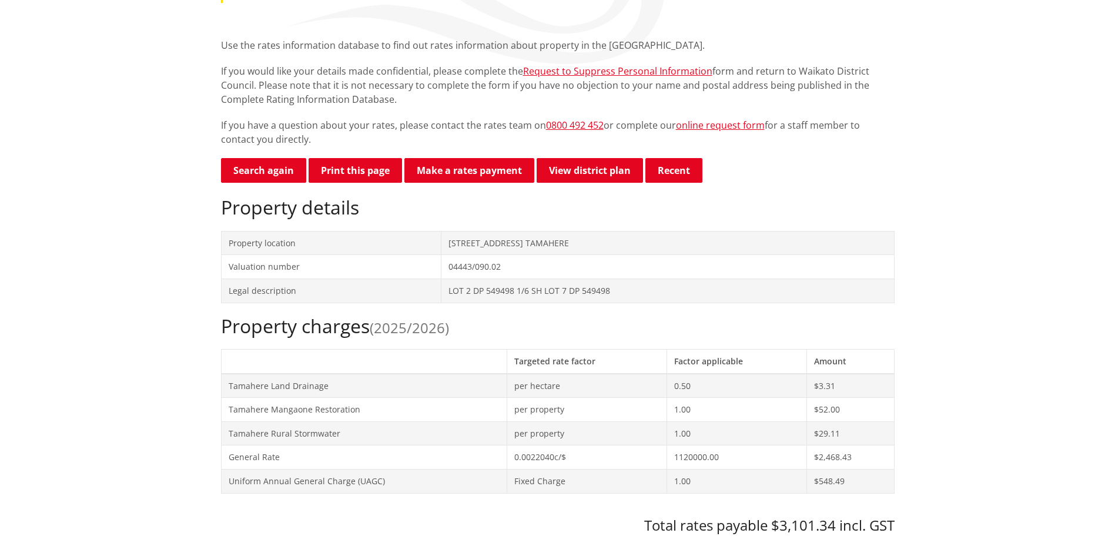
scroll to position [199, 0]
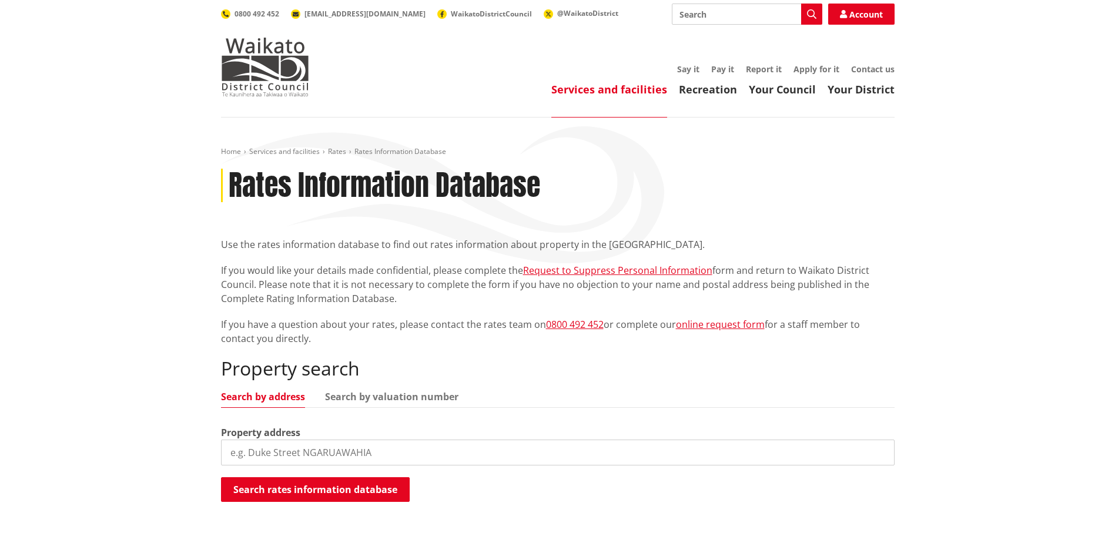
scroll to position [176, 0]
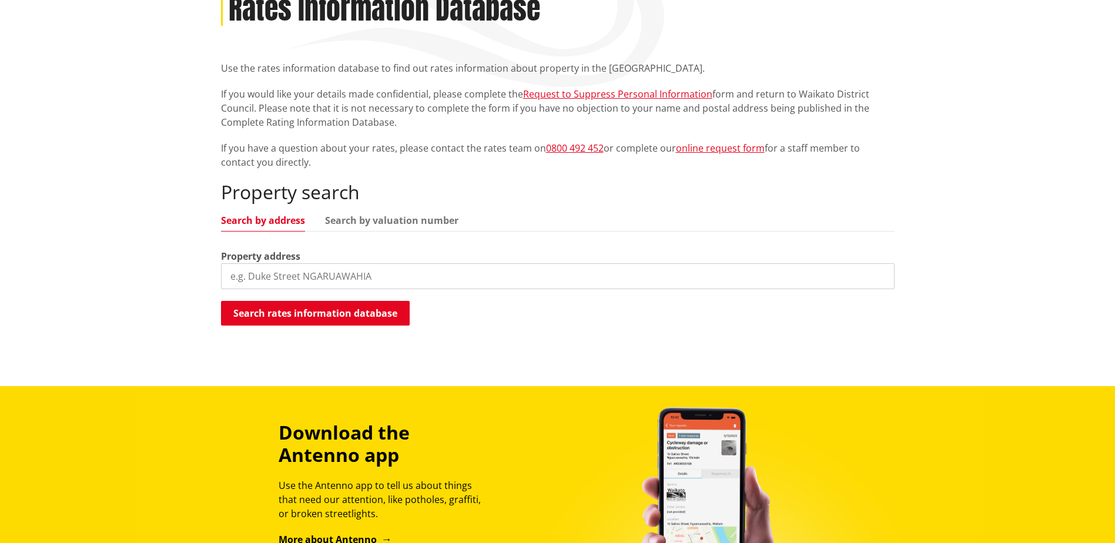
drag, startPoint x: 485, startPoint y: 276, endPoint x: 419, endPoint y: 226, distance: 82.6
click at [485, 275] on input "search" at bounding box center [557, 276] width 673 height 26
click at [417, 219] on link "Search by valuation number" at bounding box center [391, 220] width 133 height 9
click at [378, 273] on input "search" at bounding box center [557, 276] width 673 height 26
paste input "4443/9002"
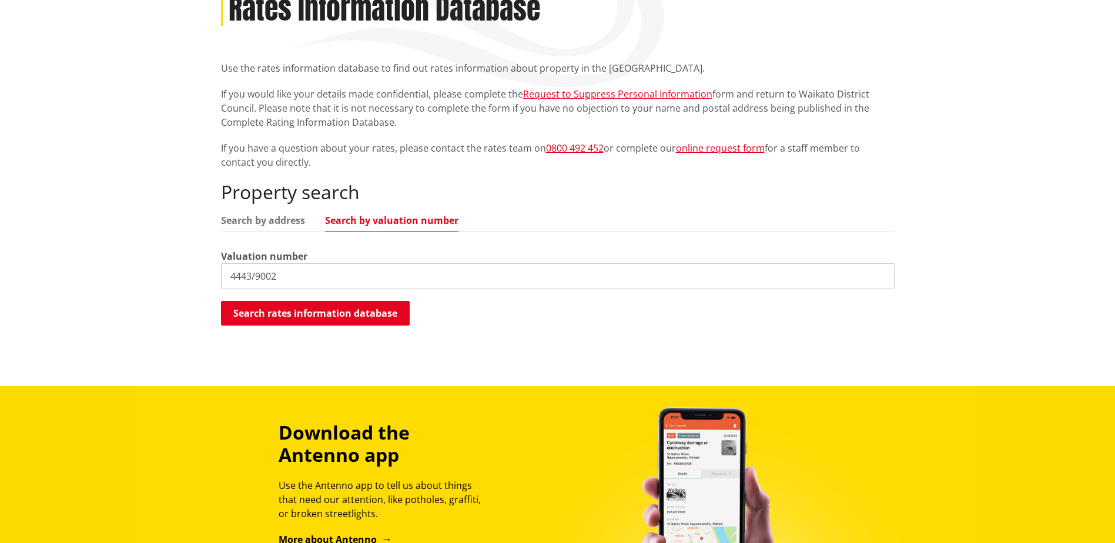
click at [256, 273] on input "4443/9002" at bounding box center [557, 276] width 673 height 26
type input "04443/090.02"
click at [310, 309] on button "Search rates information database" at bounding box center [315, 313] width 189 height 25
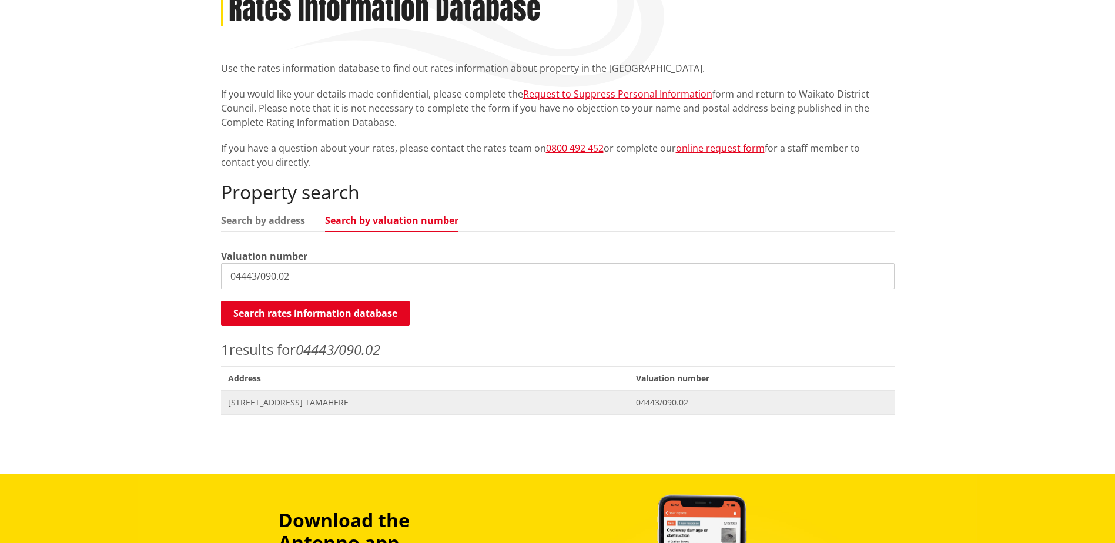
drag, startPoint x: 261, startPoint y: 399, endPoint x: 269, endPoint y: 397, distance: 8.0
click at [261, 399] on span "[STREET_ADDRESS] TAMAHERE" at bounding box center [425, 403] width 394 height 12
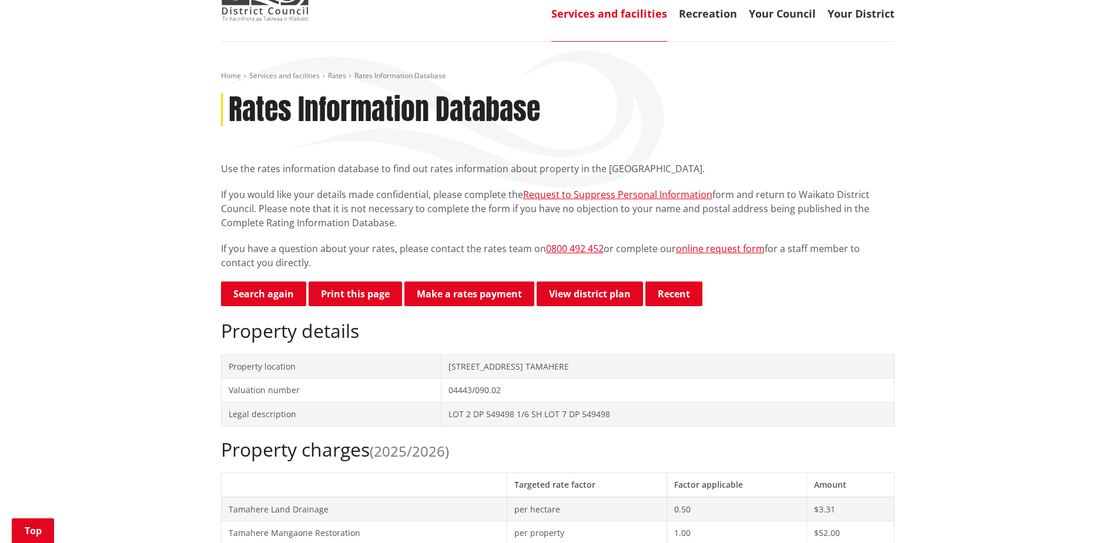
scroll to position [59, 0]
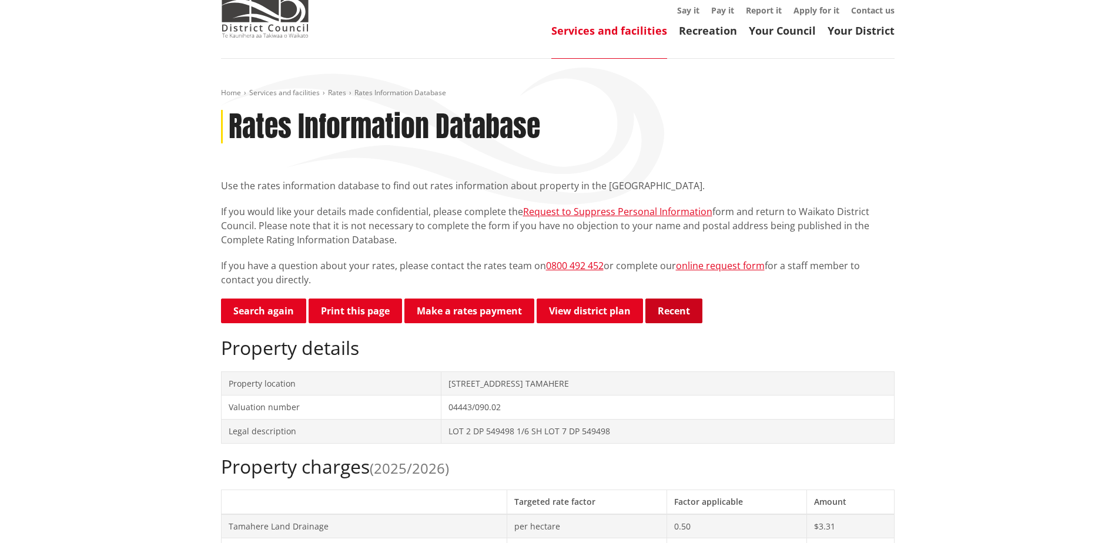
drag, startPoint x: 681, startPoint y: 313, endPoint x: 689, endPoint y: 310, distance: 8.7
click at [681, 313] on button "Recent" at bounding box center [673, 310] width 57 height 25
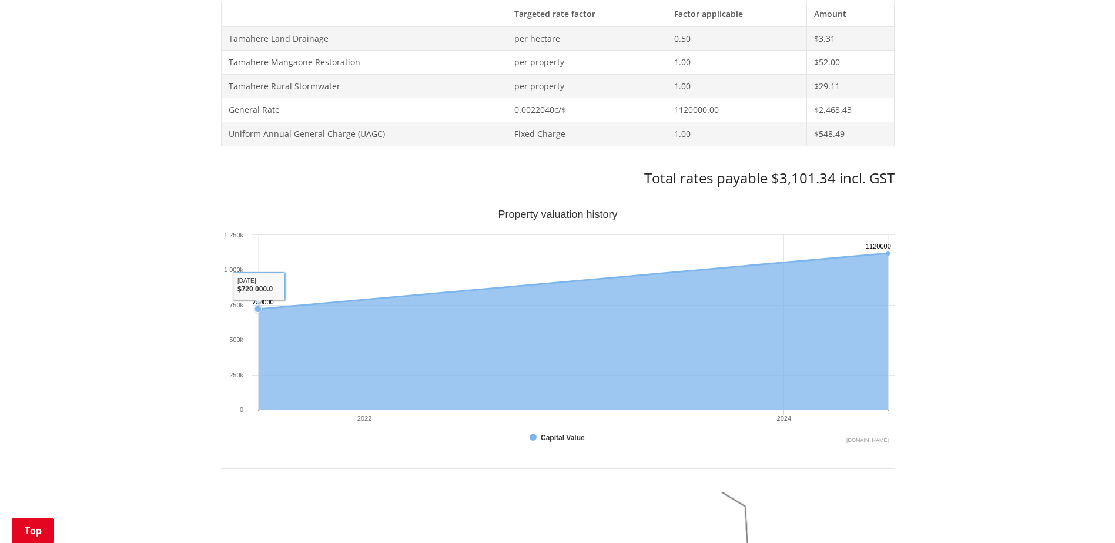
scroll to position [434, 0]
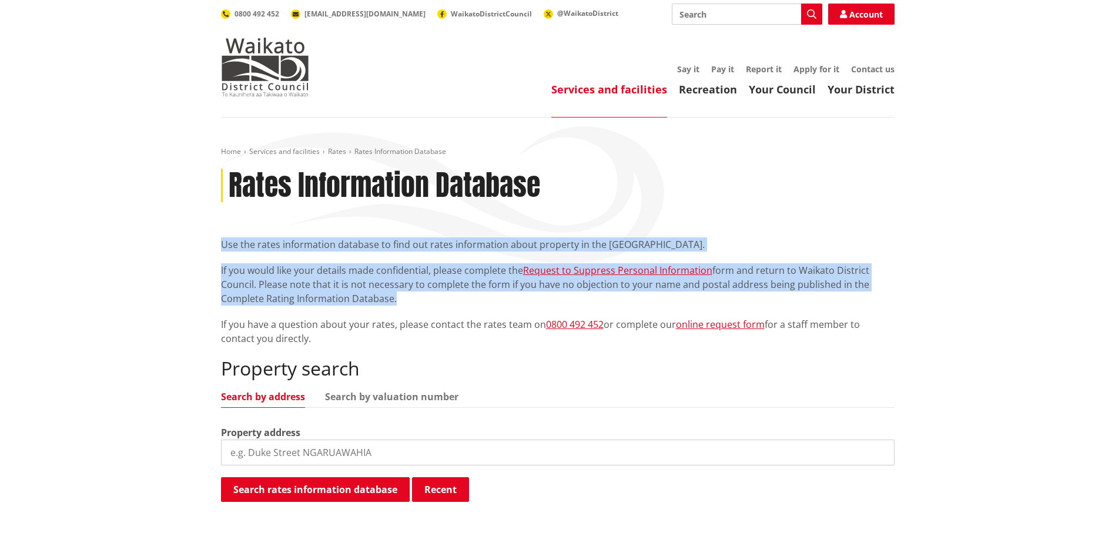
drag, startPoint x: 220, startPoint y: 235, endPoint x: 392, endPoint y: 297, distance: 183.4
click at [392, 297] on div "Home Services and facilities Rates Rates Information Database Rates Information…" at bounding box center [557, 331] width 691 height 368
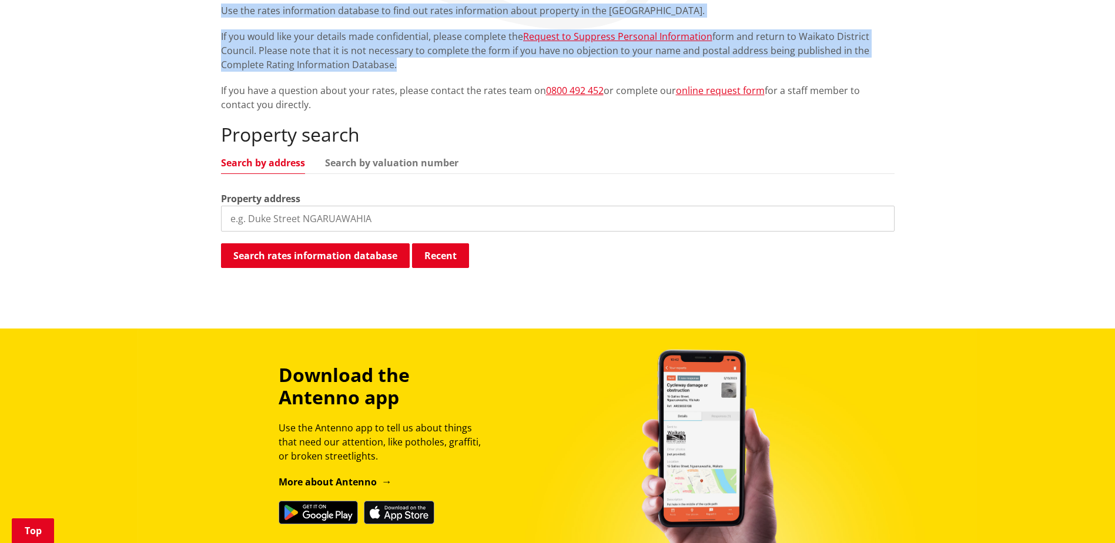
scroll to position [294, 0]
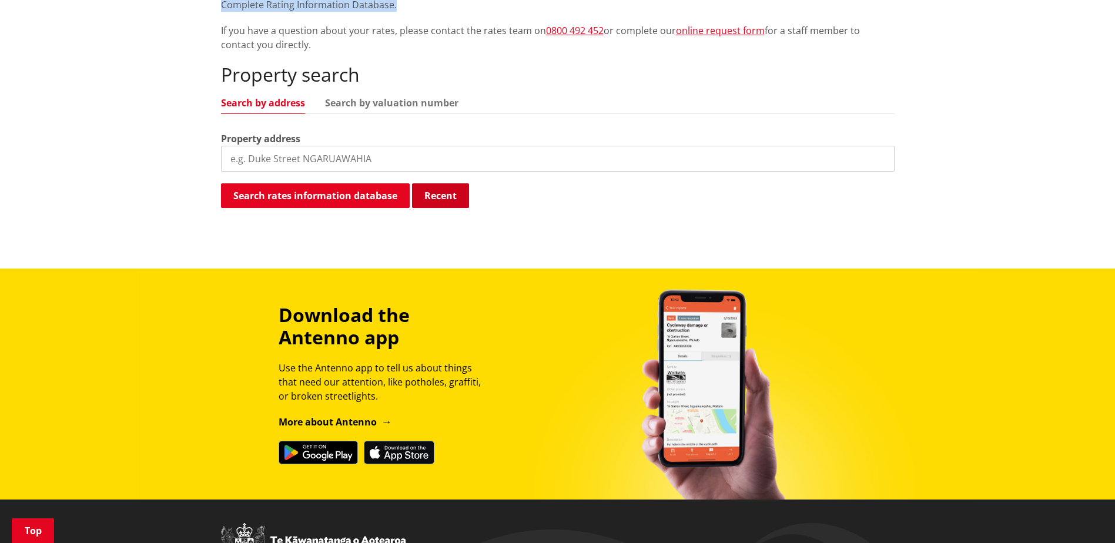
click at [441, 199] on button "Recent" at bounding box center [440, 195] width 57 height 25
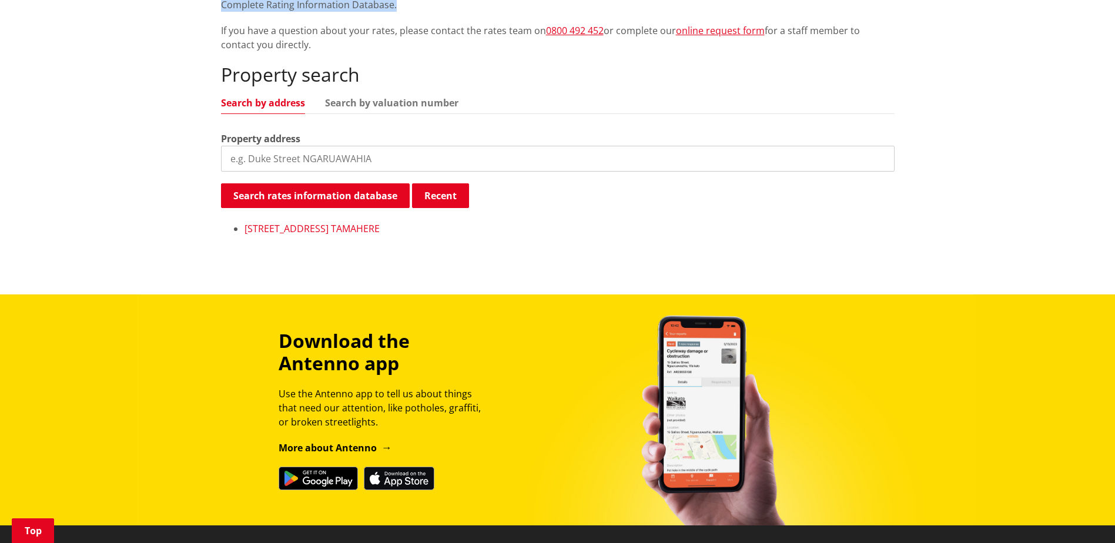
click at [345, 230] on link "9 Pekapeka Lane PVT TAMAHERE" at bounding box center [311, 228] width 135 height 13
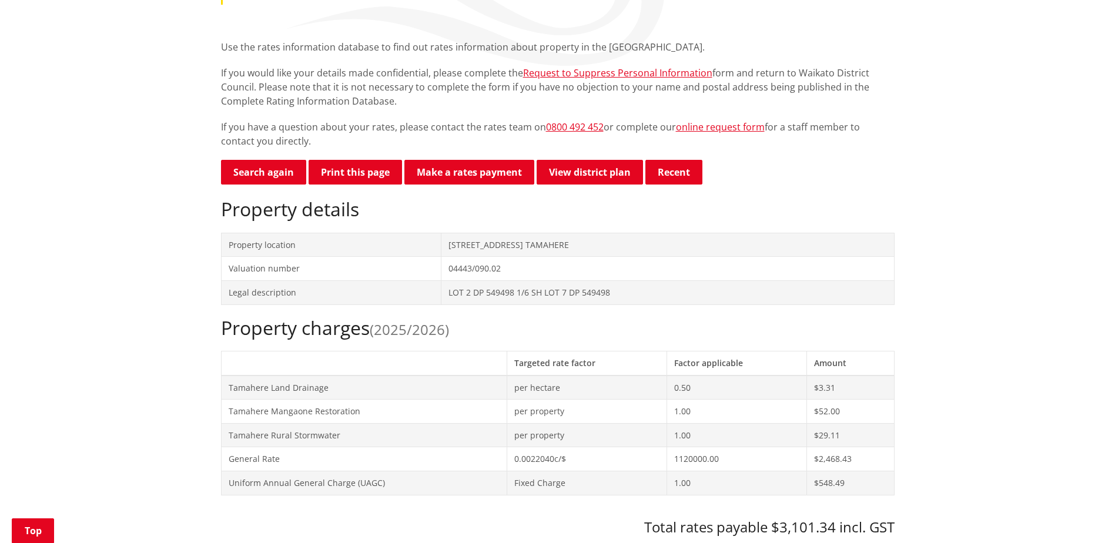
scroll to position [176, 0]
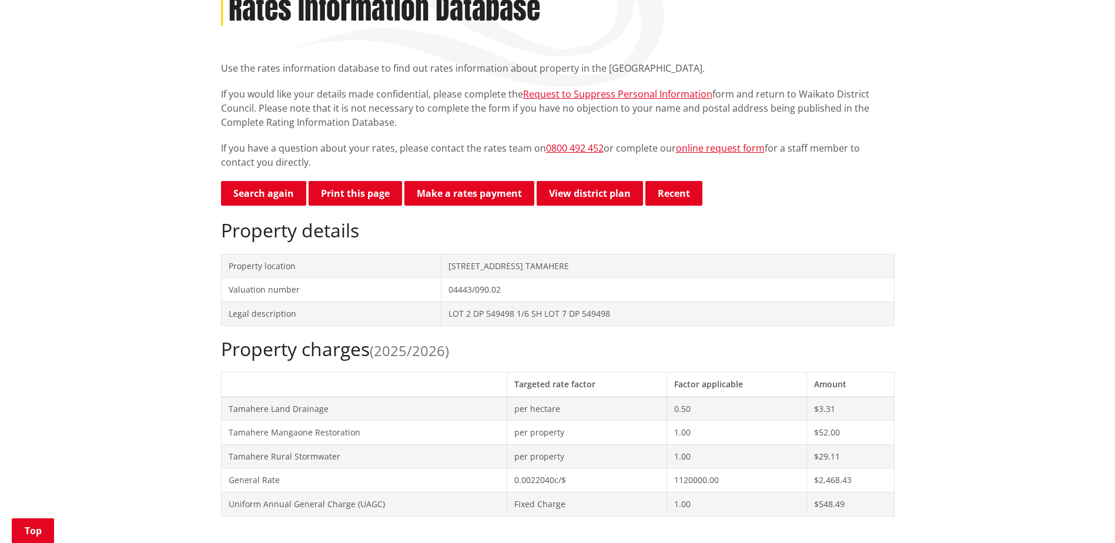
drag, startPoint x: 923, startPoint y: 252, endPoint x: 874, endPoint y: 318, distance: 82.3
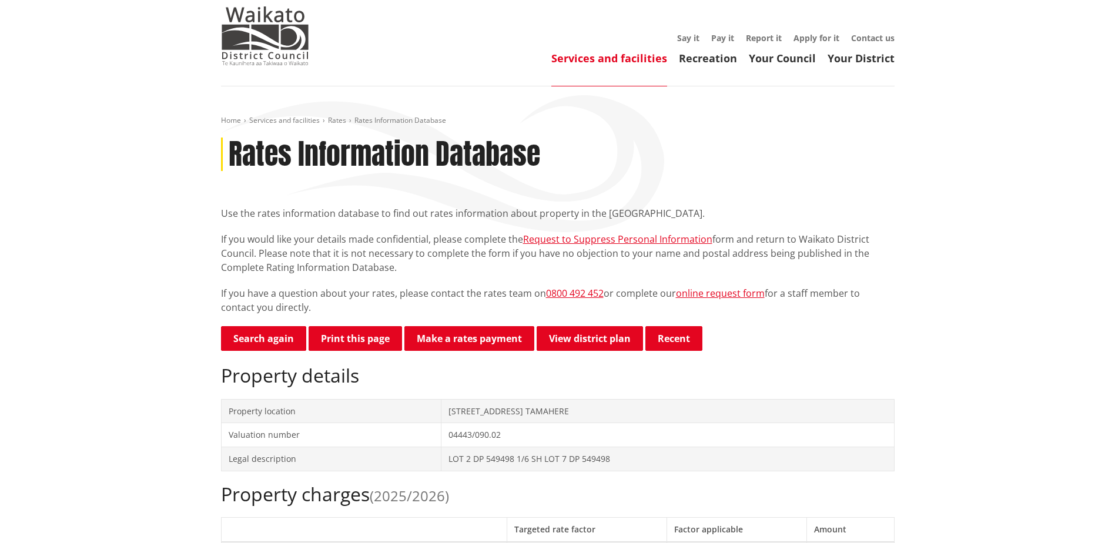
scroll to position [0, 0]
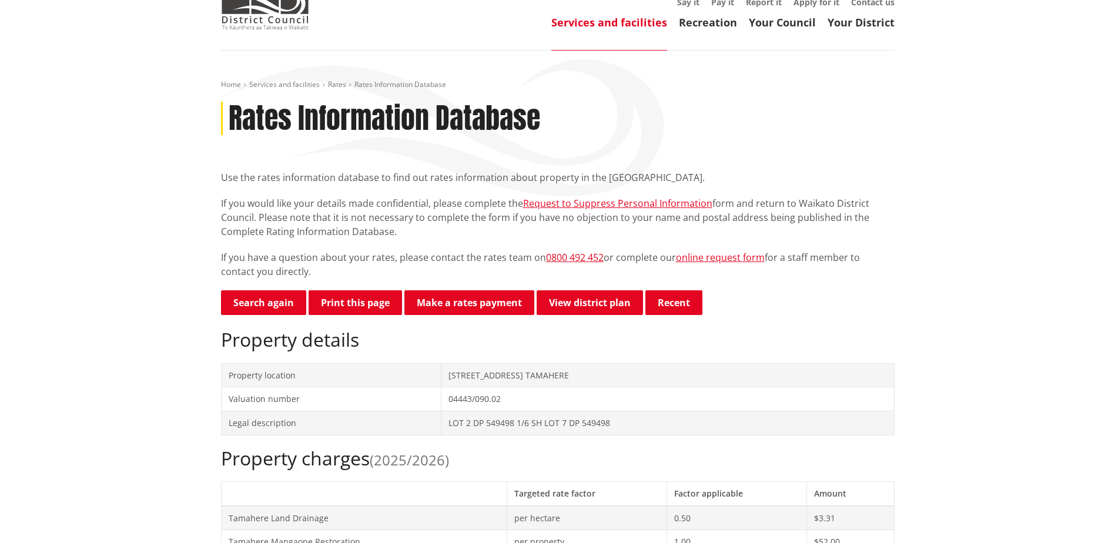
scroll to position [118, 0]
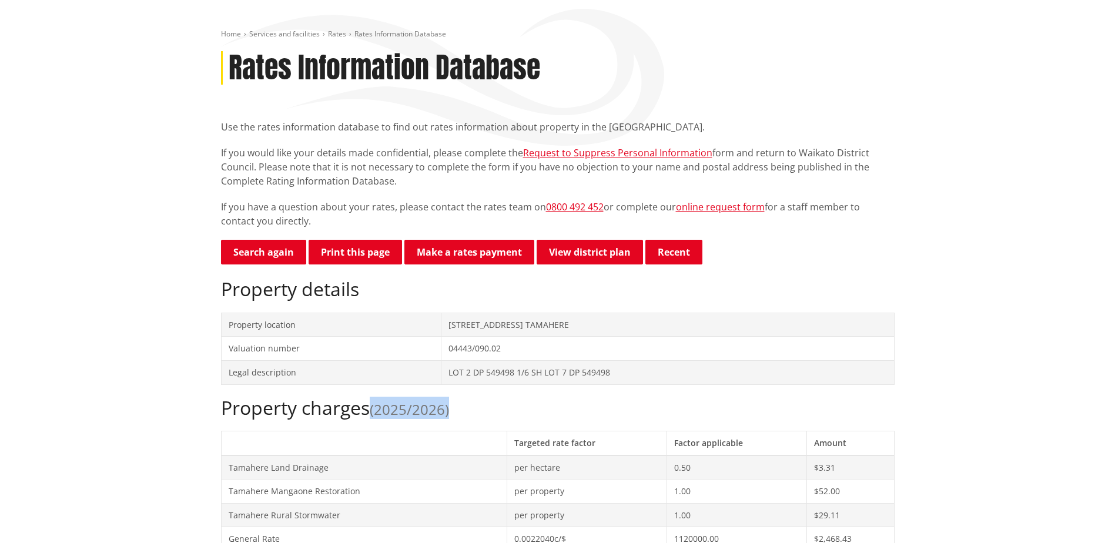
drag, startPoint x: 375, startPoint y: 411, endPoint x: 459, endPoint y: 416, distance: 84.2
click at [459, 416] on h2 "Property charges (2025/2026)" at bounding box center [557, 408] width 673 height 22
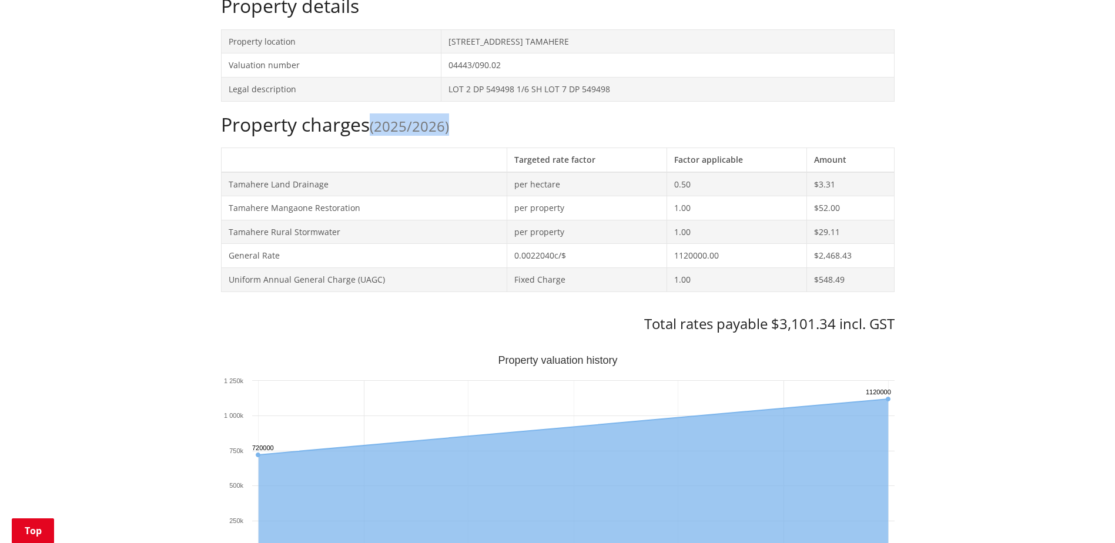
scroll to position [411, 0]
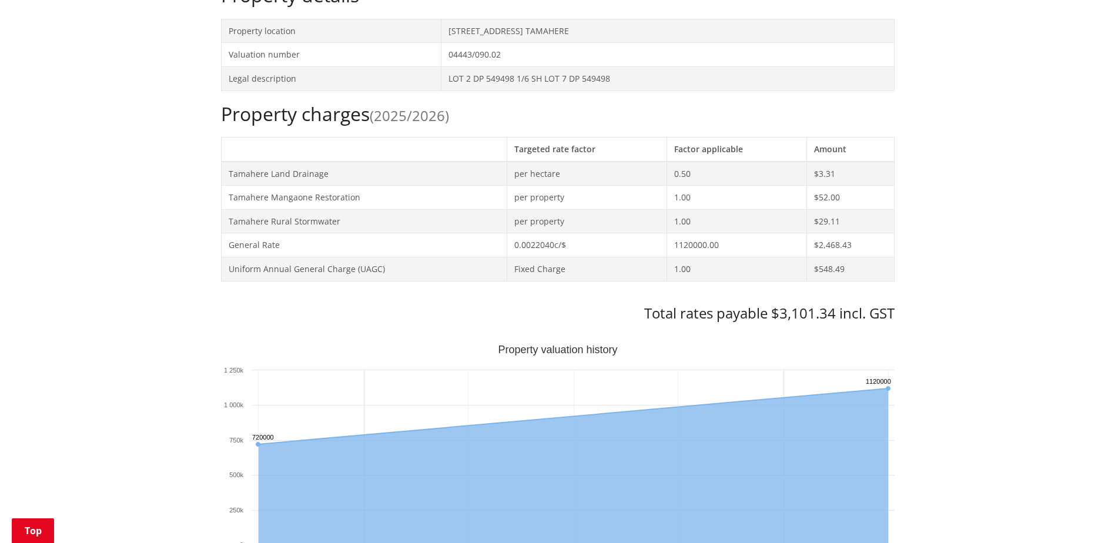
click at [363, 306] on h3 "Total rates payable $3,101.34 incl. GST" at bounding box center [557, 313] width 673 height 17
drag, startPoint x: 836, startPoint y: 314, endPoint x: 757, endPoint y: 307, distance: 79.0
click at [757, 307] on h3 "Total rates payable $3,101.34 incl. GST" at bounding box center [557, 313] width 673 height 17
click at [754, 311] on h3 "Total rates payable $3,101.34 incl. GST" at bounding box center [557, 313] width 673 height 17
click at [902, 339] on div "Home Services and facilities Rates Rates Information Database Rates Information…" at bounding box center [557, 485] width 691 height 1499
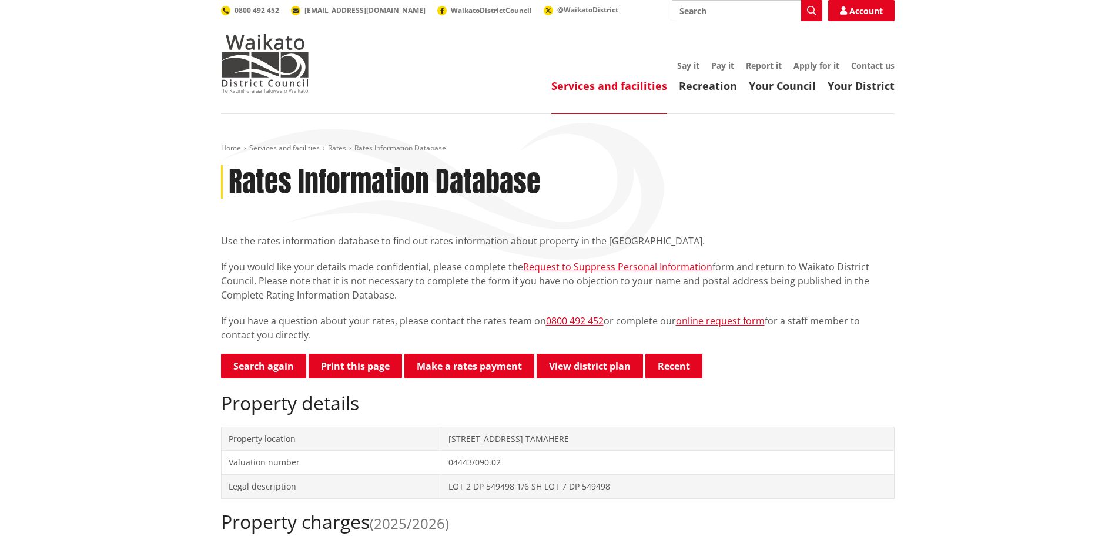
scroll to position [0, 0]
